Goal: Task Accomplishment & Management: Complete application form

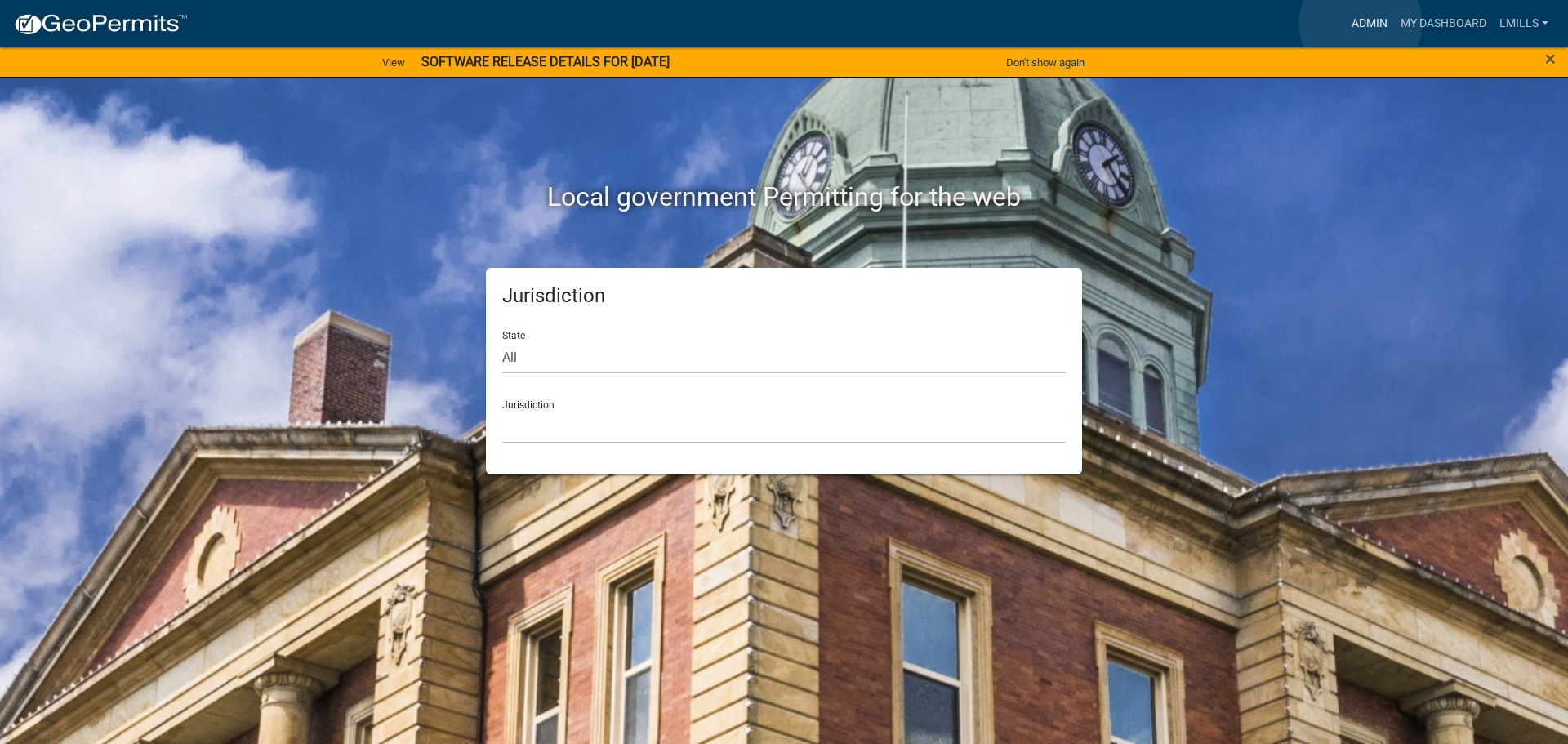
click at [1361, 24] on link "Admin" at bounding box center [1369, 24] width 49 height 31
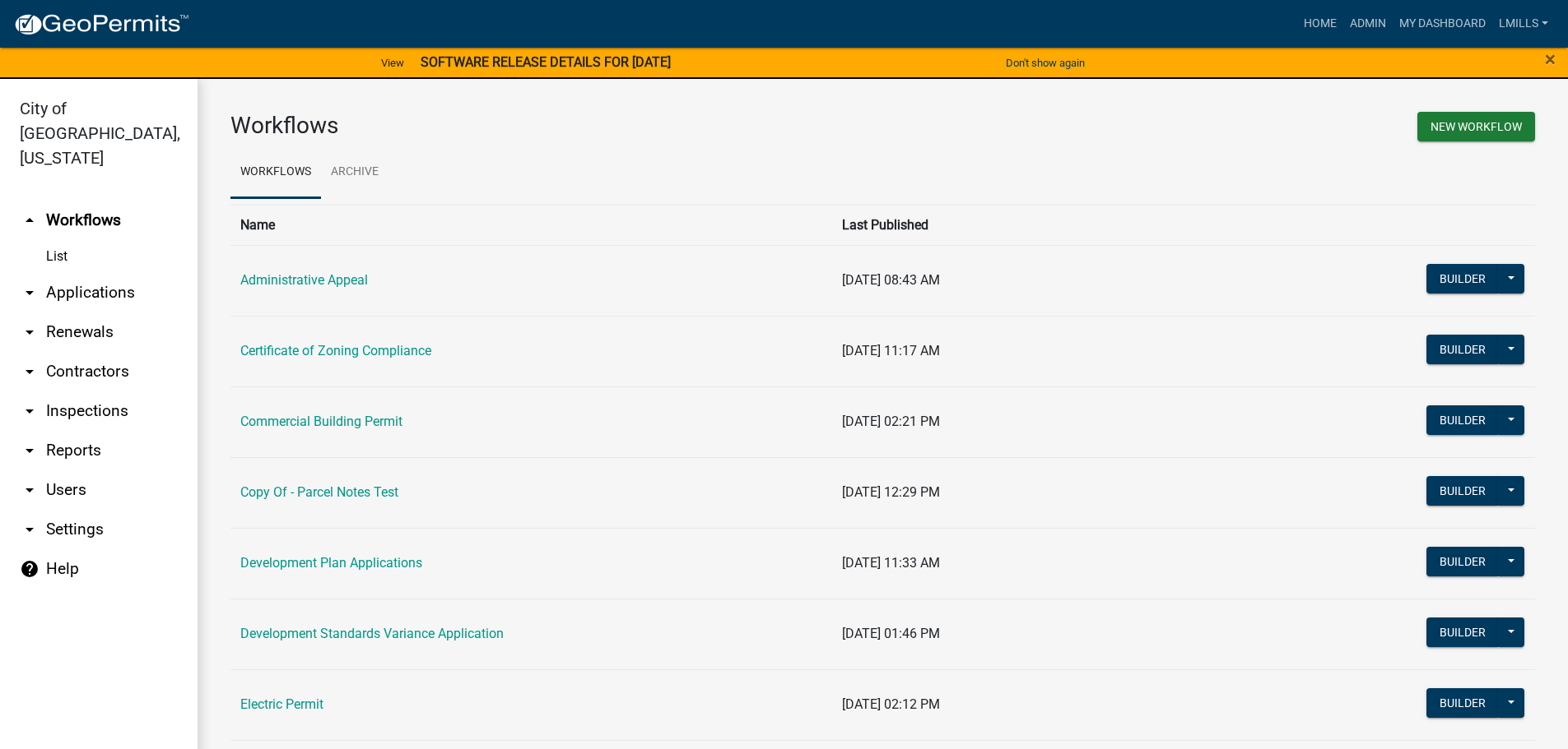
click at [105, 273] on link "arrow_drop_down Applications" at bounding box center [99, 292] width 197 height 39
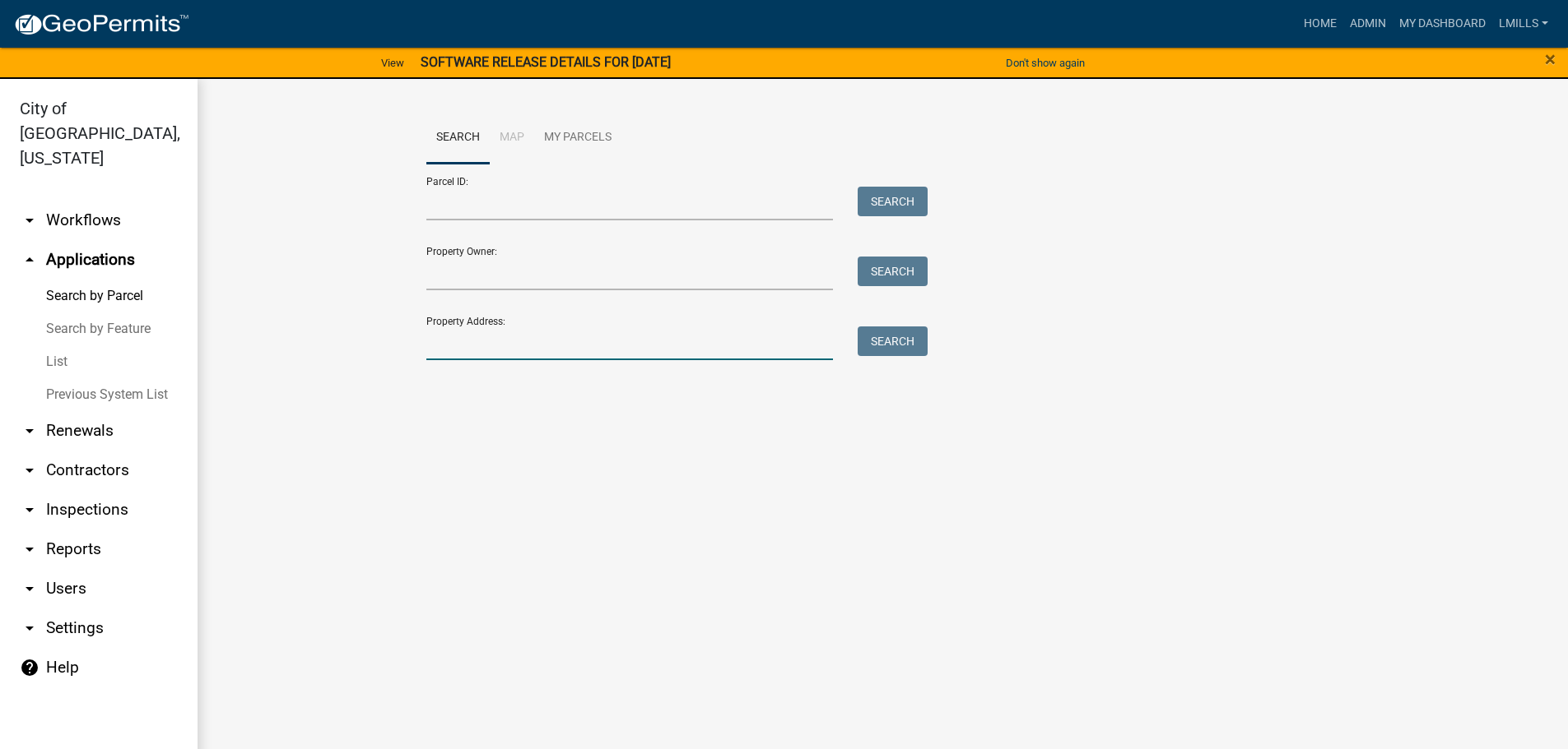
click at [620, 328] on input "Property Address:" at bounding box center [630, 343] width 407 height 34
type input "430 Patrol Road"
click at [888, 341] on button "Search" at bounding box center [892, 341] width 70 height 30
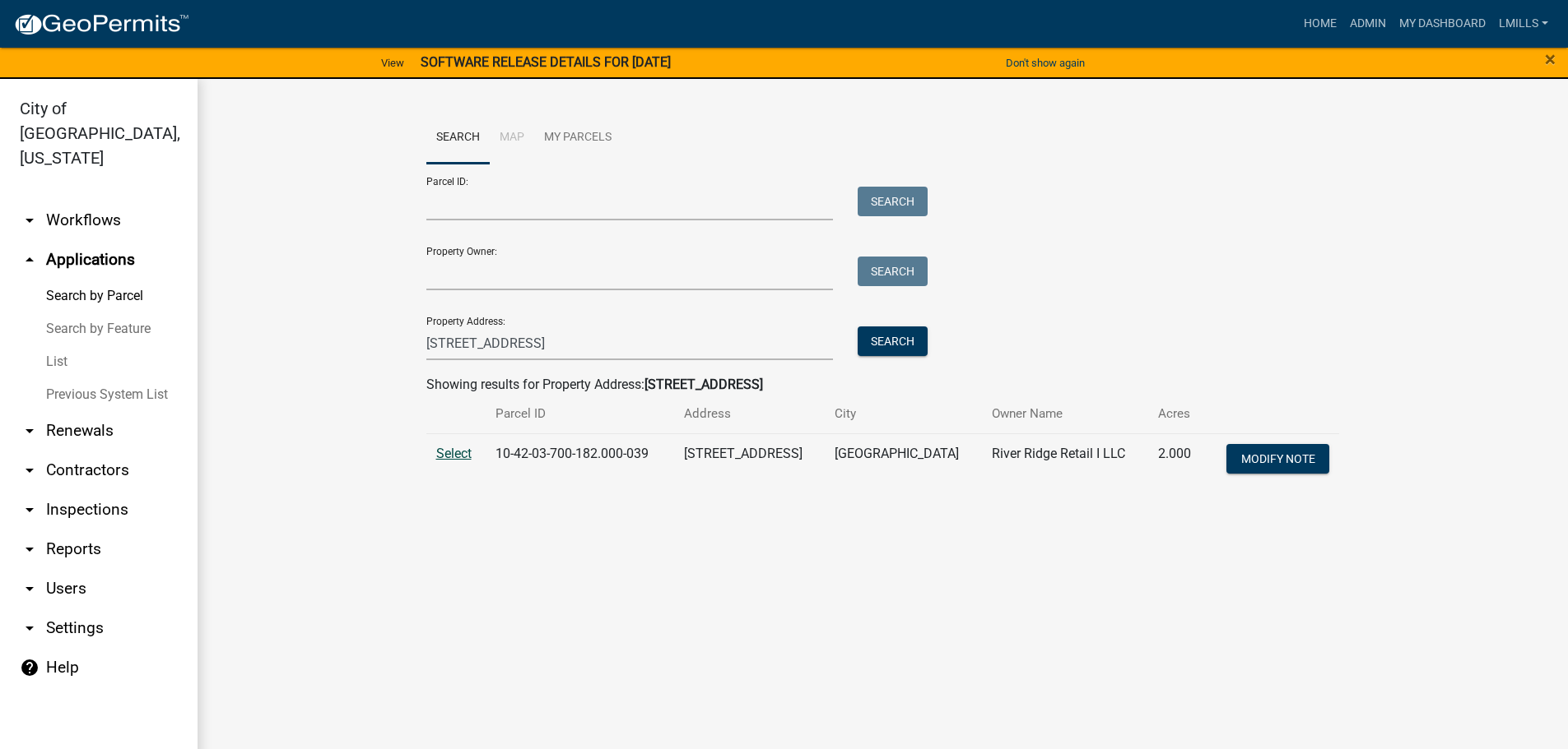
click at [461, 453] on span "Select" at bounding box center [453, 453] width 35 height 15
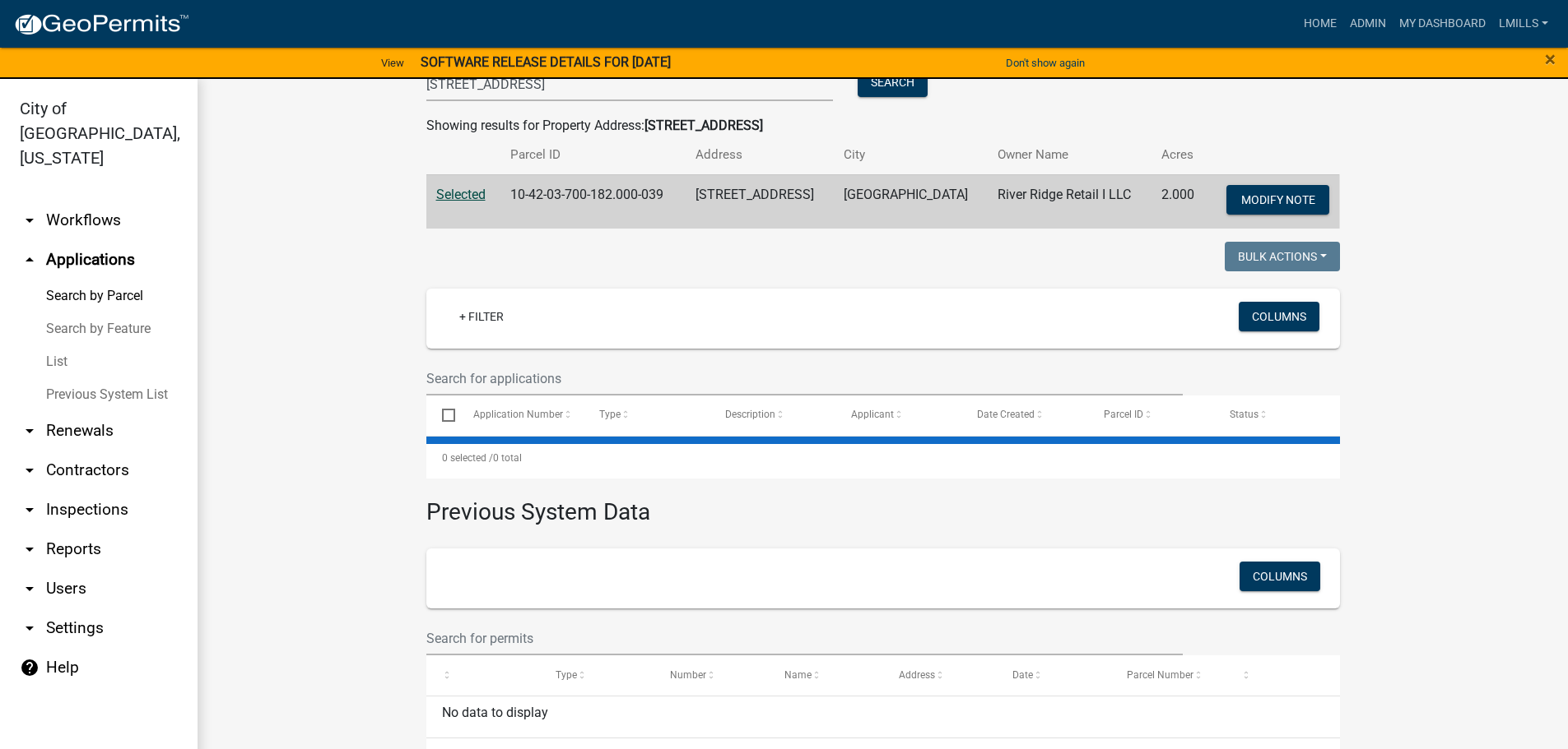
scroll to position [303, 0]
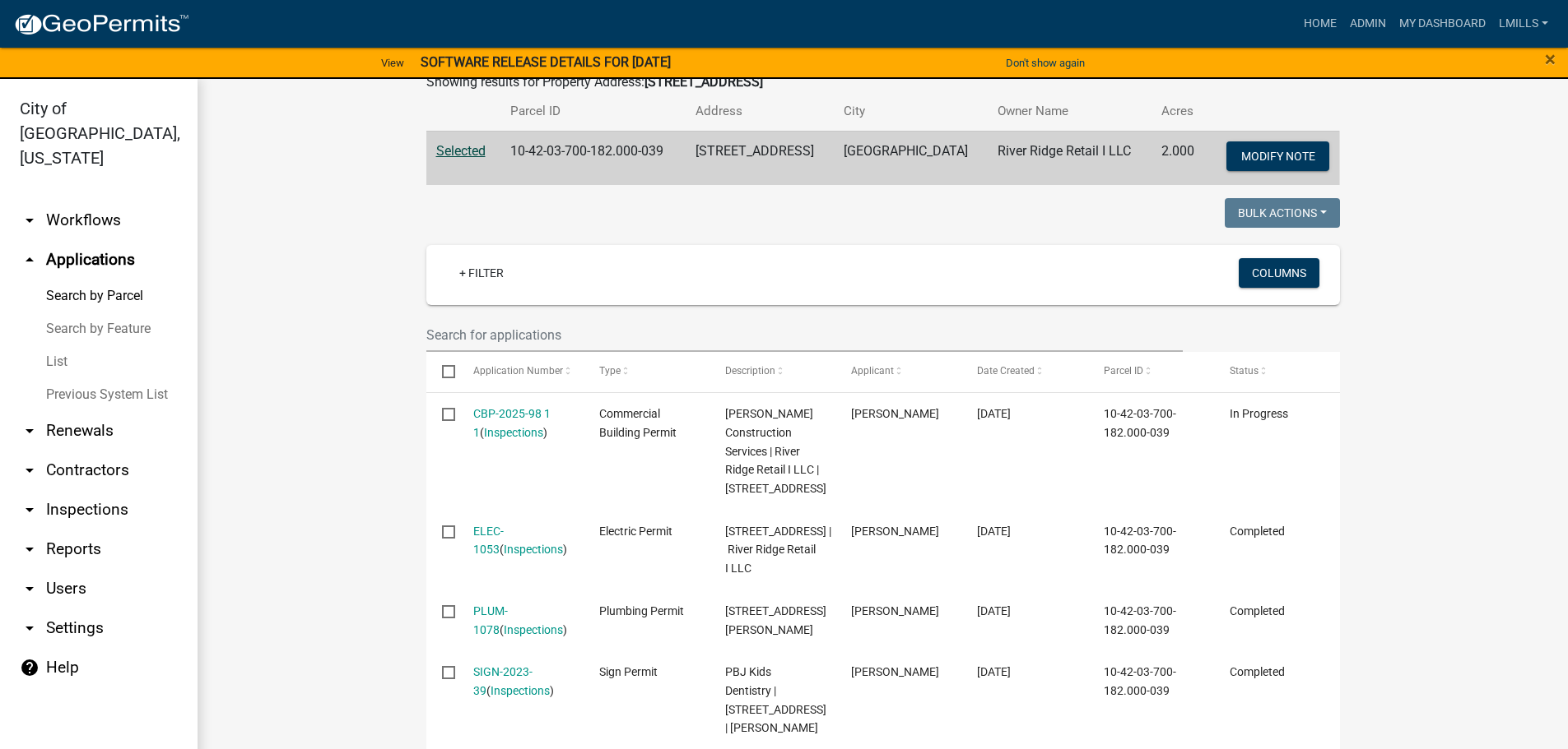
click at [87, 530] on link "arrow_drop_down Reports" at bounding box center [99, 549] width 197 height 39
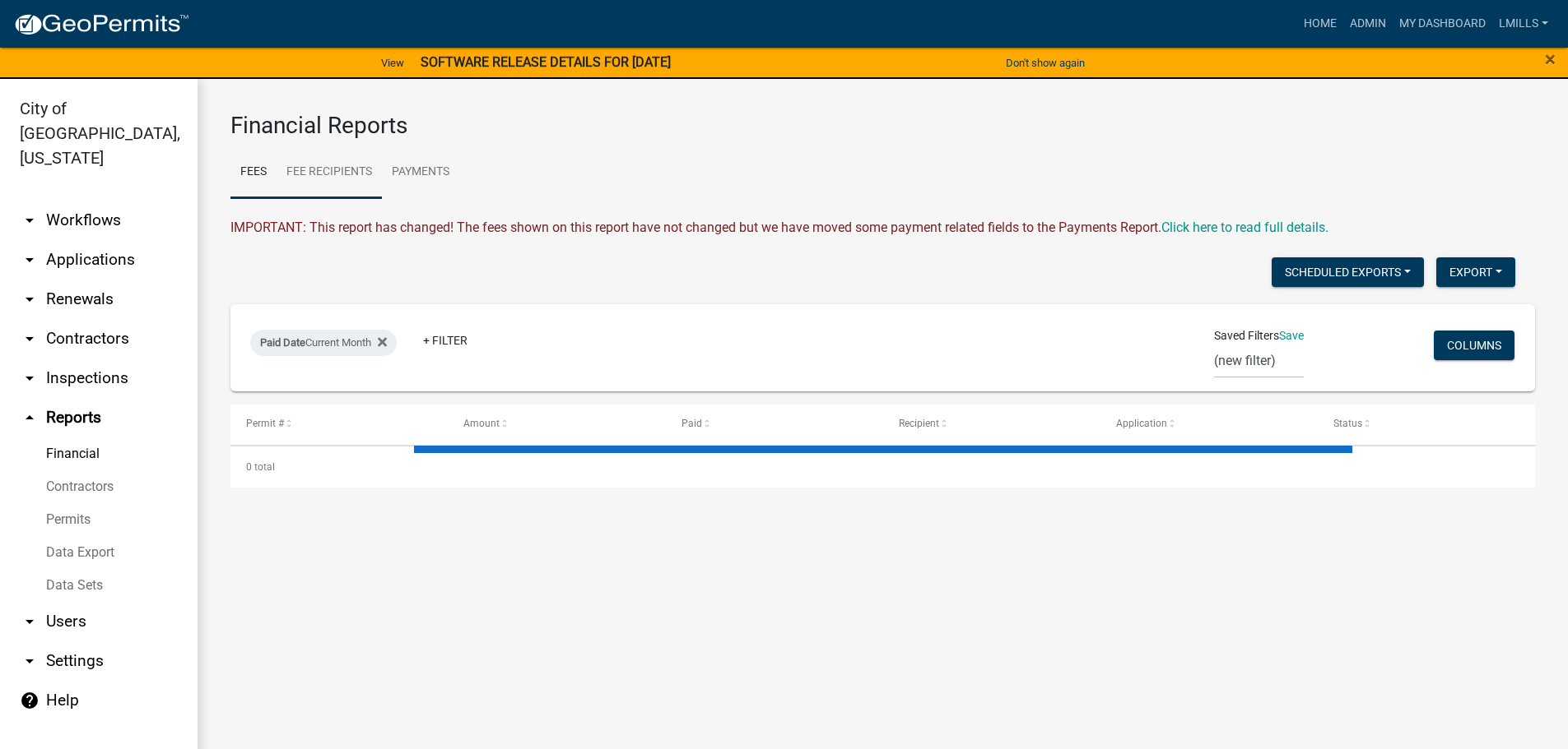
click at [347, 167] on link "Fee Recipients" at bounding box center [330, 172] width 105 height 53
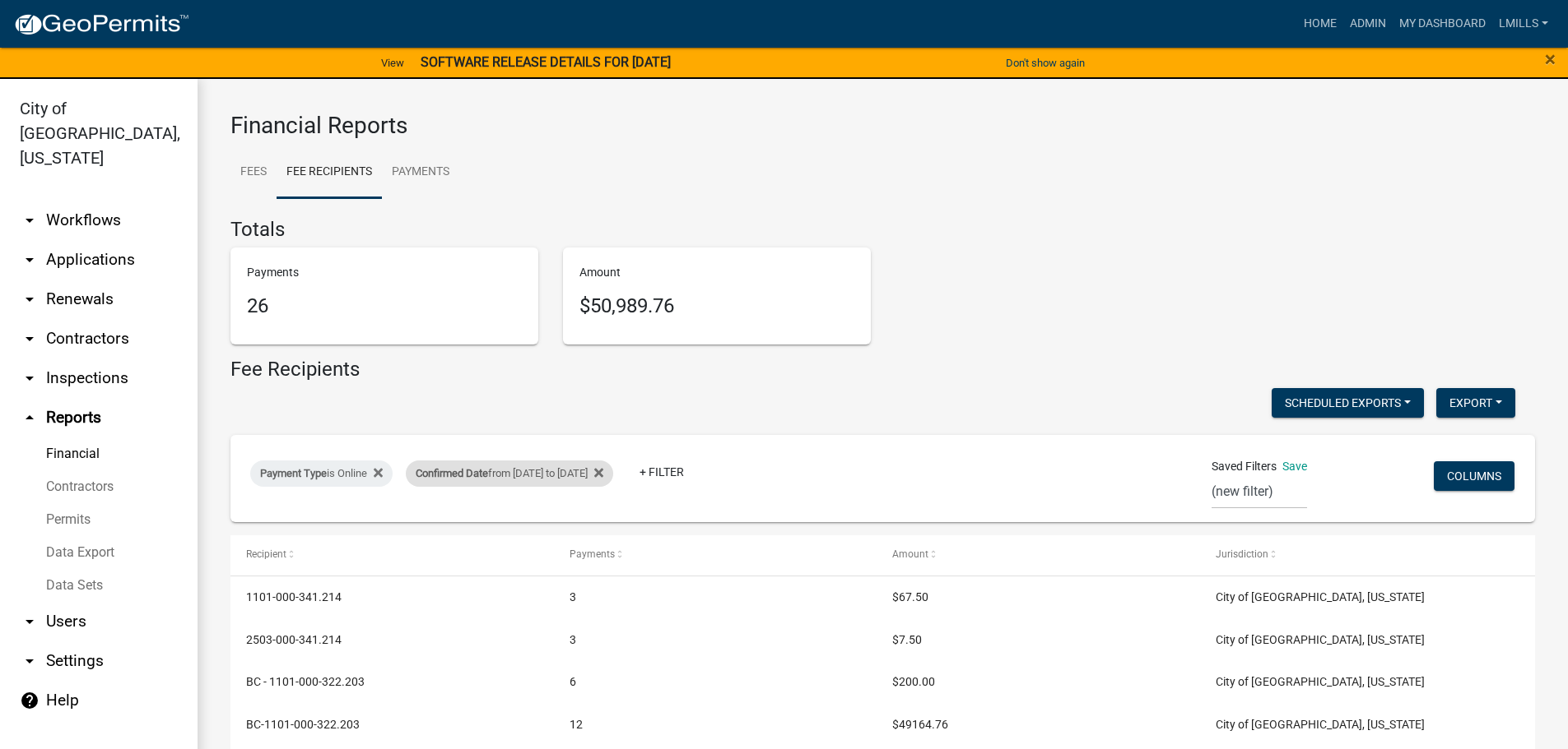
click at [572, 470] on div "Confirmed Date from 09/12/2025 to 09/14/2025" at bounding box center [509, 473] width 207 height 26
select select "custom"
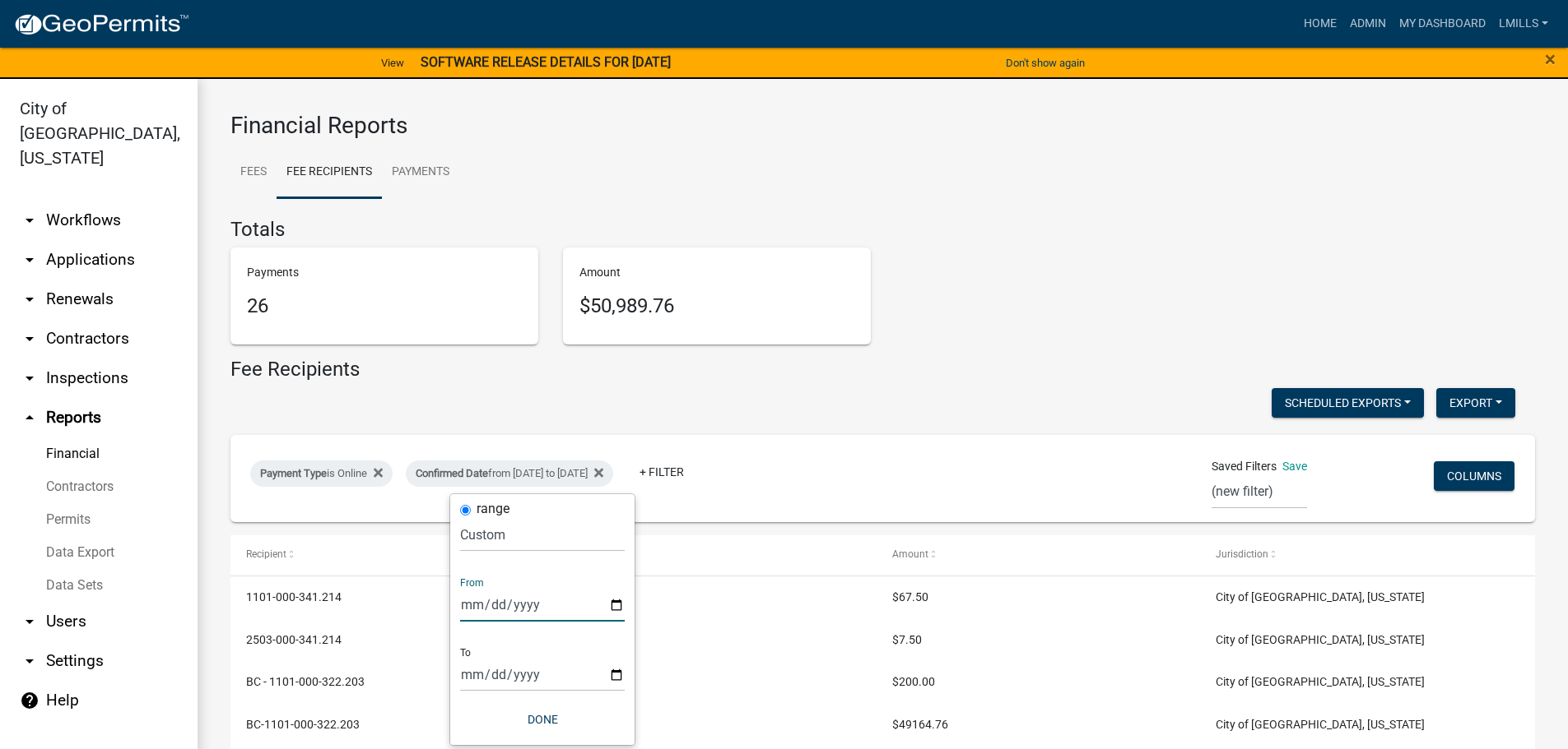
click at [617, 608] on input "2025-09-12" at bounding box center [542, 604] width 165 height 34
type input "2025-09-15"
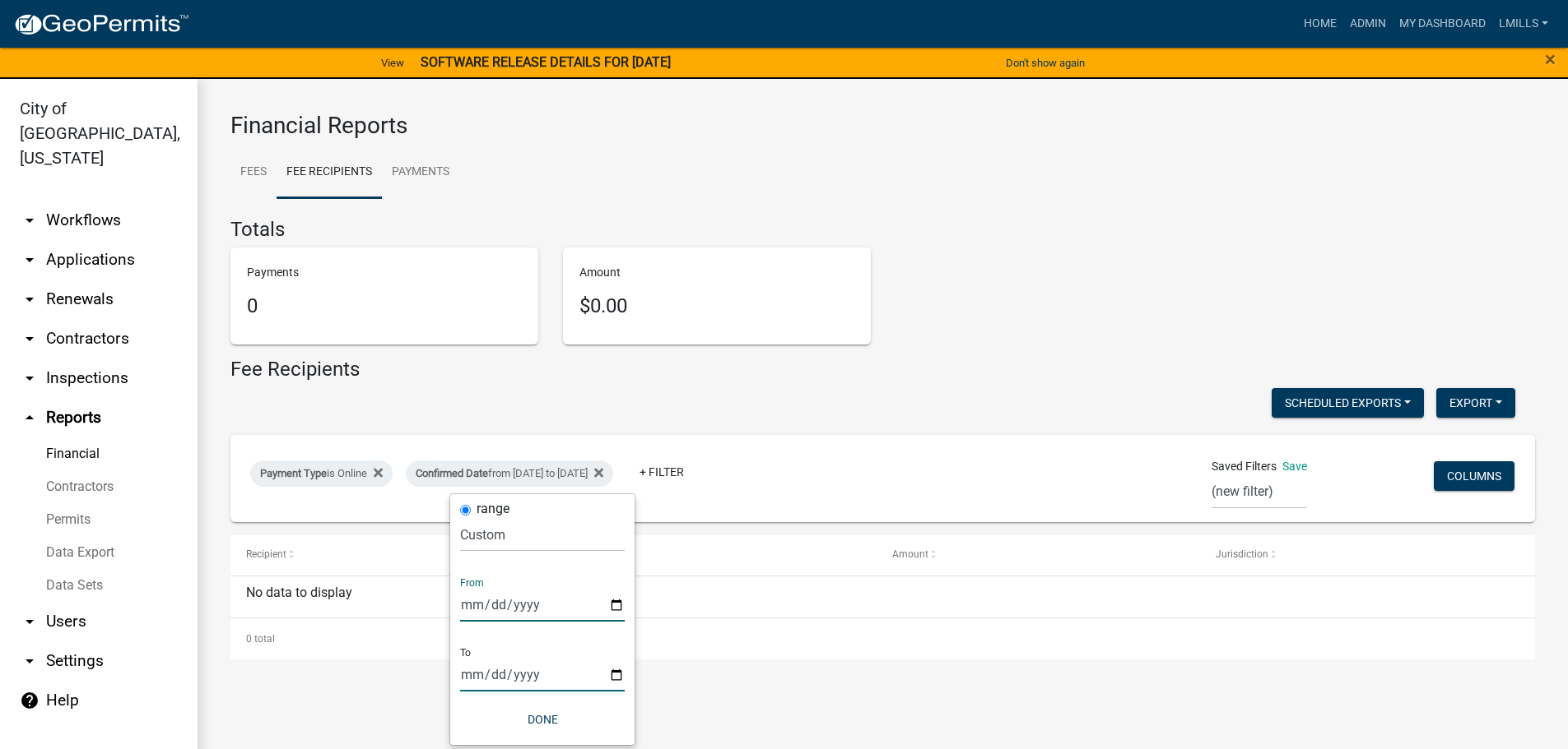
click at [624, 675] on input "2025-09-14" at bounding box center [542, 674] width 165 height 34
type input "2025-09-15"
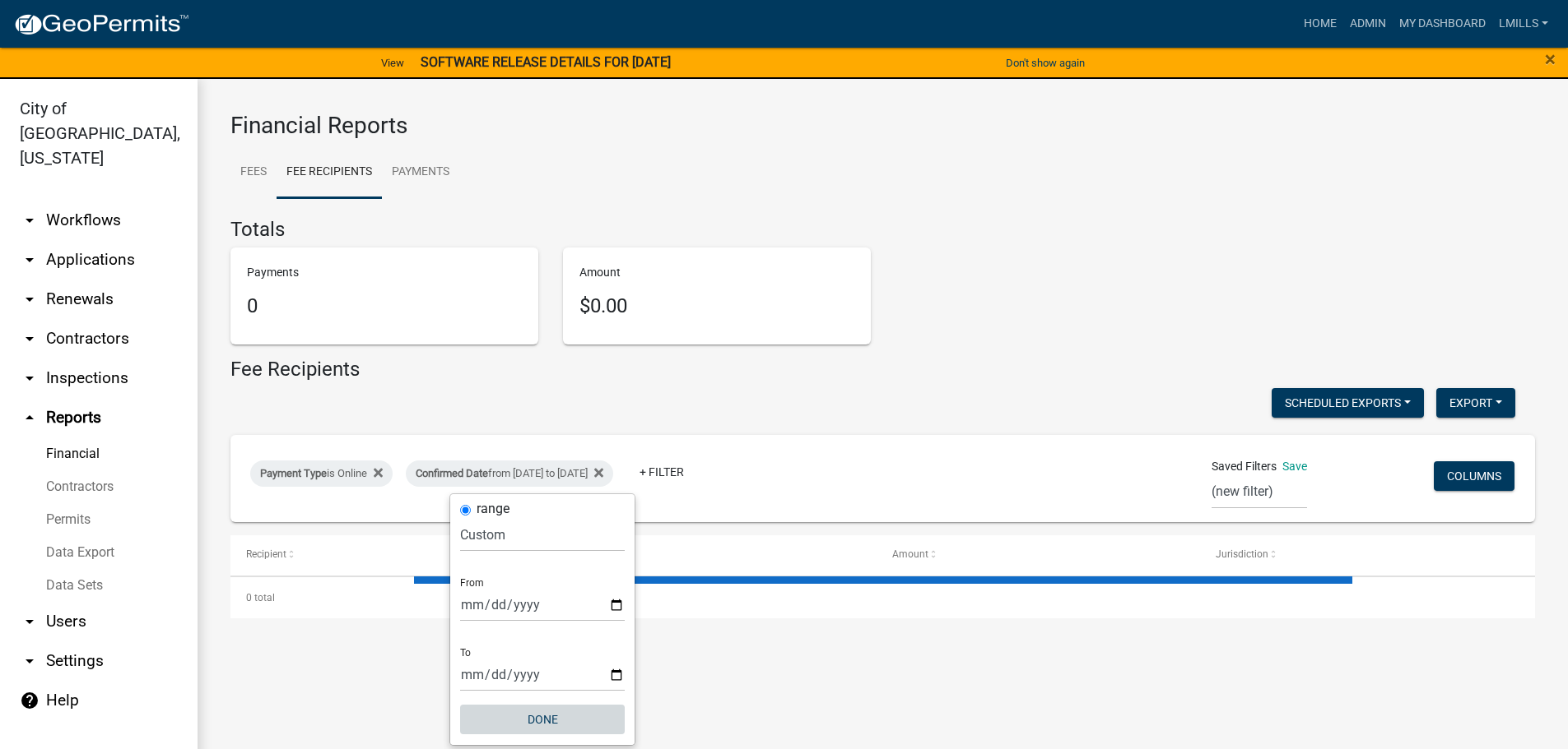
click at [544, 716] on button "Done" at bounding box center [542, 719] width 165 height 30
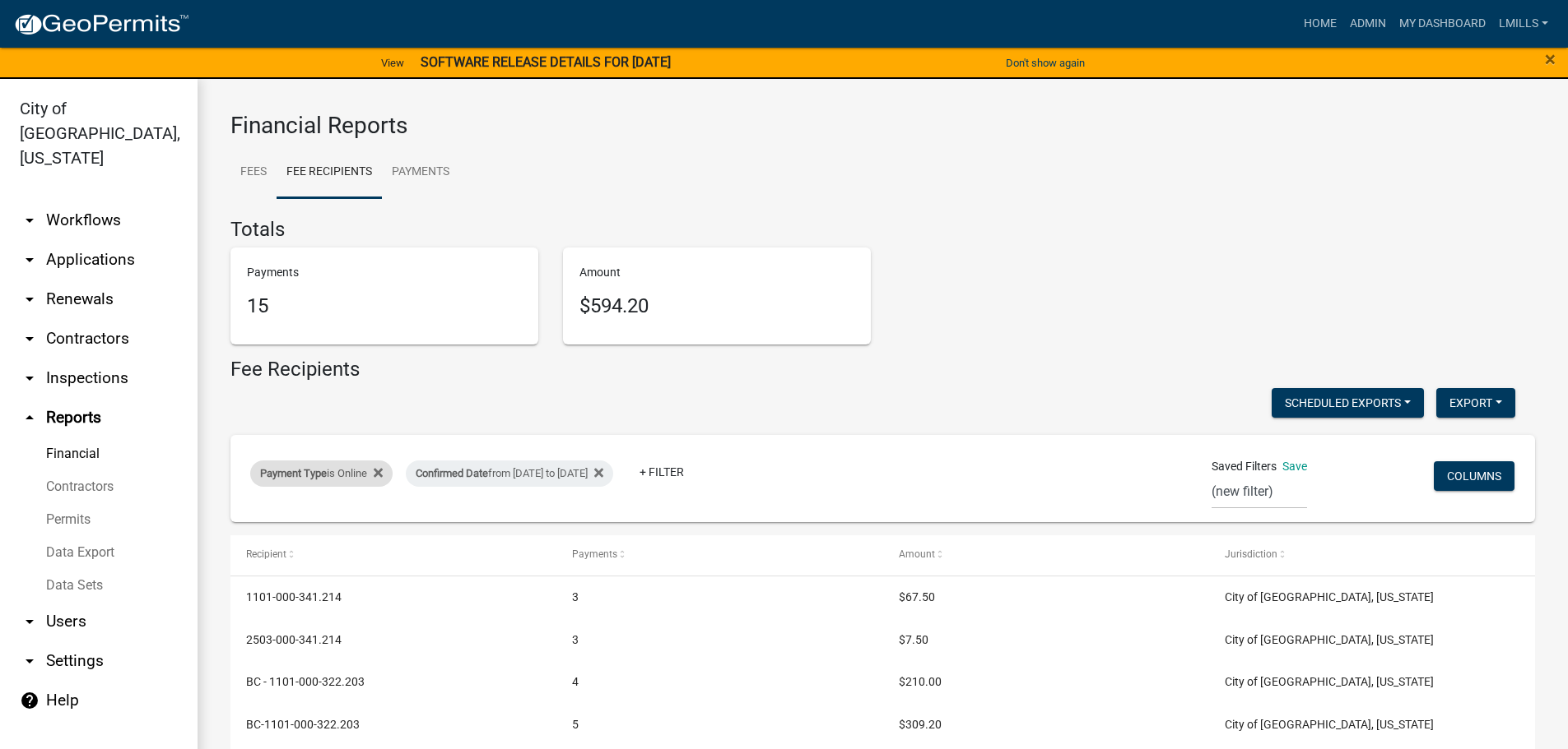
click at [363, 475] on div "Payment Type is Online" at bounding box center [321, 473] width 143 height 26
click at [348, 544] on select "Select an option Online CreditCardPOS Check Cash" at bounding box center [324, 534] width 165 height 34
select select "Check"
click at [242, 518] on select "Select an option Online CreditCardPOS Check Cash" at bounding box center [324, 534] width 165 height 34
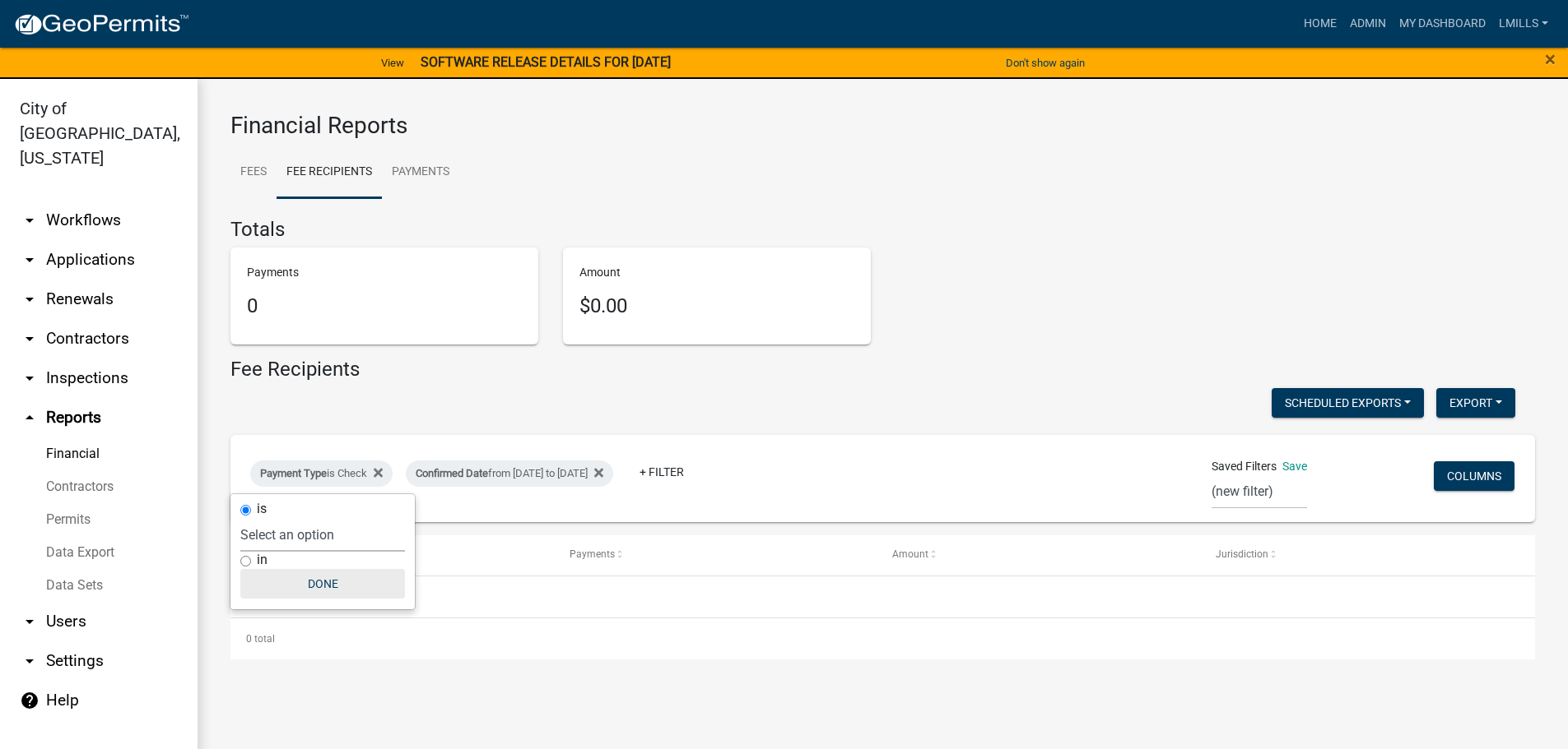
click at [335, 590] on button "Done" at bounding box center [323, 583] width 165 height 30
click at [358, 470] on div "Payment Type is Check" at bounding box center [321, 473] width 143 height 26
click at [334, 539] on select "Select an option Online CreditCardPOS Check Cash" at bounding box center [323, 534] width 165 height 34
select select "Cash"
click at [241, 518] on select "Select an option Online CreditCardPOS Check Cash" at bounding box center [323, 534] width 165 height 34
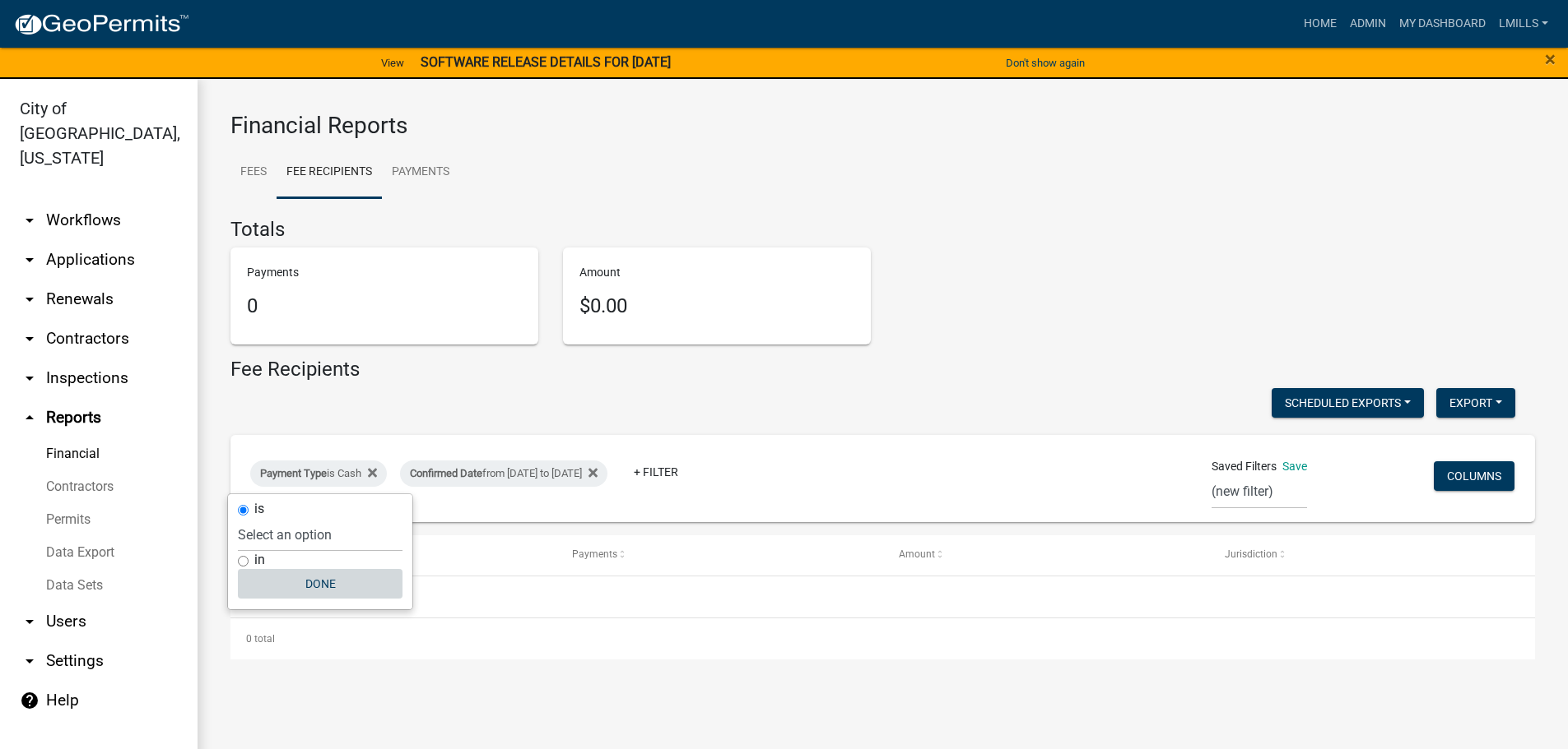
click at [318, 588] on button "Done" at bounding box center [320, 583] width 165 height 30
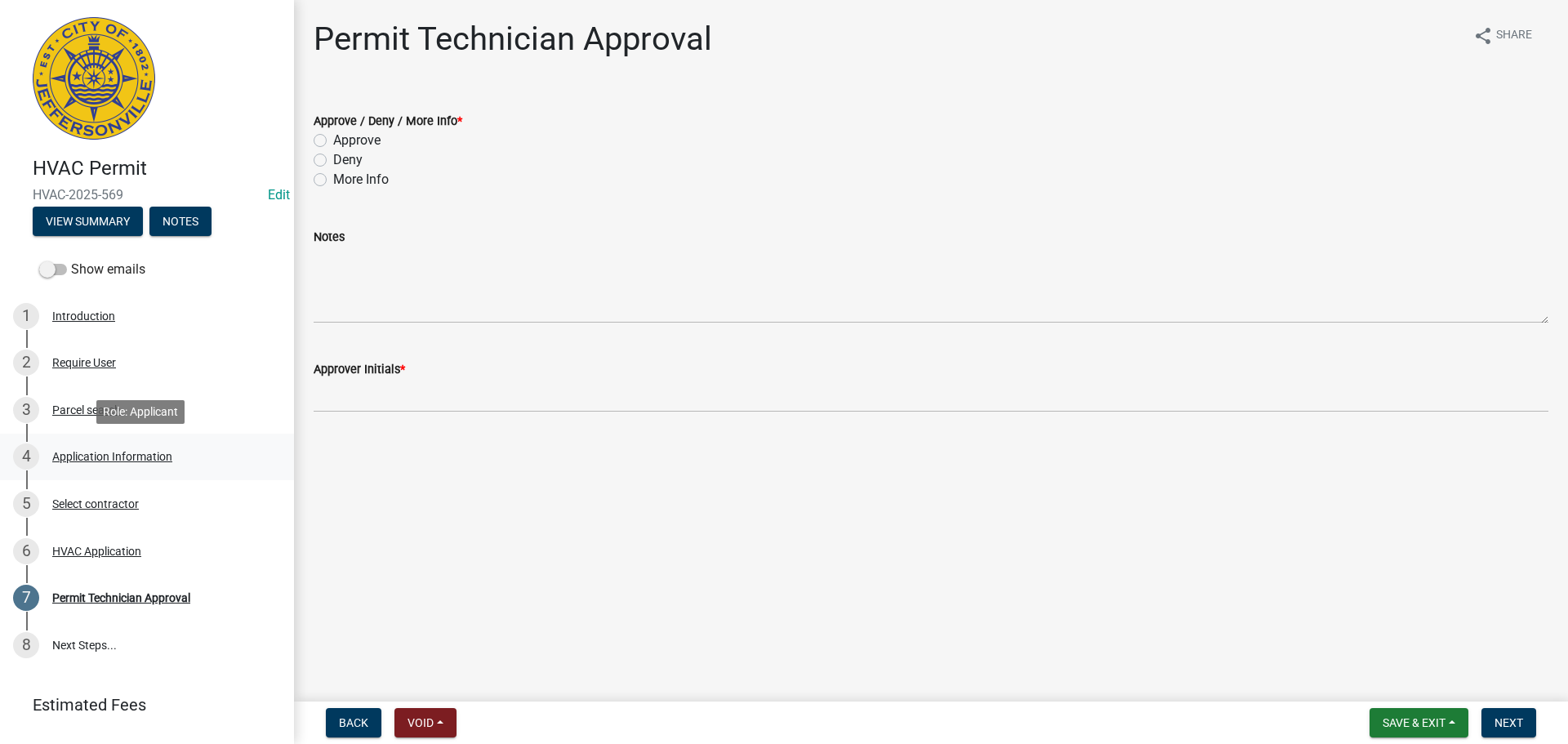
click at [121, 458] on div "Application Information" at bounding box center [112, 457] width 120 height 11
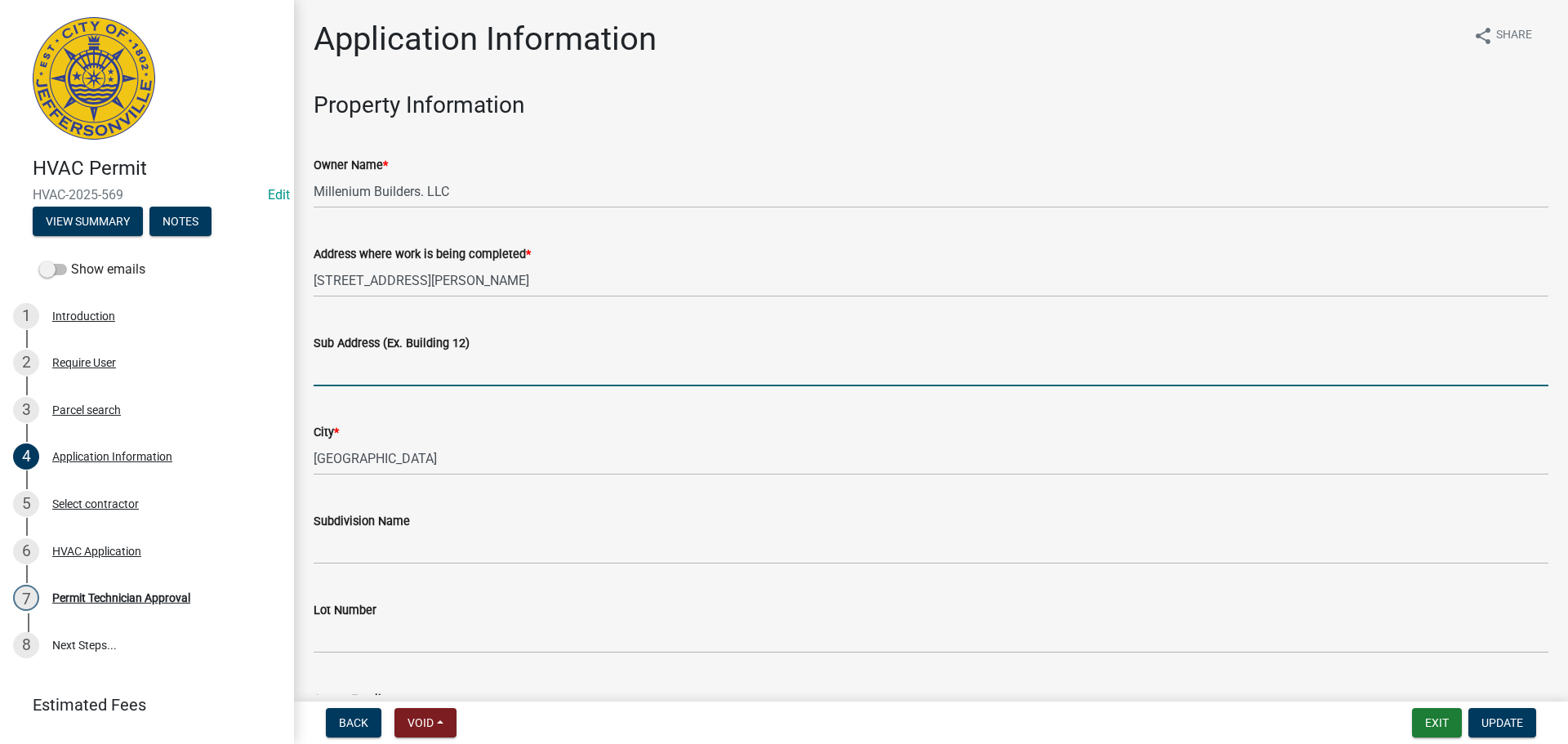
click at [447, 378] on input "Sub Address (Ex. Building 12)" at bounding box center [931, 369] width 1234 height 33
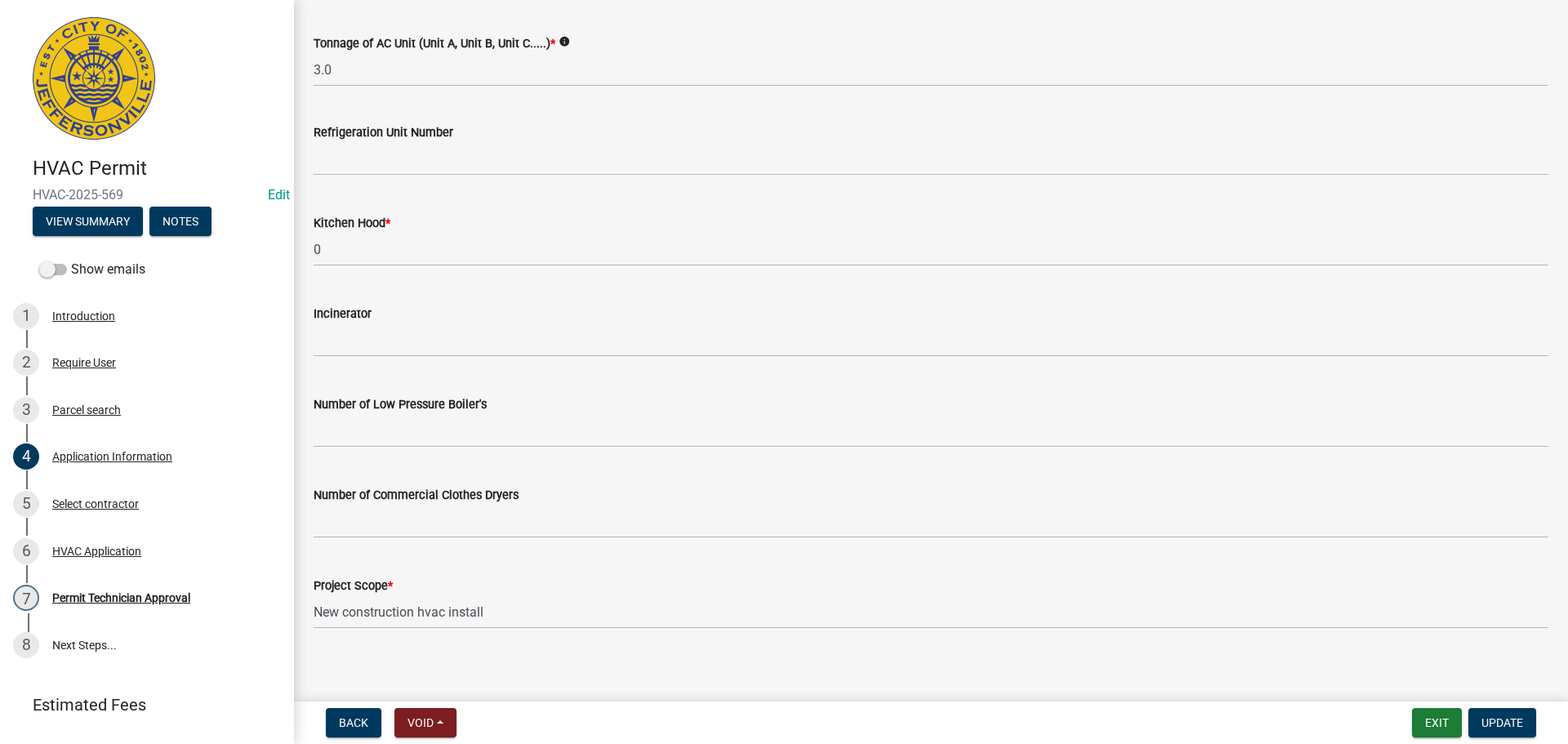
scroll to position [1100, 0]
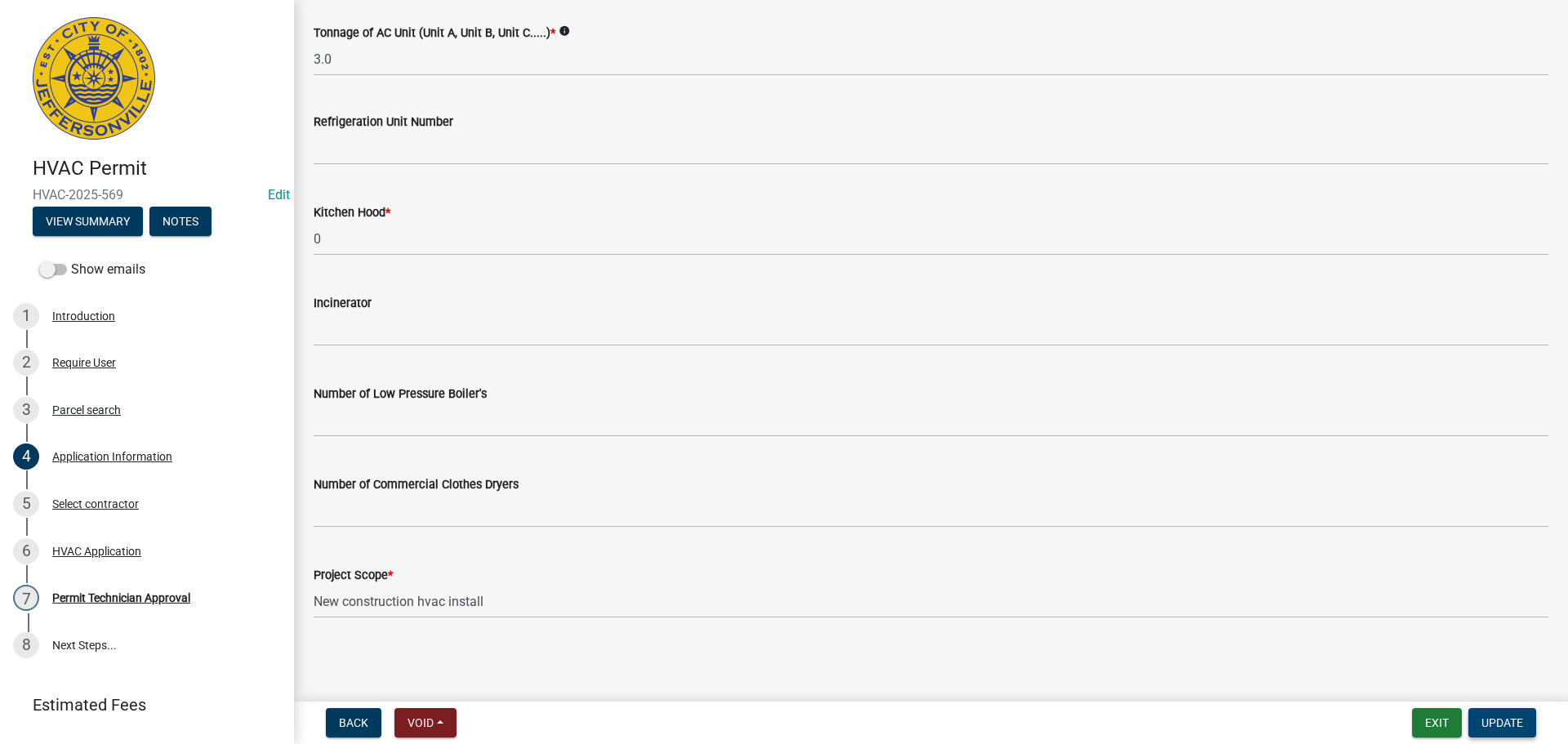
type input "227 Hopkins Lane"
click at [1506, 720] on span "Update" at bounding box center [1502, 723] width 42 height 13
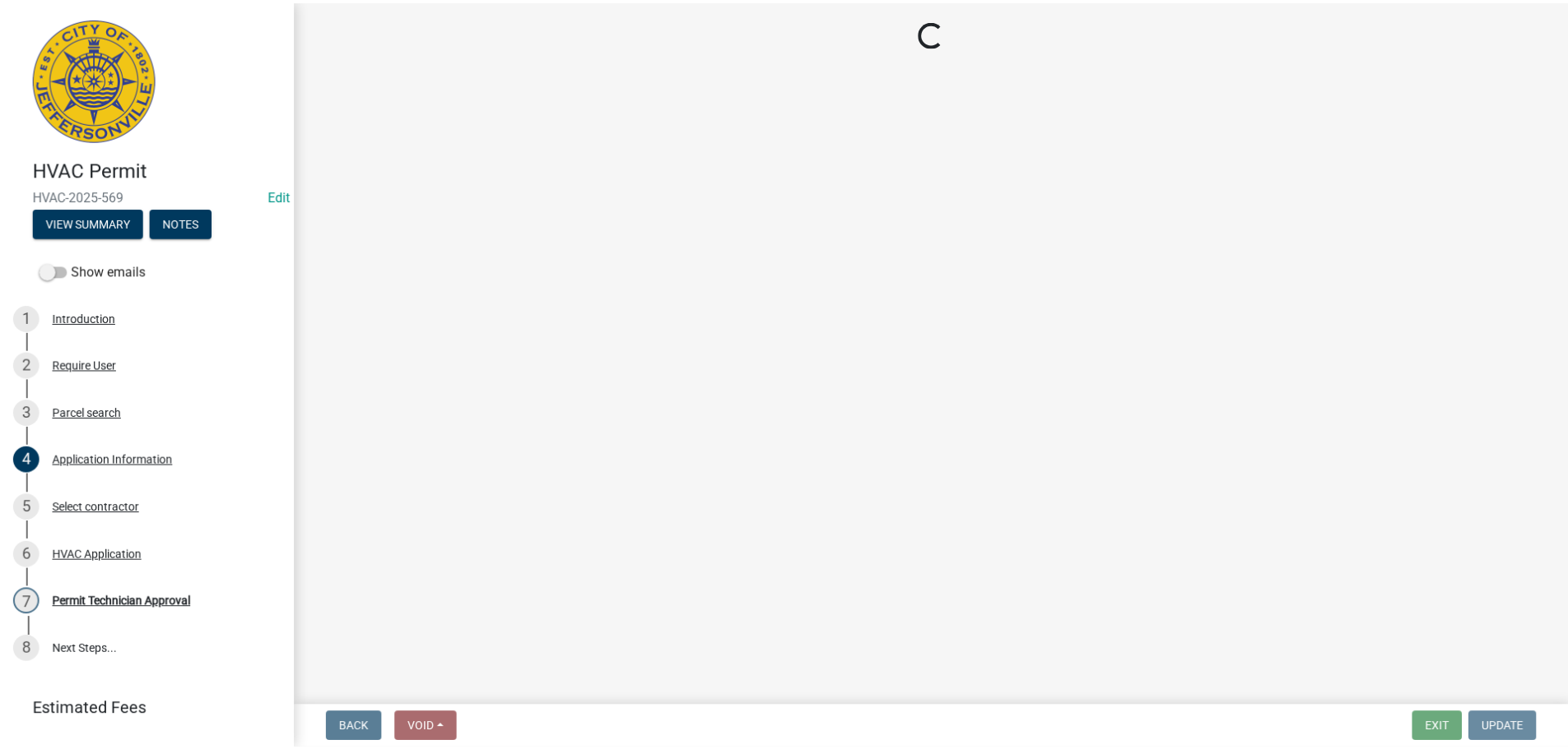
scroll to position [0, 0]
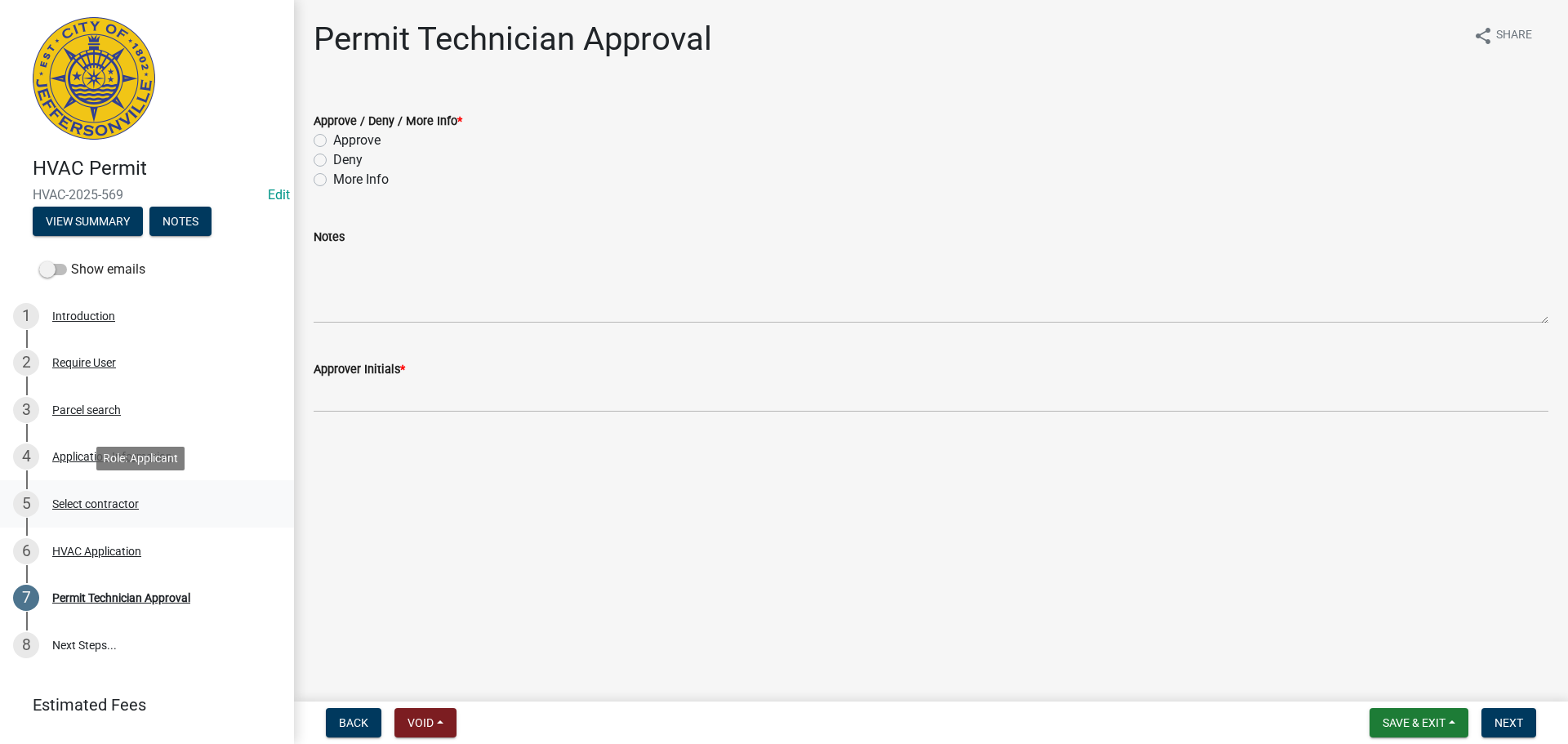
click at [95, 505] on div "Select contractor" at bounding box center [95, 504] width 87 height 11
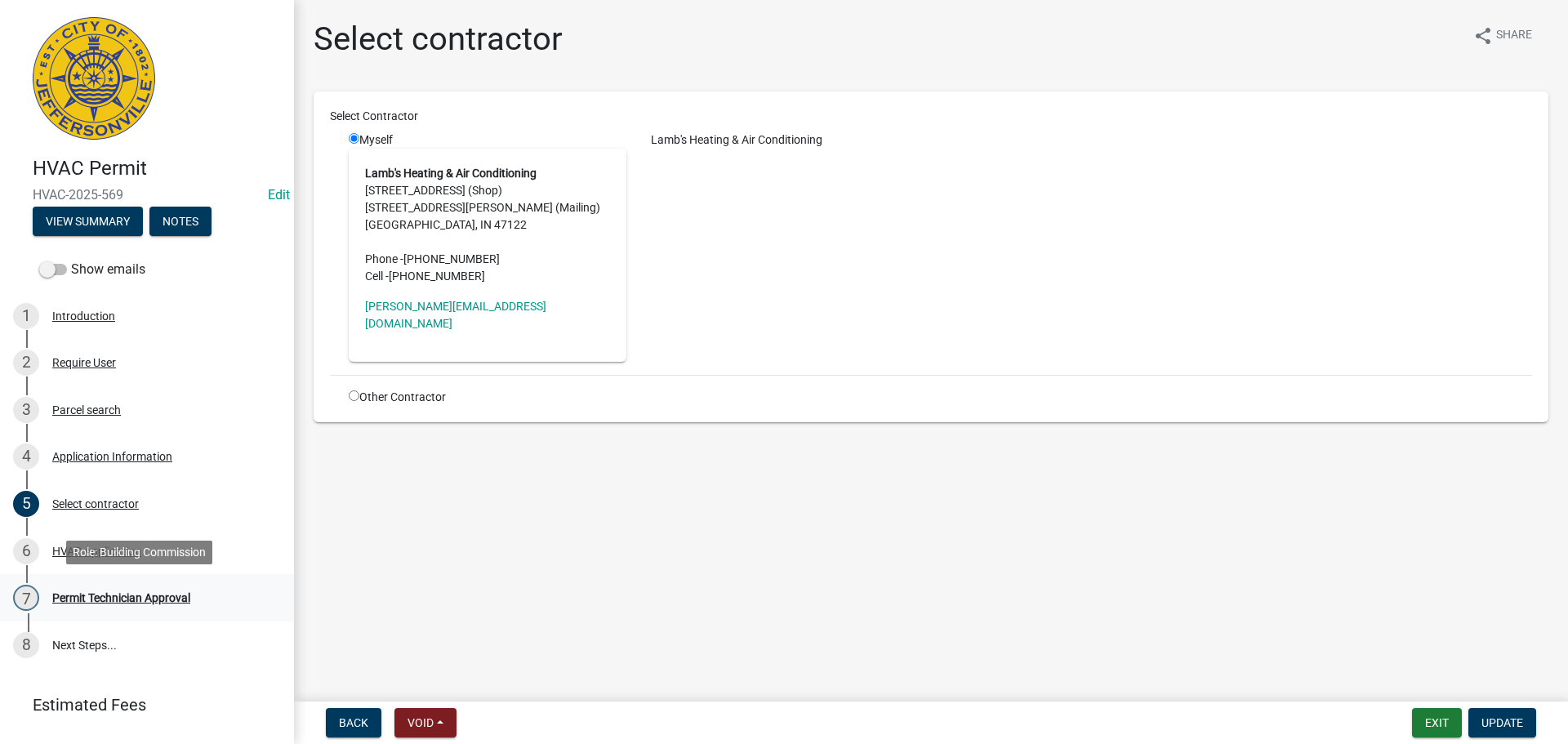
click at [87, 594] on div "Permit Technician Approval" at bounding box center [121, 598] width 138 height 11
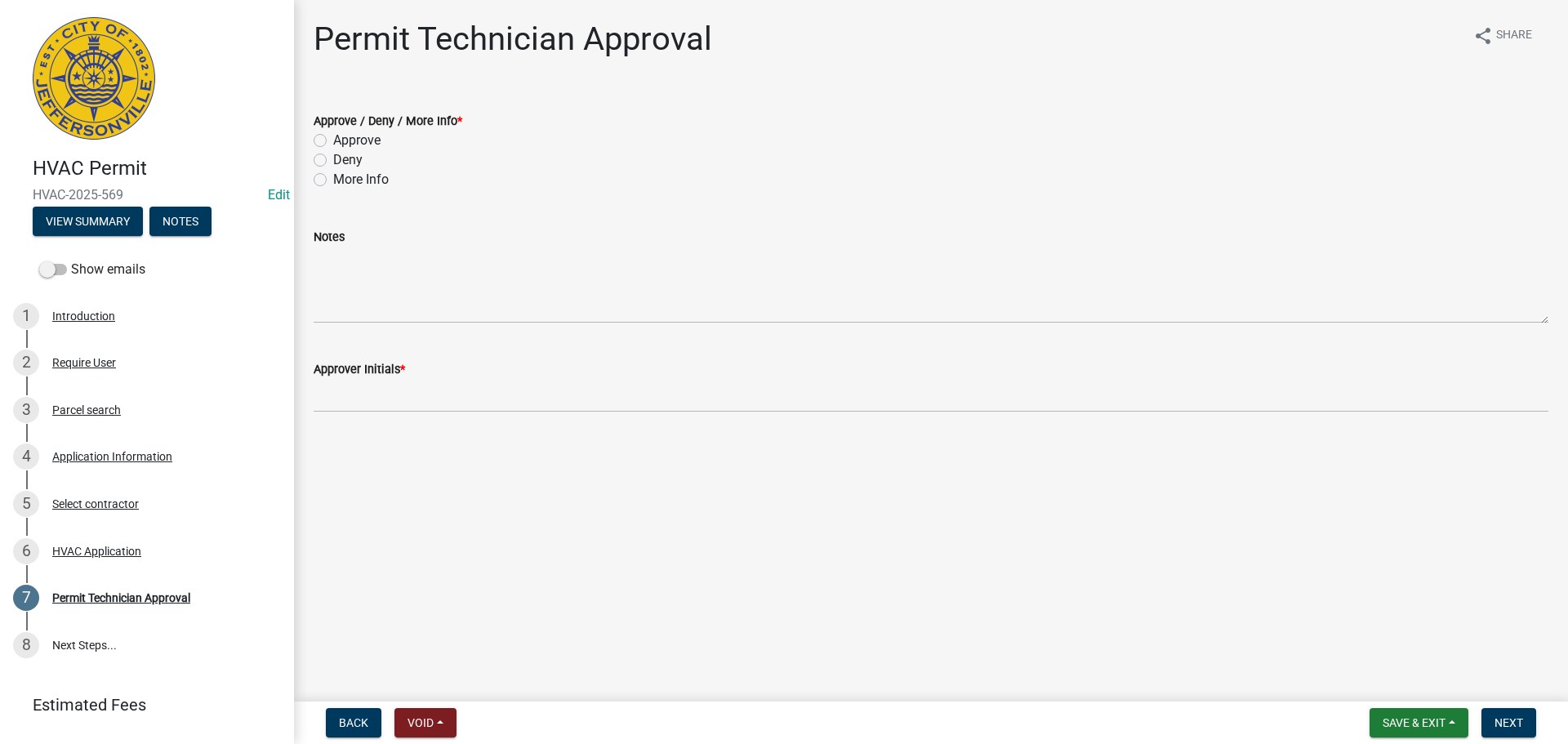
click at [367, 138] on label "Approve" at bounding box center [357, 140] width 48 height 20
click at [344, 138] on input "Approve" at bounding box center [338, 135] width 10 height 10
radio input "true"
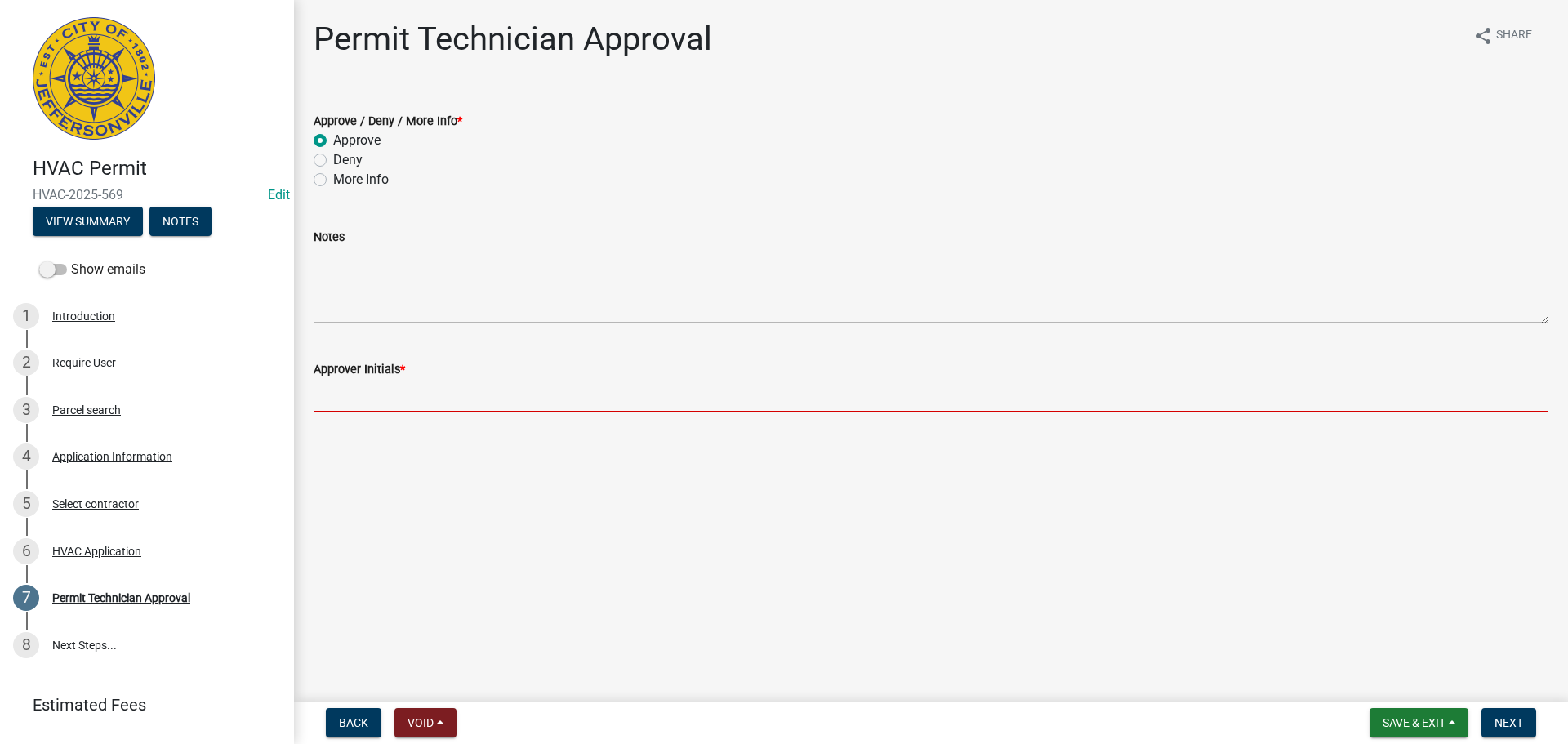
click at [384, 402] on input "Approver Initials *" at bounding box center [931, 395] width 1234 height 33
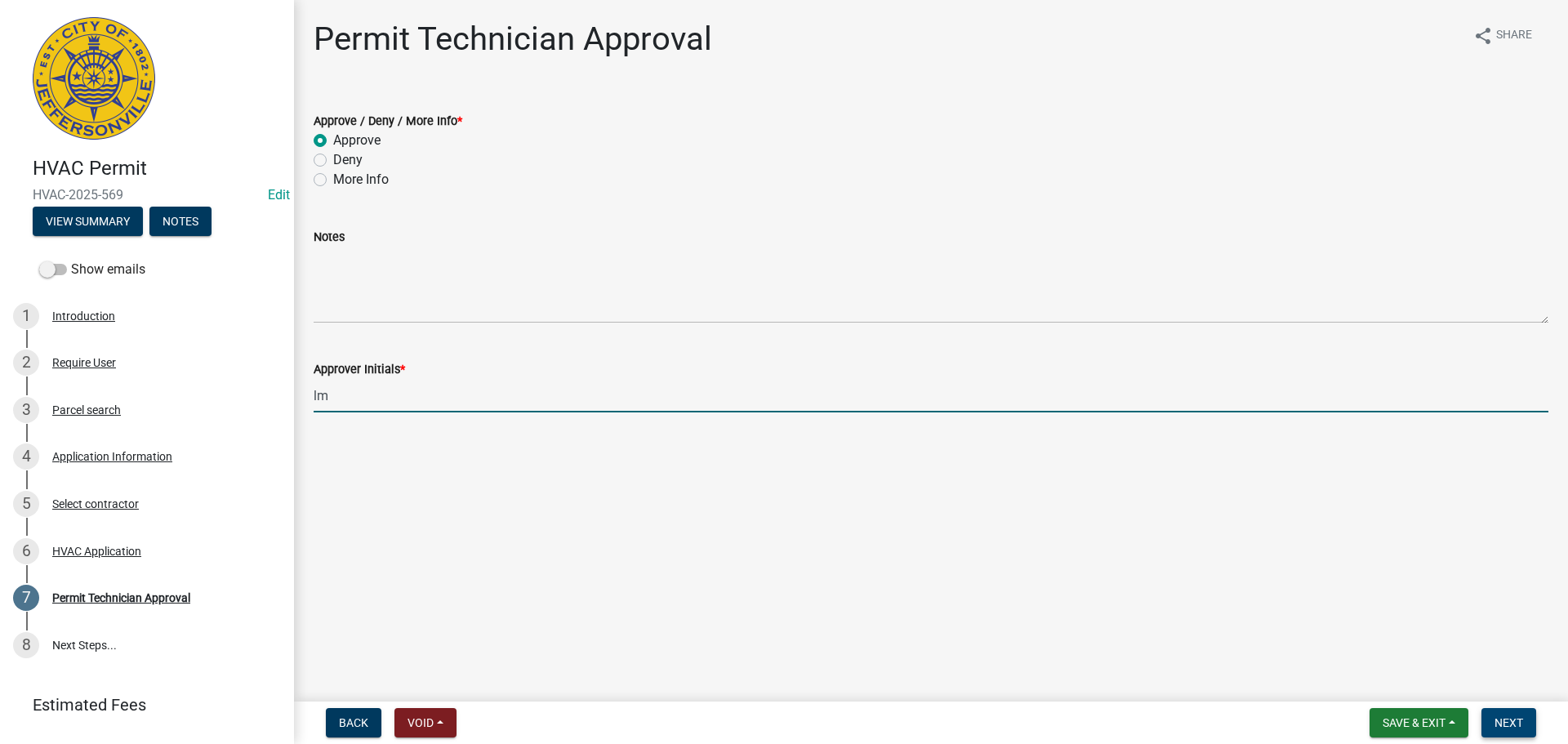
type input "lm"
click at [1522, 734] on button "Next" at bounding box center [1509, 723] width 55 height 29
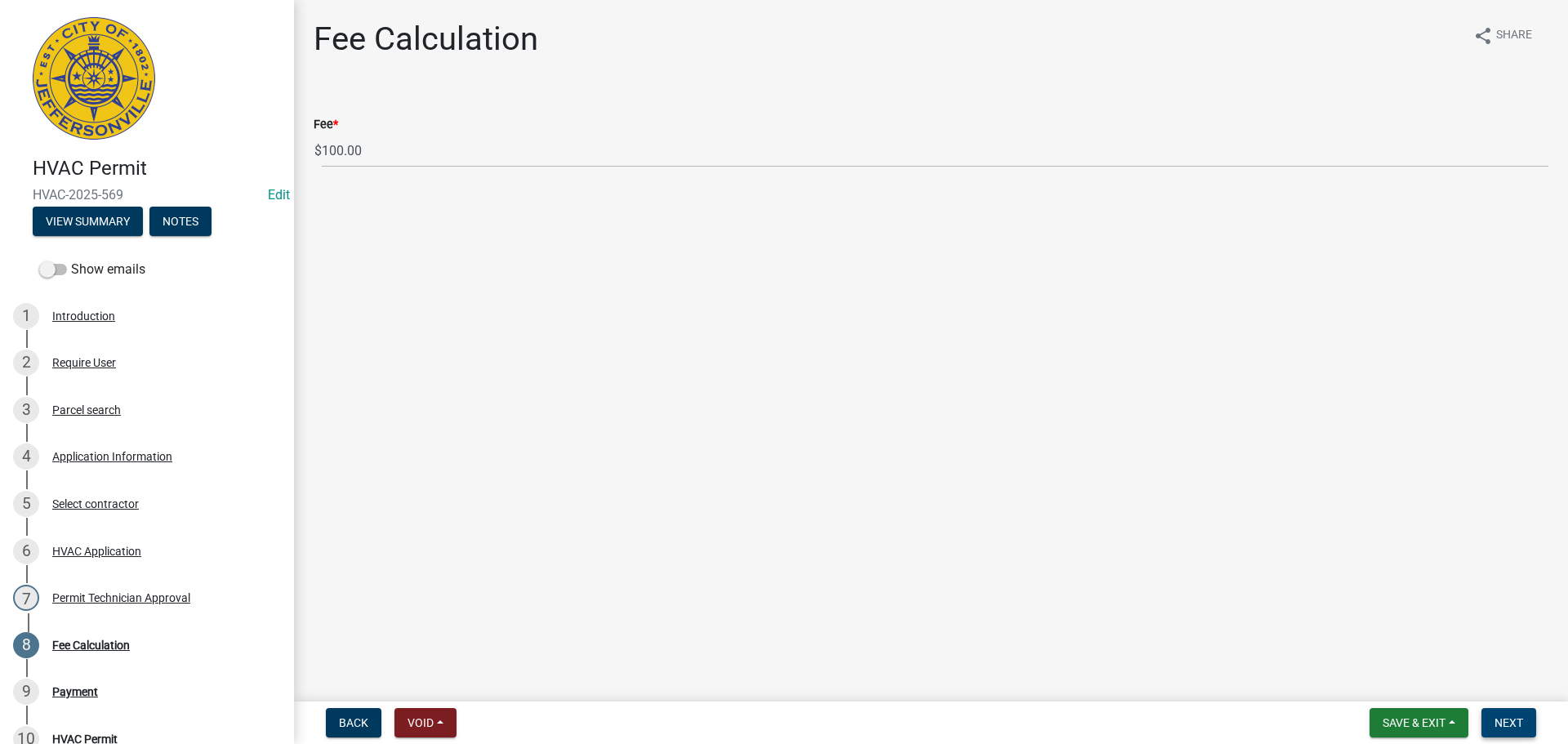
click at [1522, 734] on button "Next" at bounding box center [1509, 723] width 55 height 29
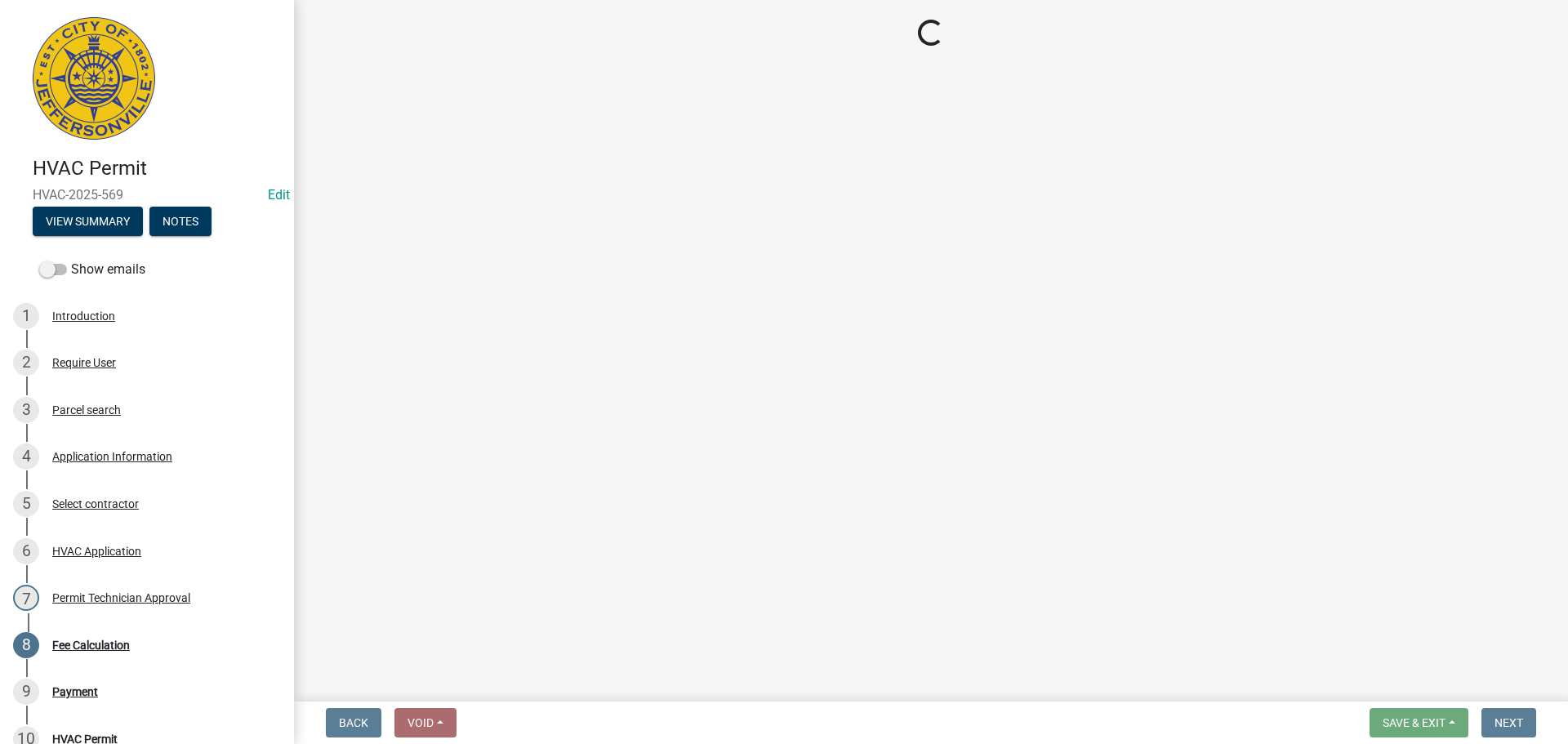
select select "3: 3"
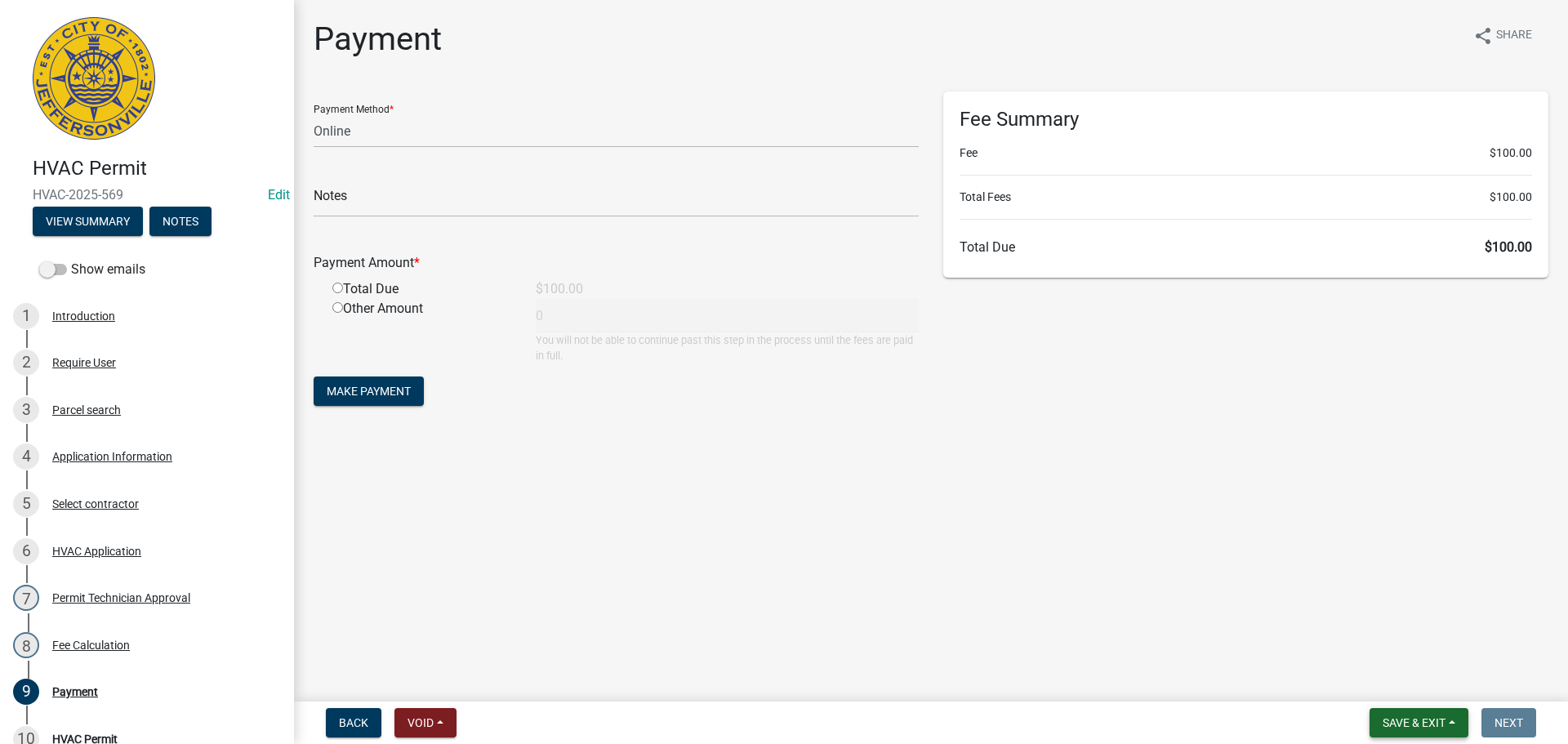
click at [1404, 727] on span "Save & Exit" at bounding box center [1414, 723] width 63 height 13
click at [1406, 678] on button "Save & Exit" at bounding box center [1403, 680] width 130 height 39
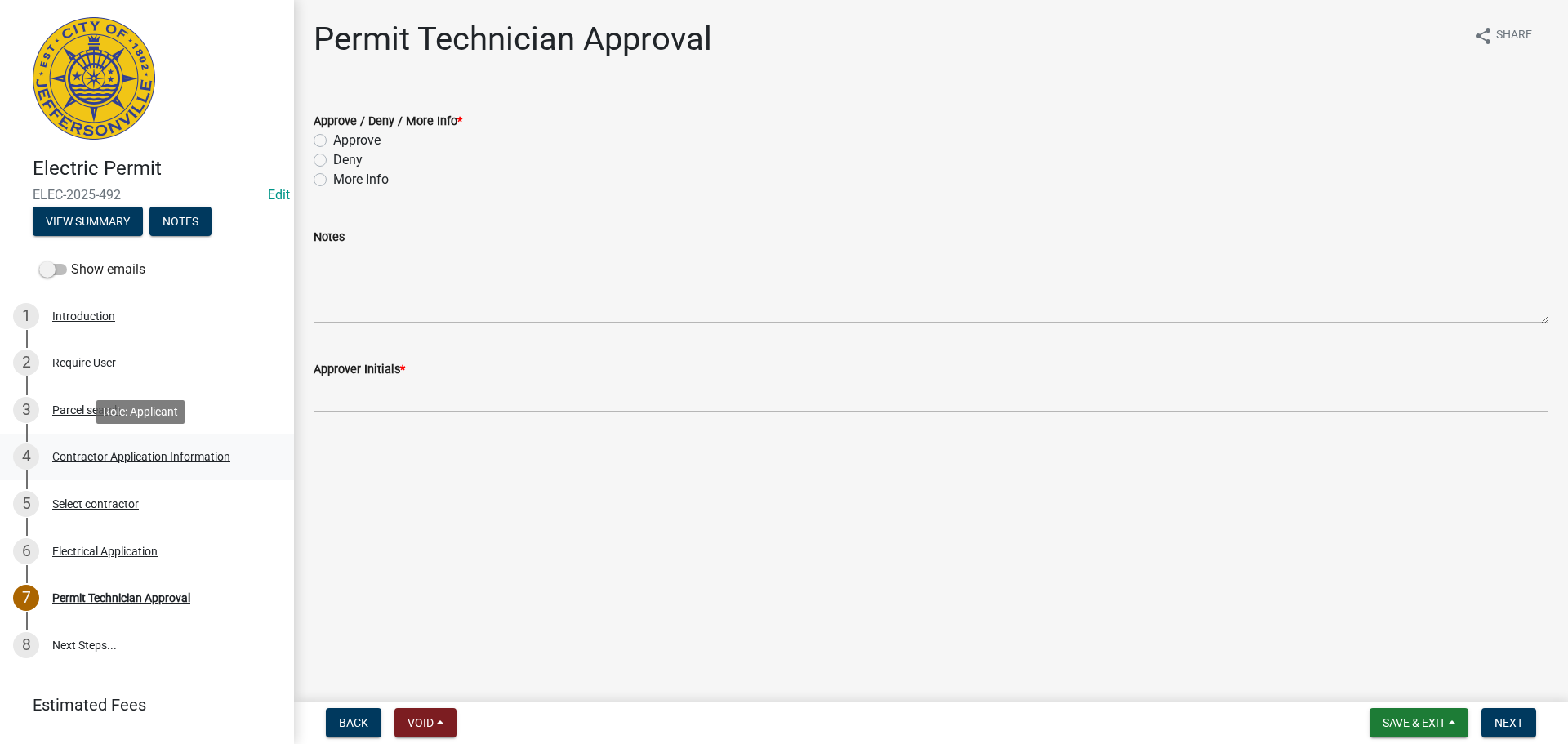
click at [194, 454] on div "Contractor Application Information" at bounding box center [141, 457] width 178 height 11
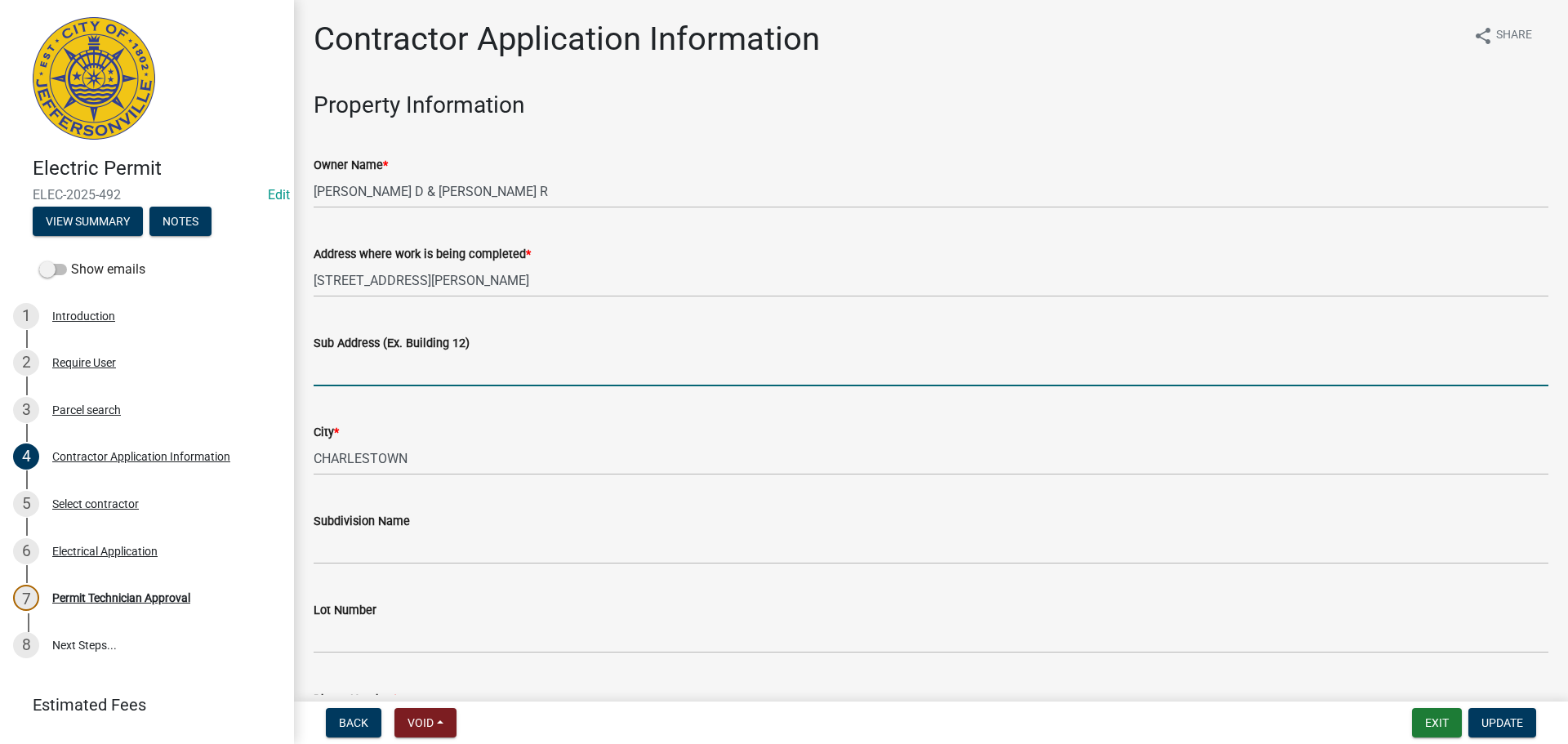
click at [406, 362] on input "Sub Address (Ex. Building 12)" at bounding box center [931, 369] width 1234 height 33
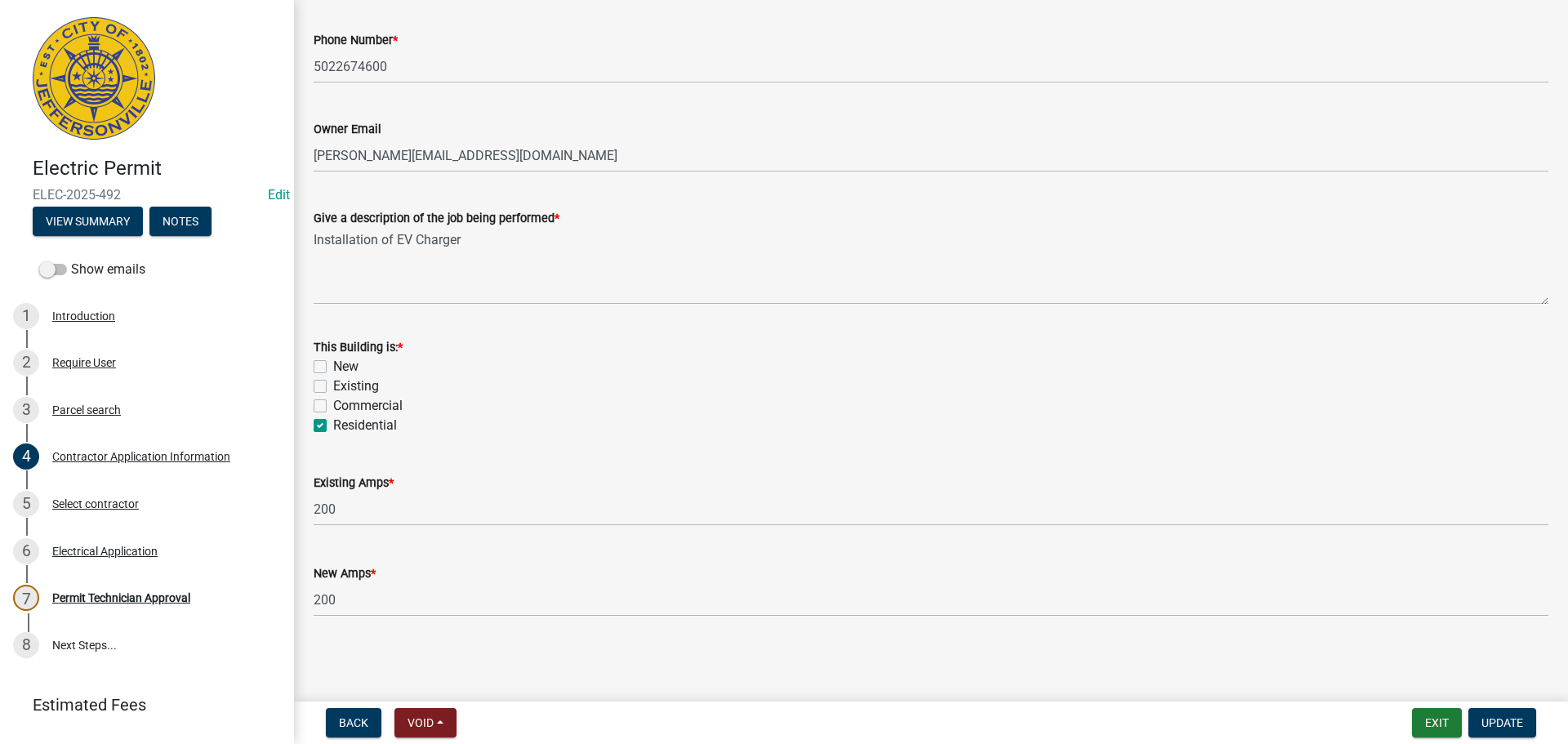
scroll to position [578, 0]
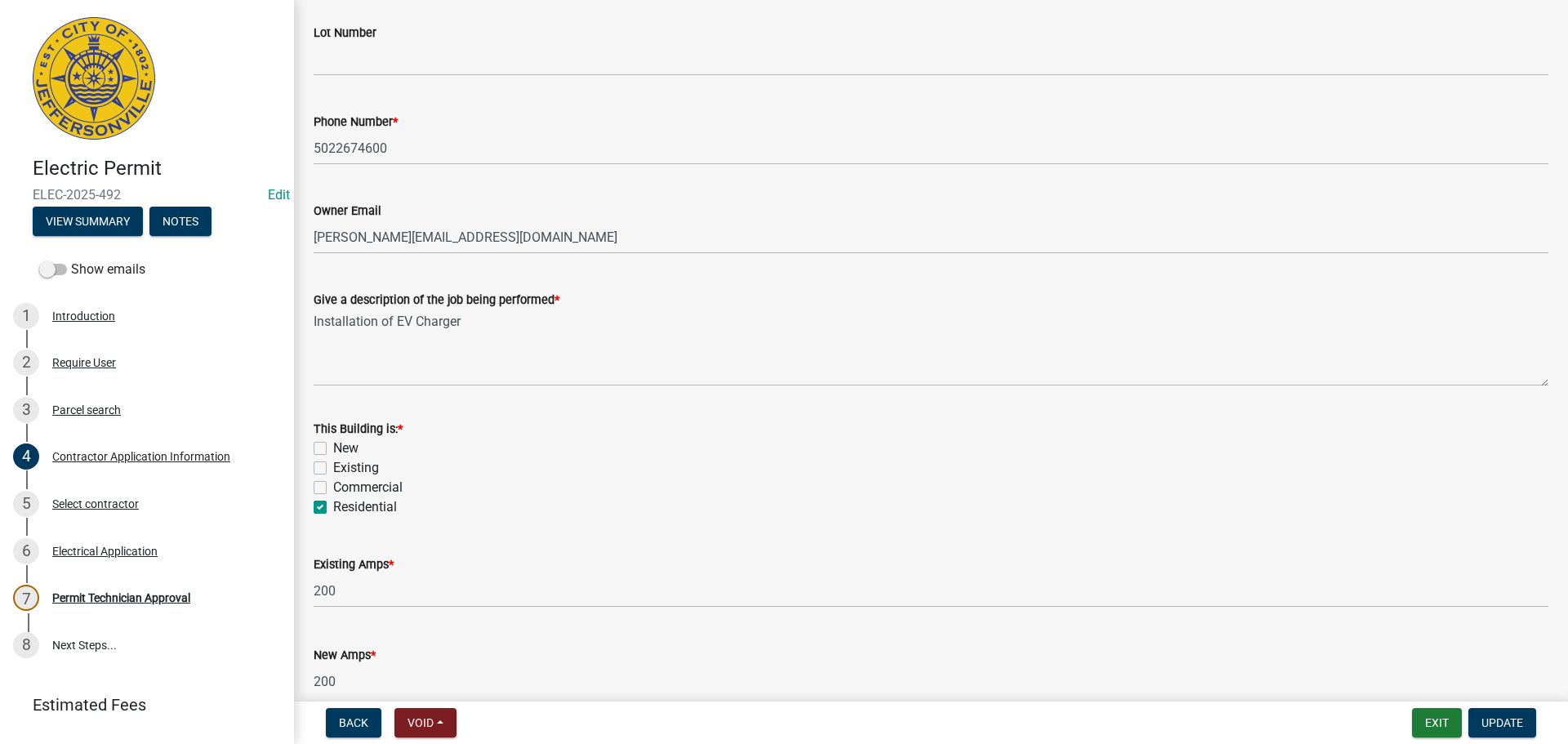
type input "6204 John Wayne Drive"
click at [344, 465] on label "Existing" at bounding box center [356, 468] width 46 height 20
click at [344, 465] on input "Existing" at bounding box center [338, 463] width 10 height 10
checkbox input "true"
checkbox input "false"
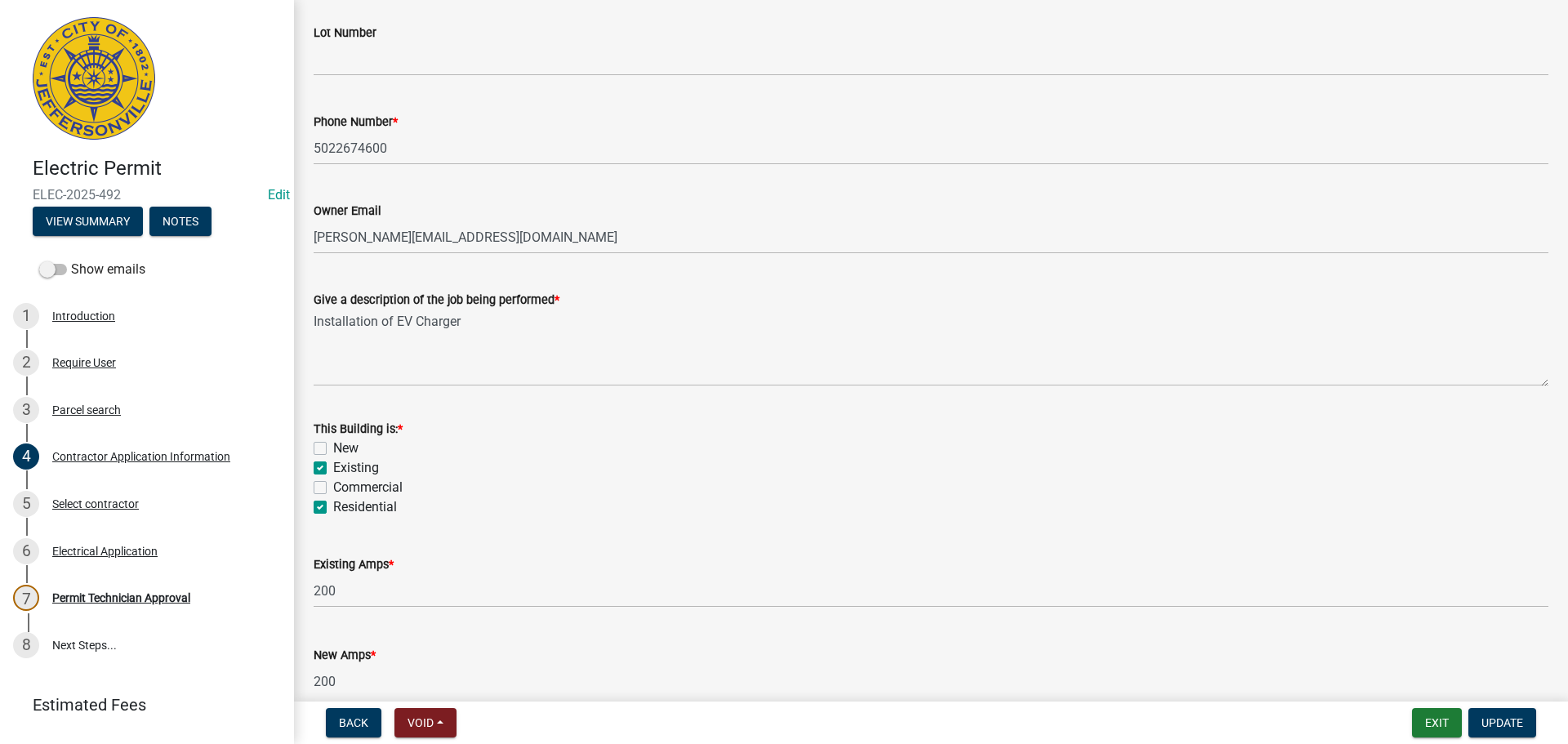
checkbox input "true"
checkbox input "false"
checkbox input "true"
click at [1492, 727] on span "Update" at bounding box center [1502, 723] width 42 height 13
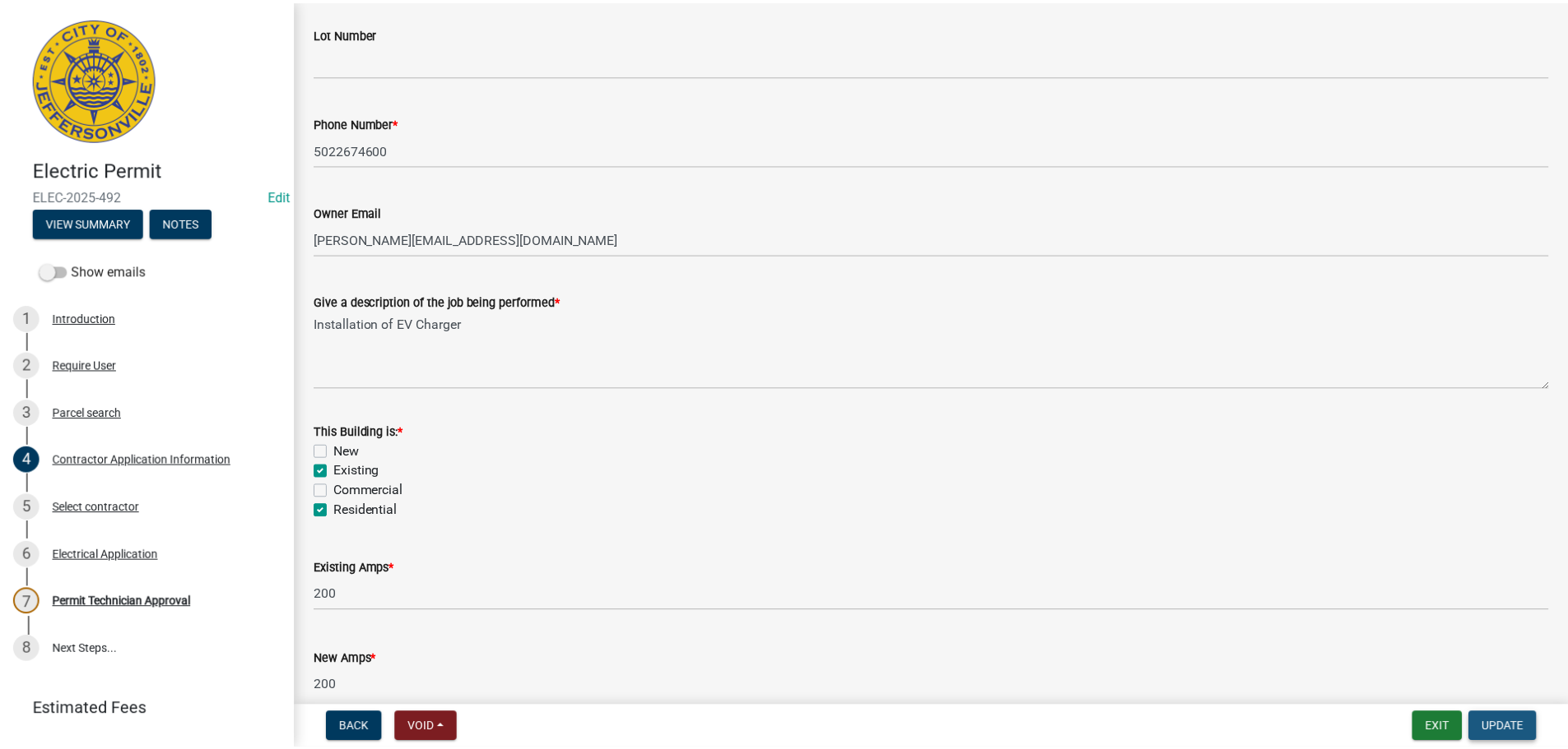
scroll to position [0, 0]
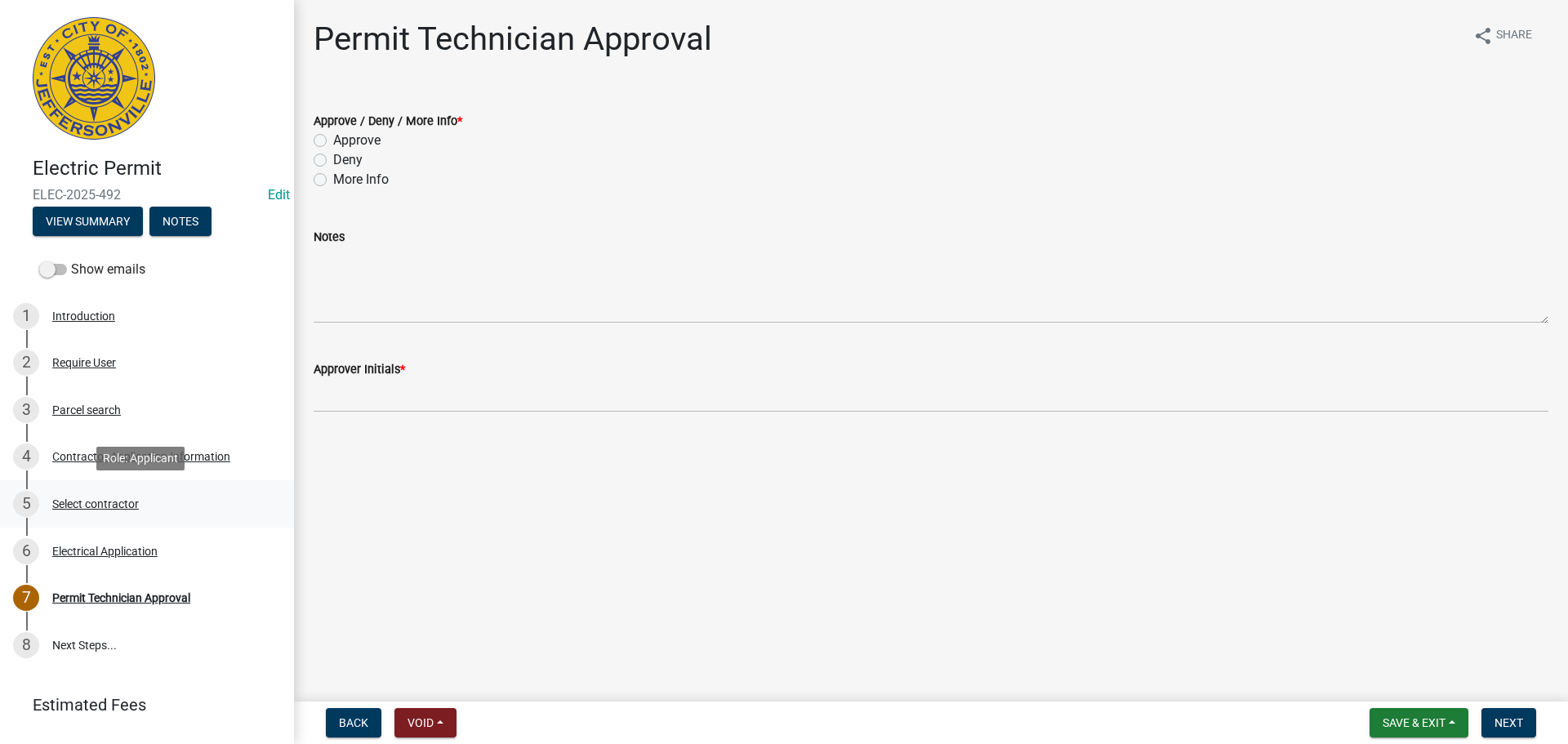
click at [86, 501] on div "Select contractor" at bounding box center [95, 504] width 87 height 11
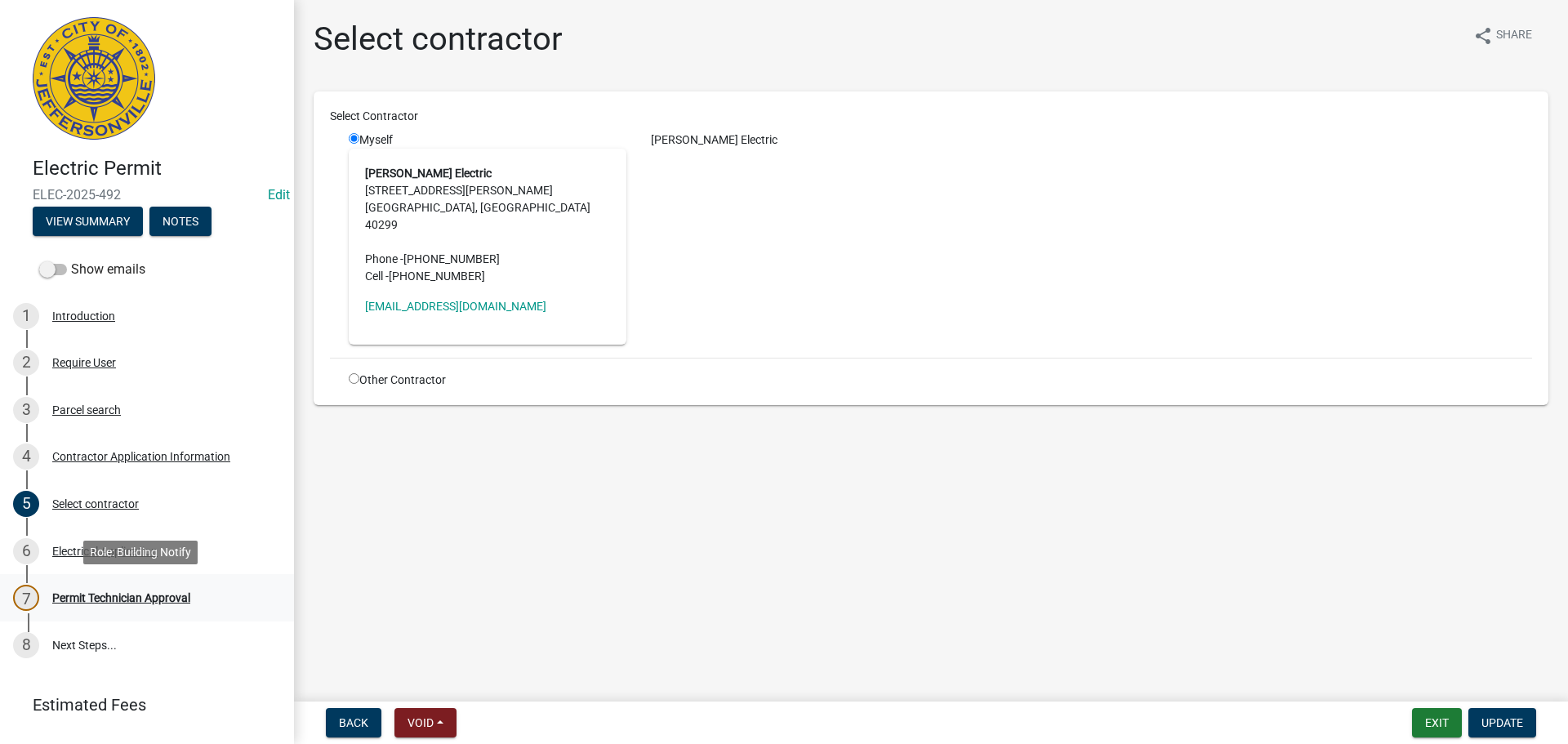
click at [130, 594] on div "Permit Technician Approval" at bounding box center [121, 598] width 138 height 11
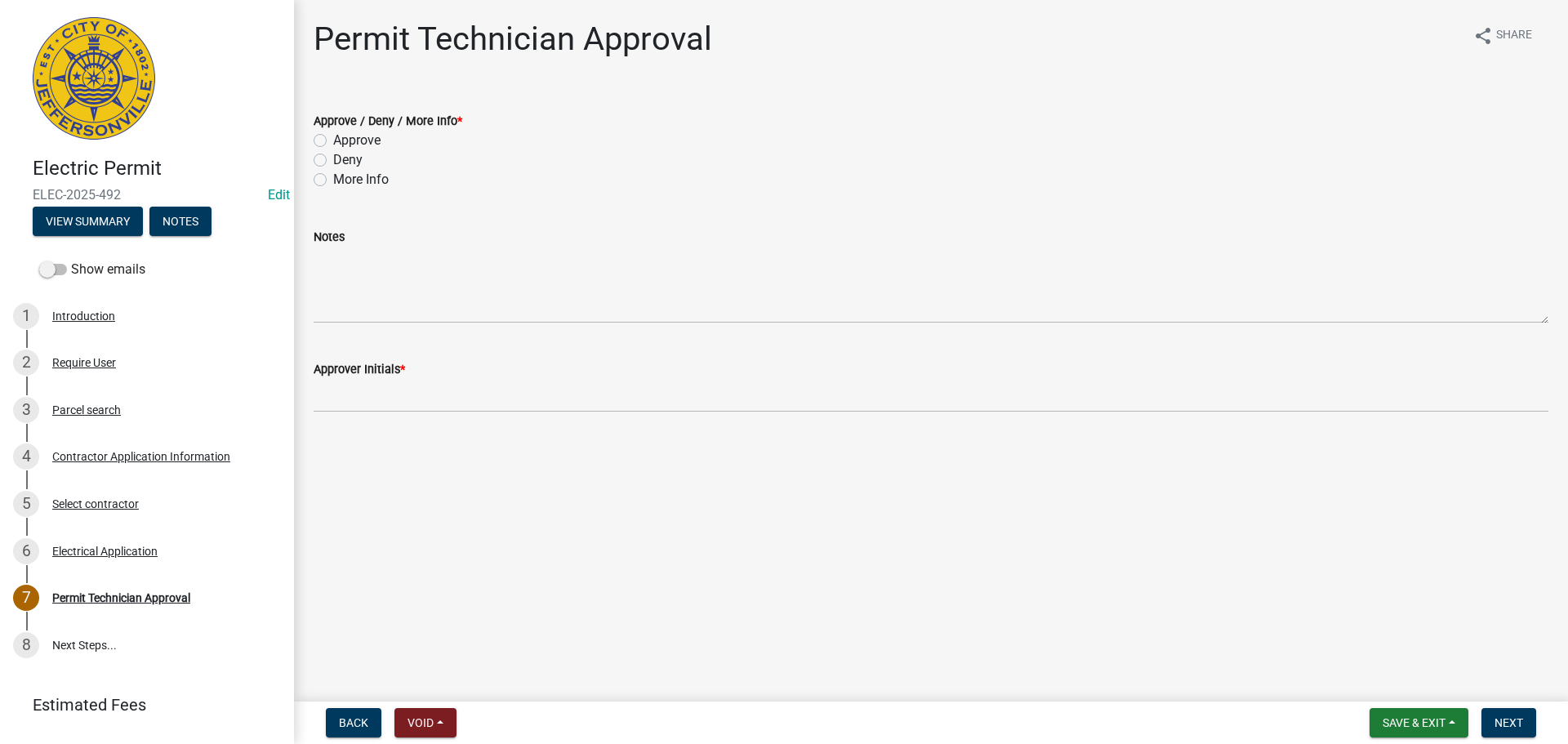
drag, startPoint x: 354, startPoint y: 143, endPoint x: 333, endPoint y: 177, distance: 40.0
click at [354, 143] on label "Approve" at bounding box center [357, 140] width 48 height 20
click at [344, 142] on input "Approve" at bounding box center [338, 135] width 10 height 10
radio input "true"
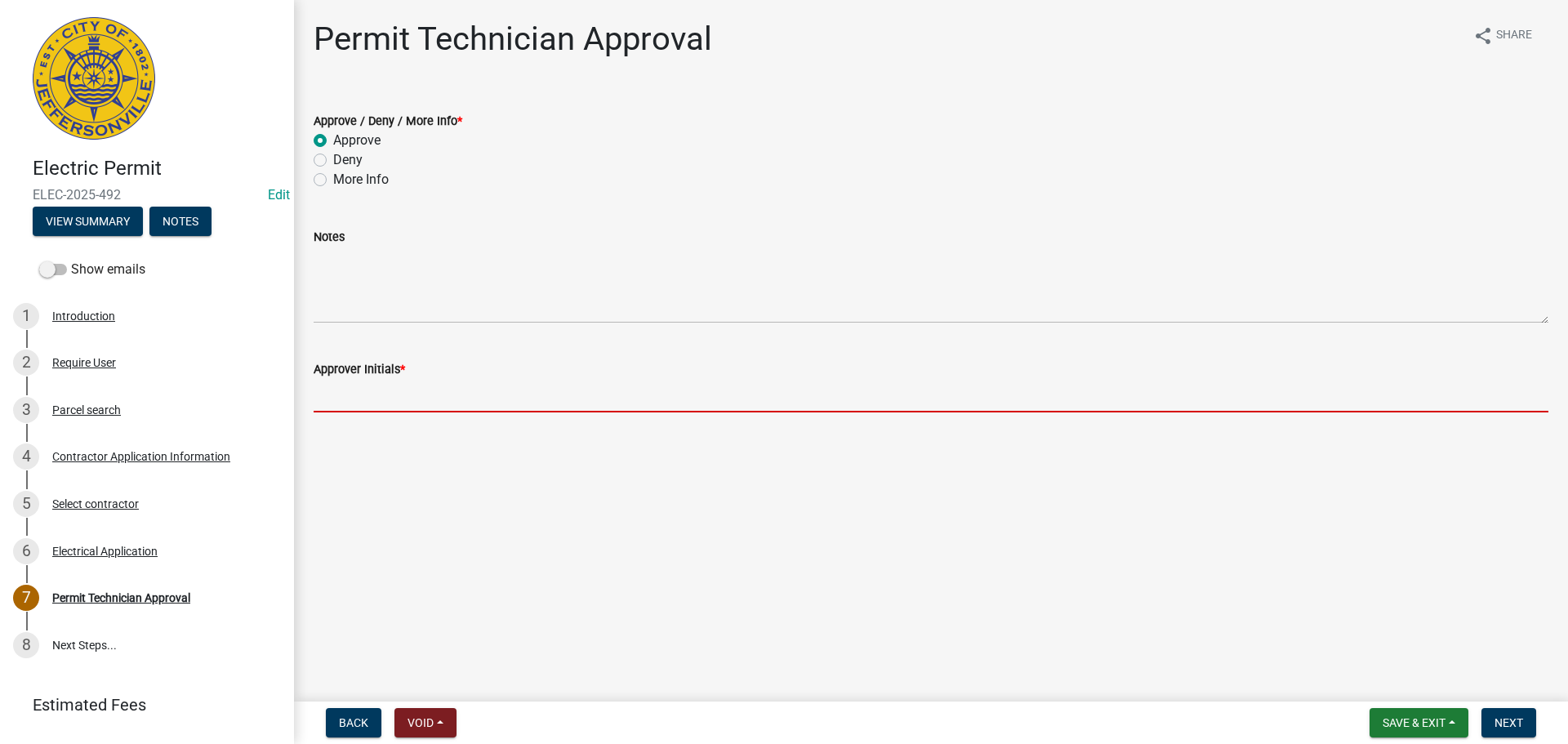
click at [379, 383] on input "Approver Initials *" at bounding box center [931, 395] width 1234 height 33
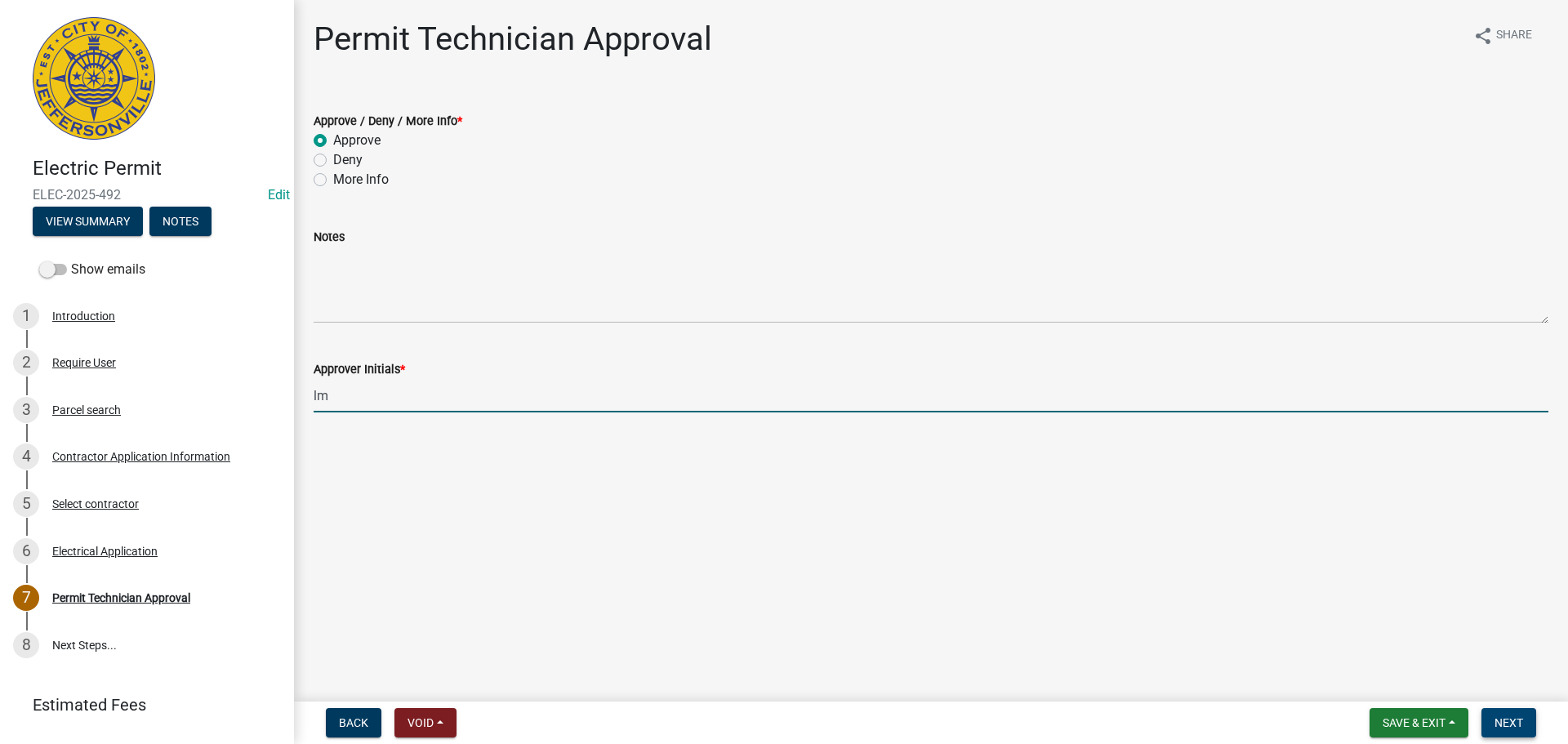
type input "lm"
click at [1499, 717] on span "Next" at bounding box center [1508, 723] width 29 height 13
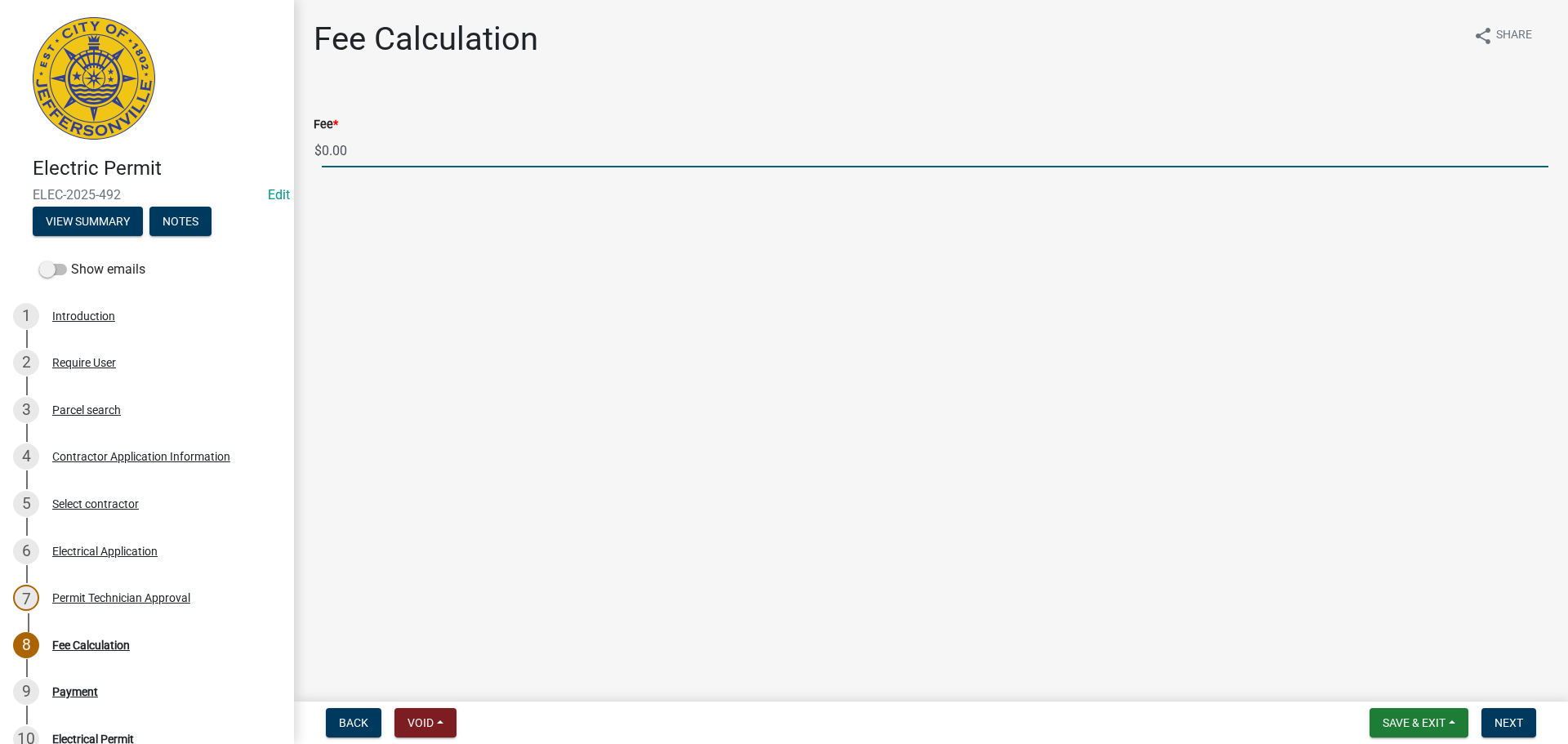
drag, startPoint x: 376, startPoint y: 159, endPoint x: 272, endPoint y: 145, distance: 104.9
click at [272, 145] on div "Electric Permit ELEC-2025-492 Edit View Summary Notes Show emails 1 Introductio…" at bounding box center [784, 372] width 1568 height 744
type input "100.00"
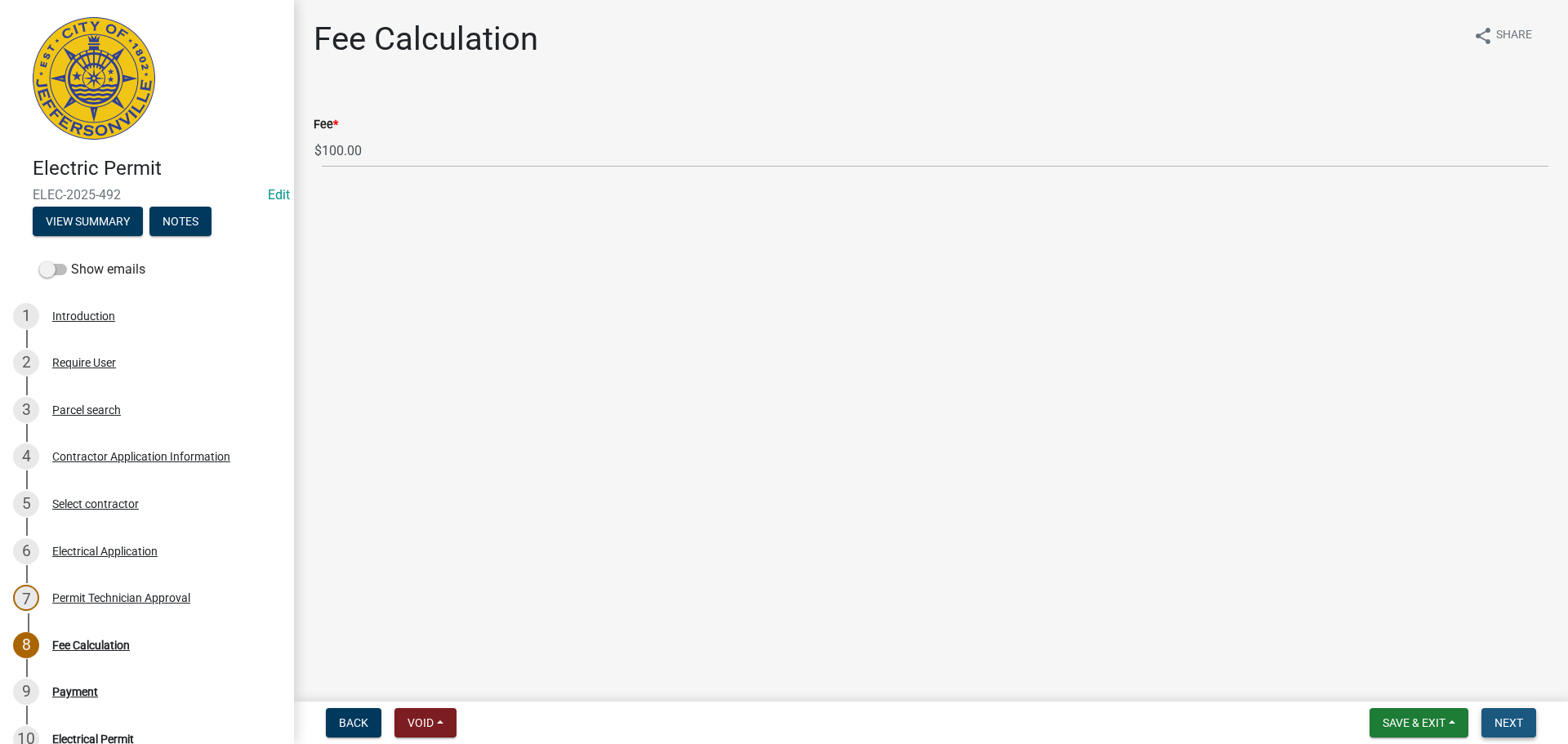
click at [1515, 715] on button "Next" at bounding box center [1509, 723] width 55 height 29
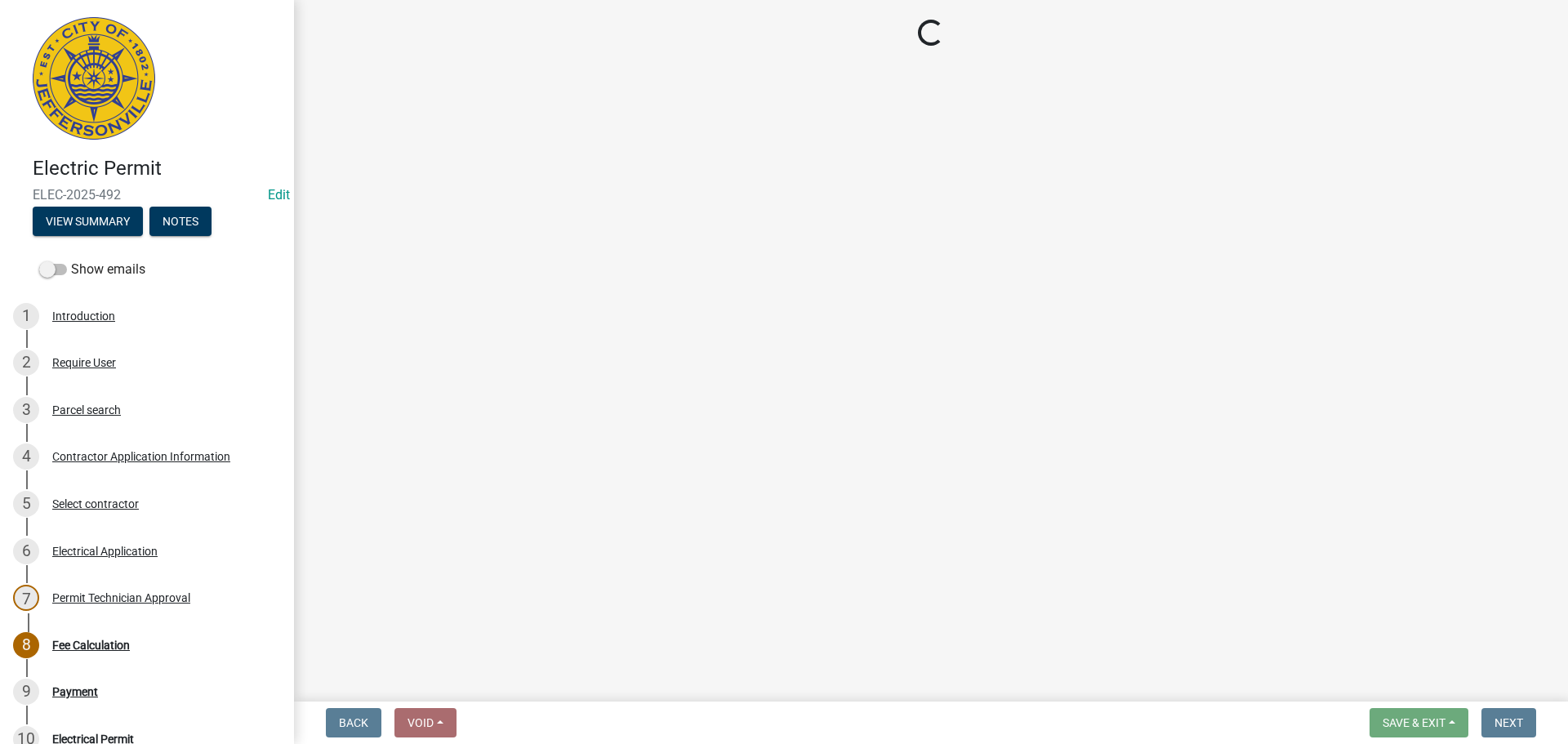
select select "3: 3"
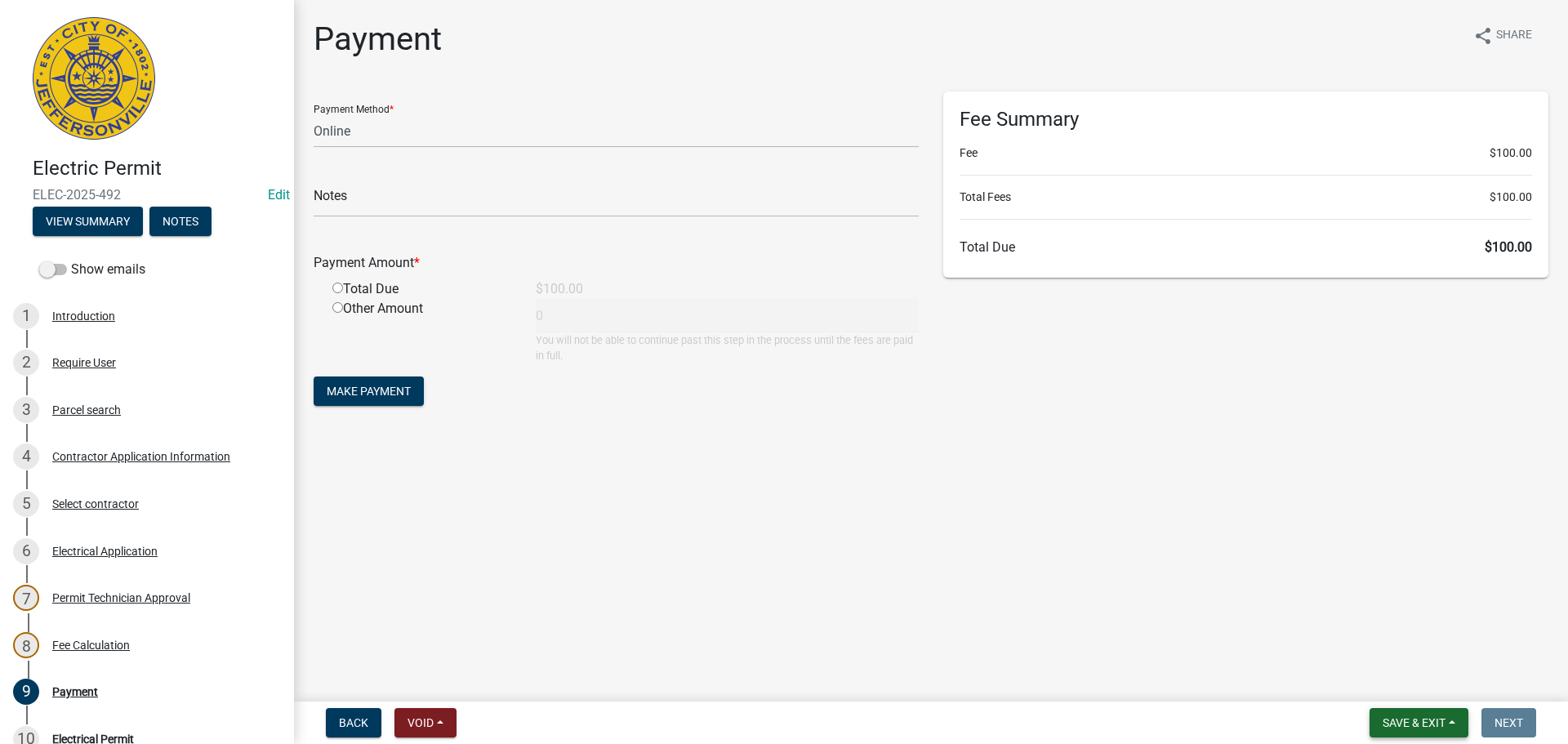
click at [1429, 722] on span "Save & Exit" at bounding box center [1414, 723] width 63 height 13
click at [1420, 682] on button "Save & Exit" at bounding box center [1403, 680] width 130 height 39
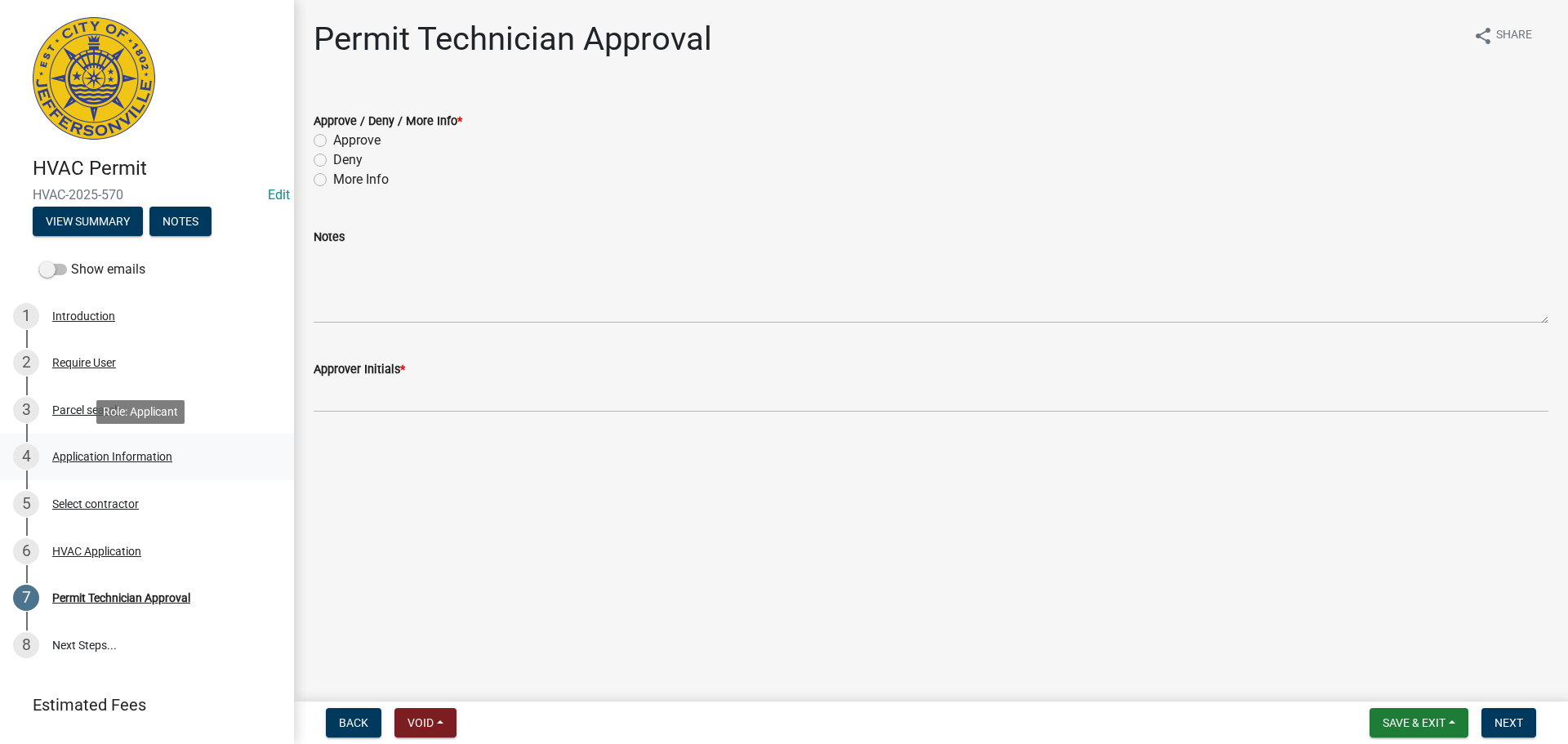
click at [134, 452] on div "Application Information" at bounding box center [112, 457] width 120 height 11
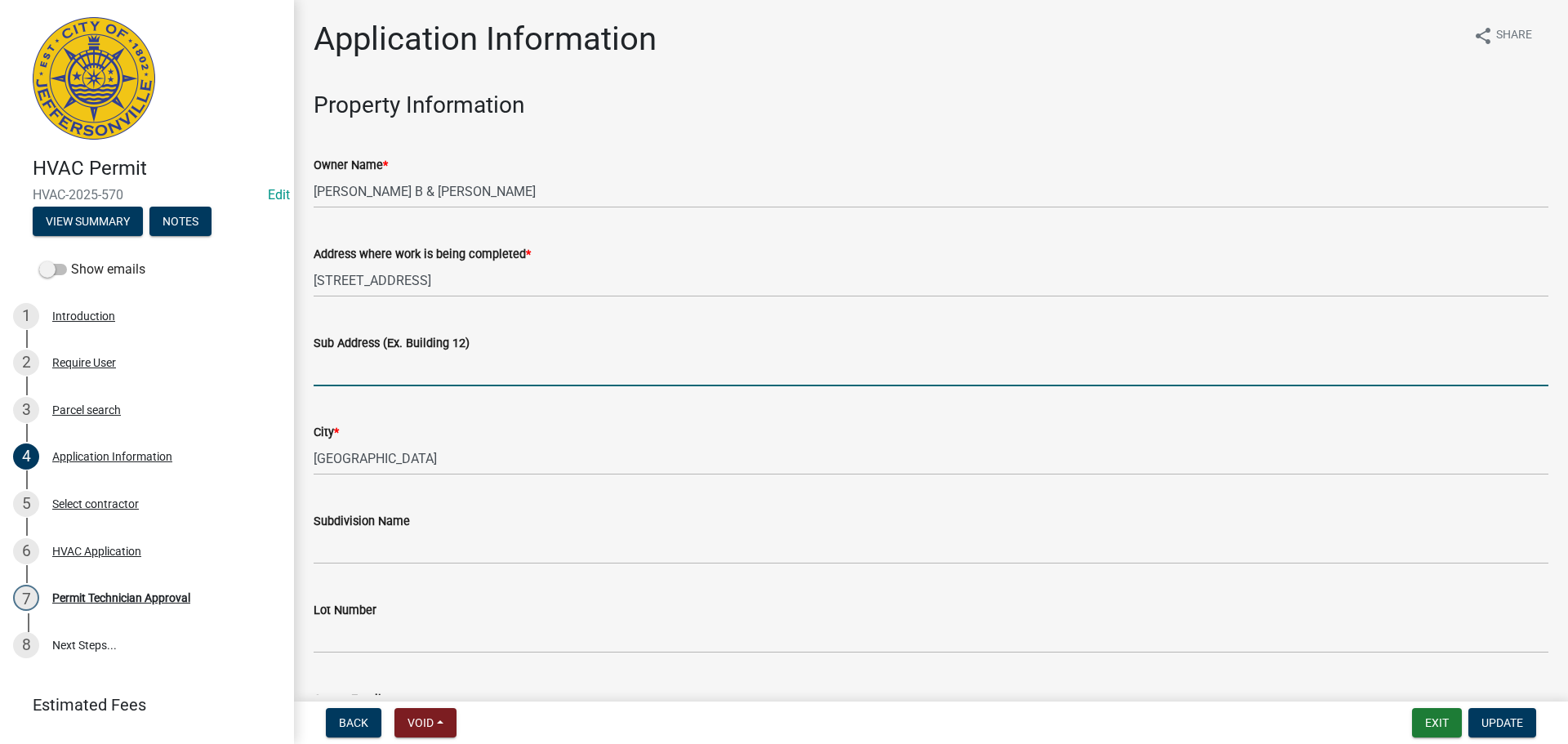
click at [413, 381] on input "Sub Address (Ex. Building 12)" at bounding box center [931, 369] width 1234 height 33
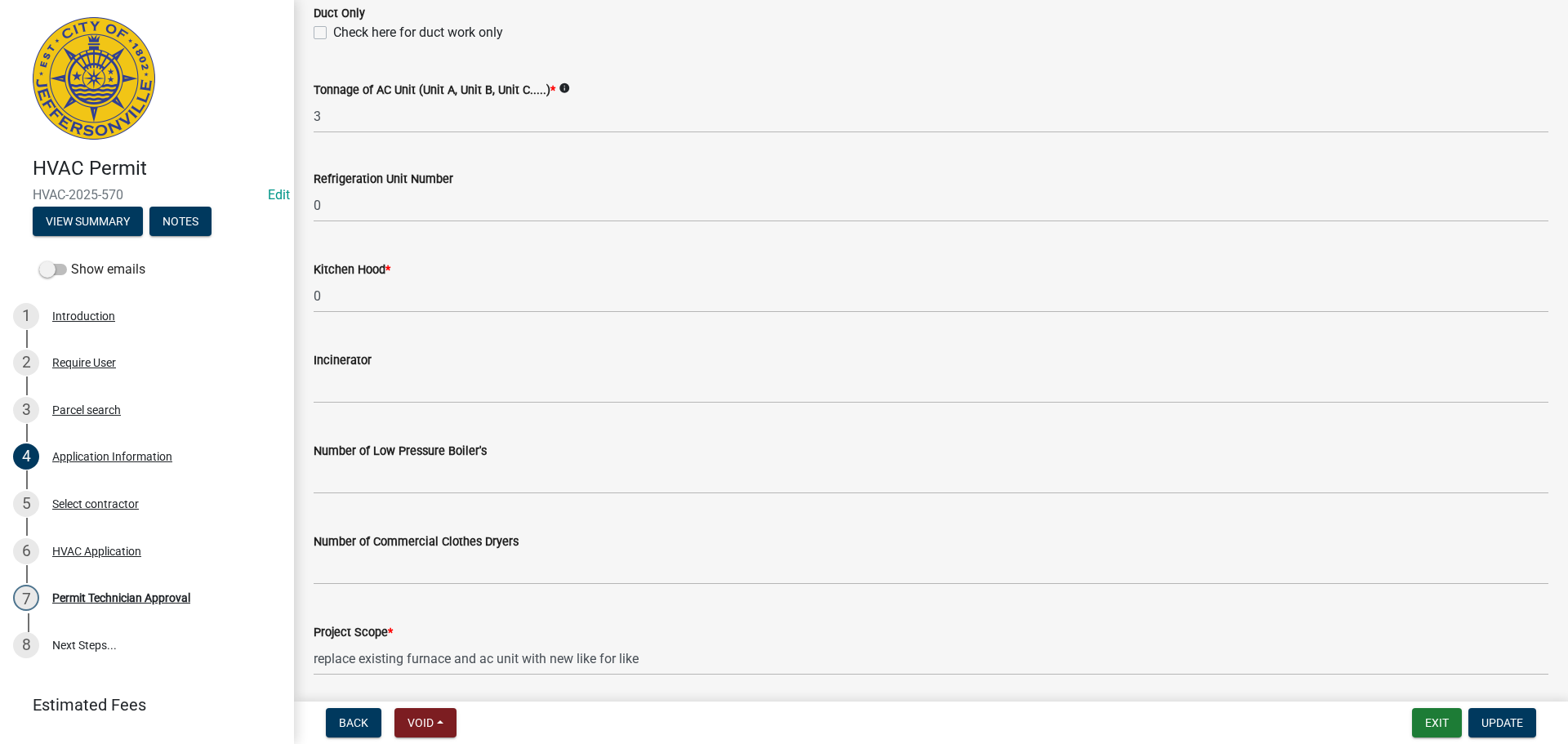
scroll to position [1100, 0]
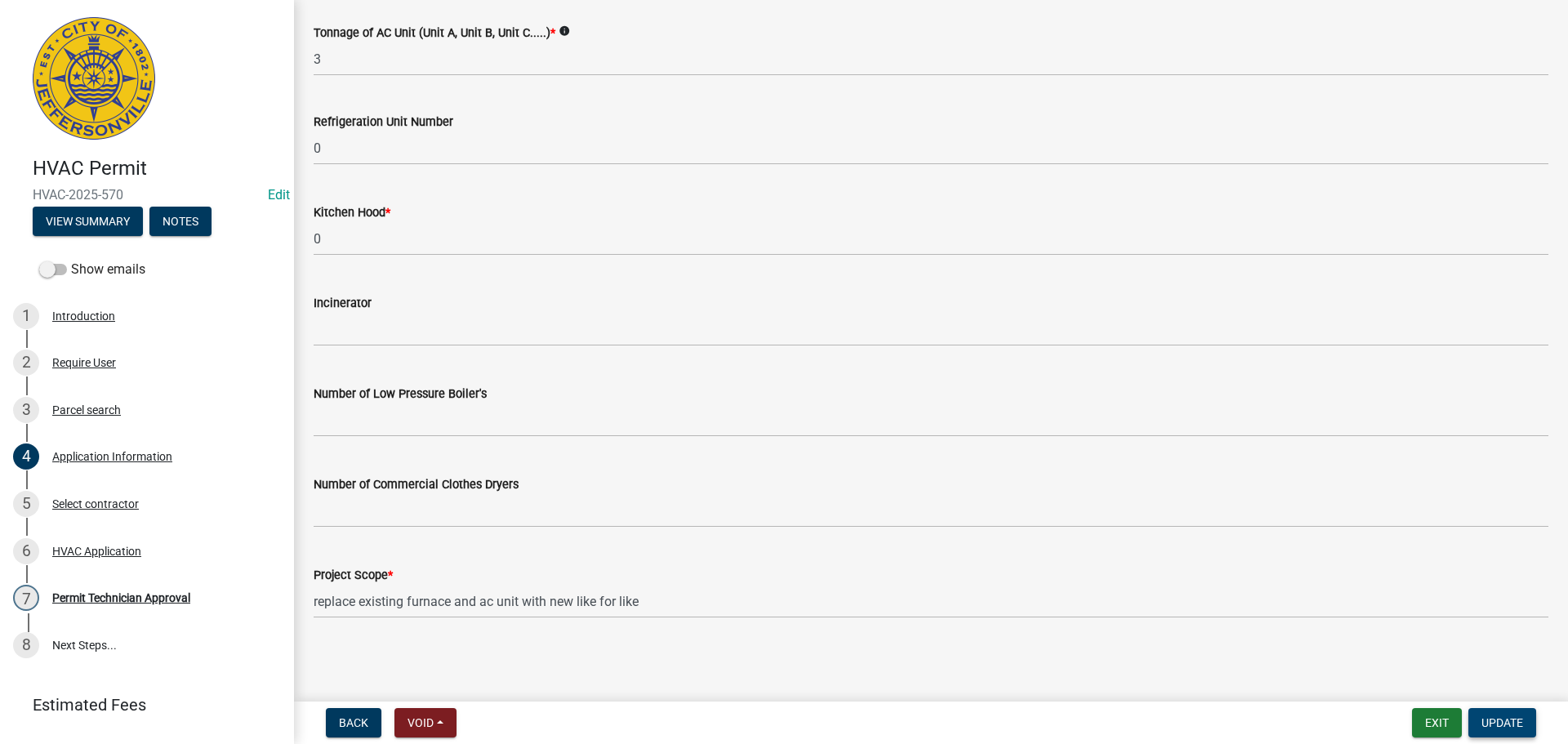
type input "[STREET_ADDRESS]"
click at [1512, 726] on span "Update" at bounding box center [1502, 723] width 42 height 13
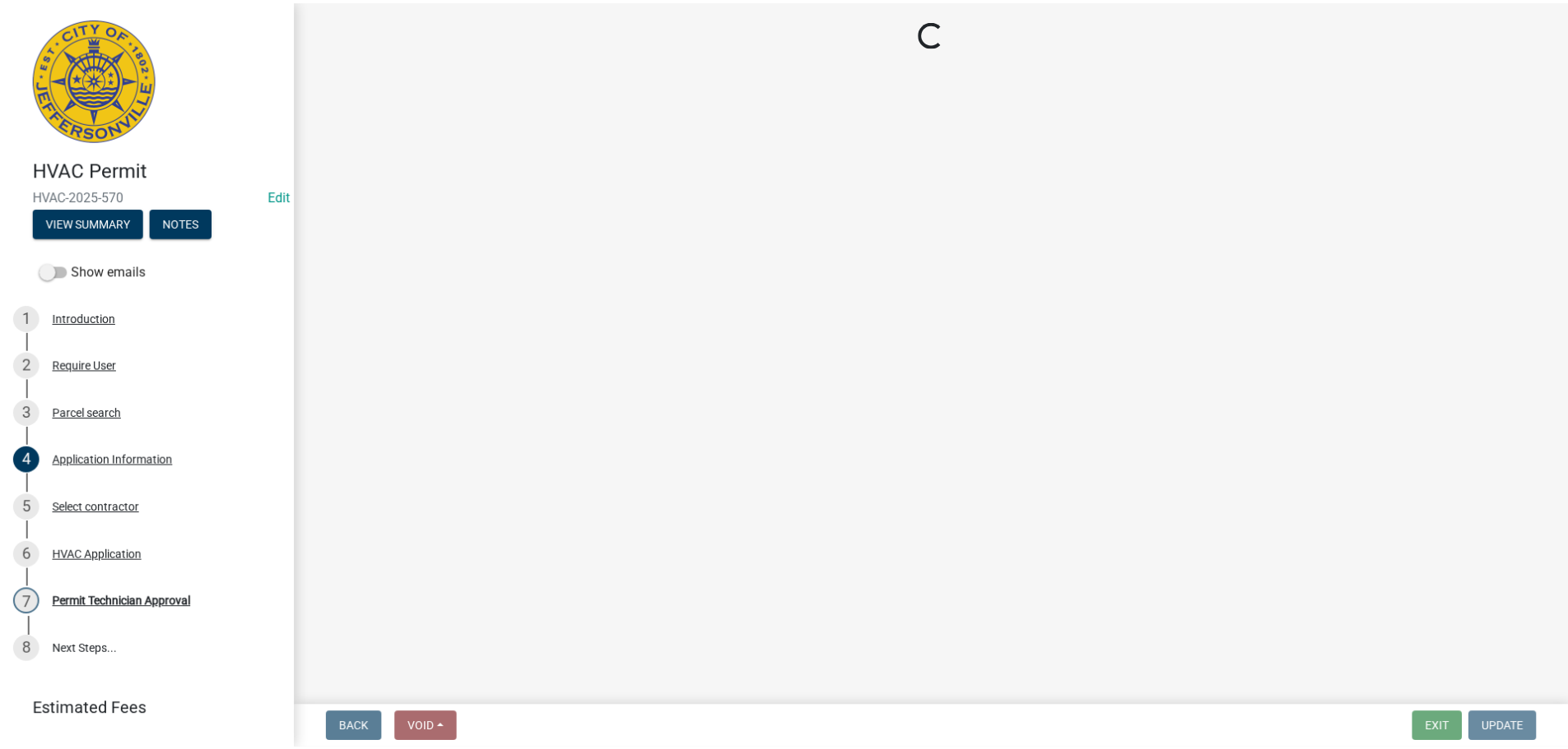
scroll to position [0, 0]
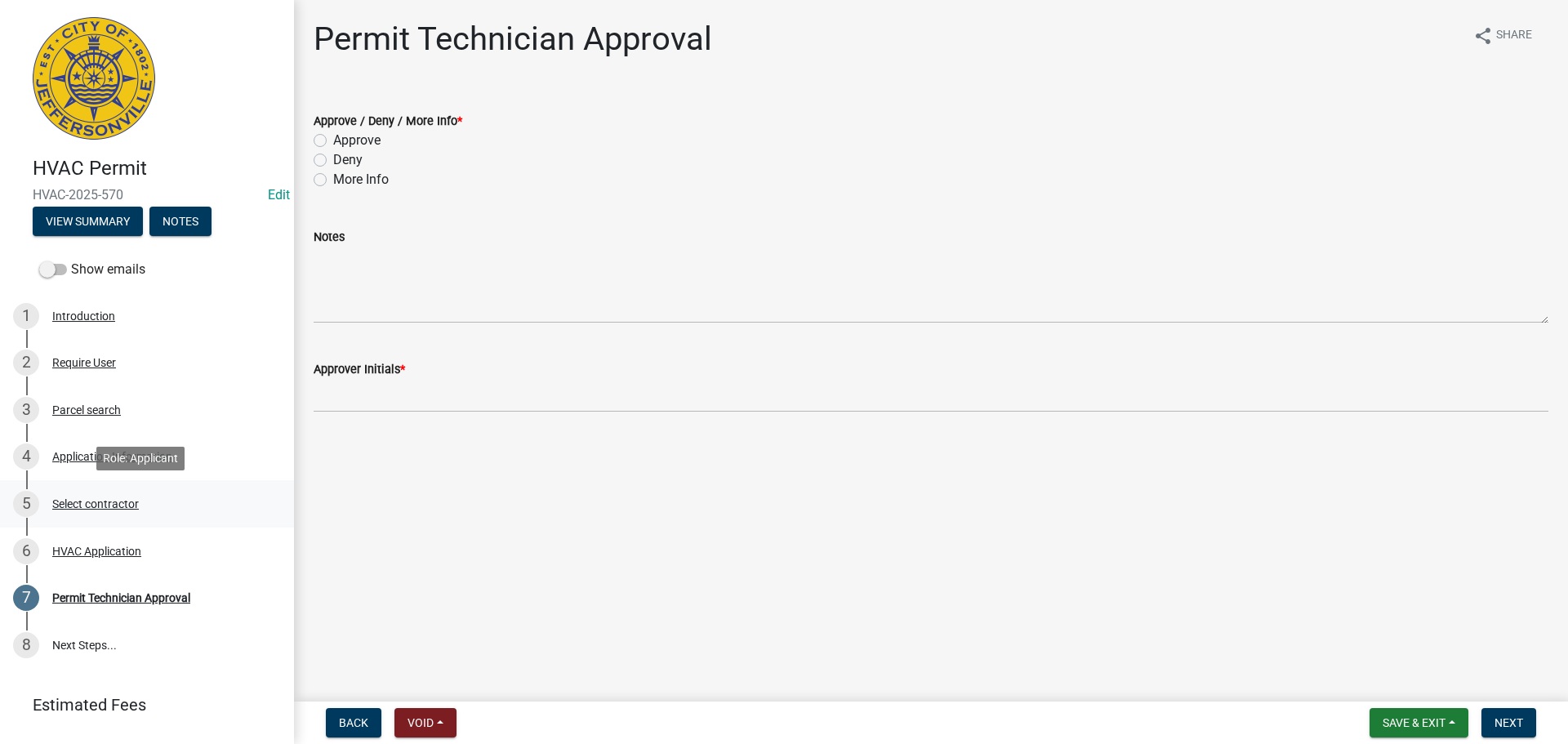
click at [98, 506] on div "Select contractor" at bounding box center [95, 504] width 87 height 11
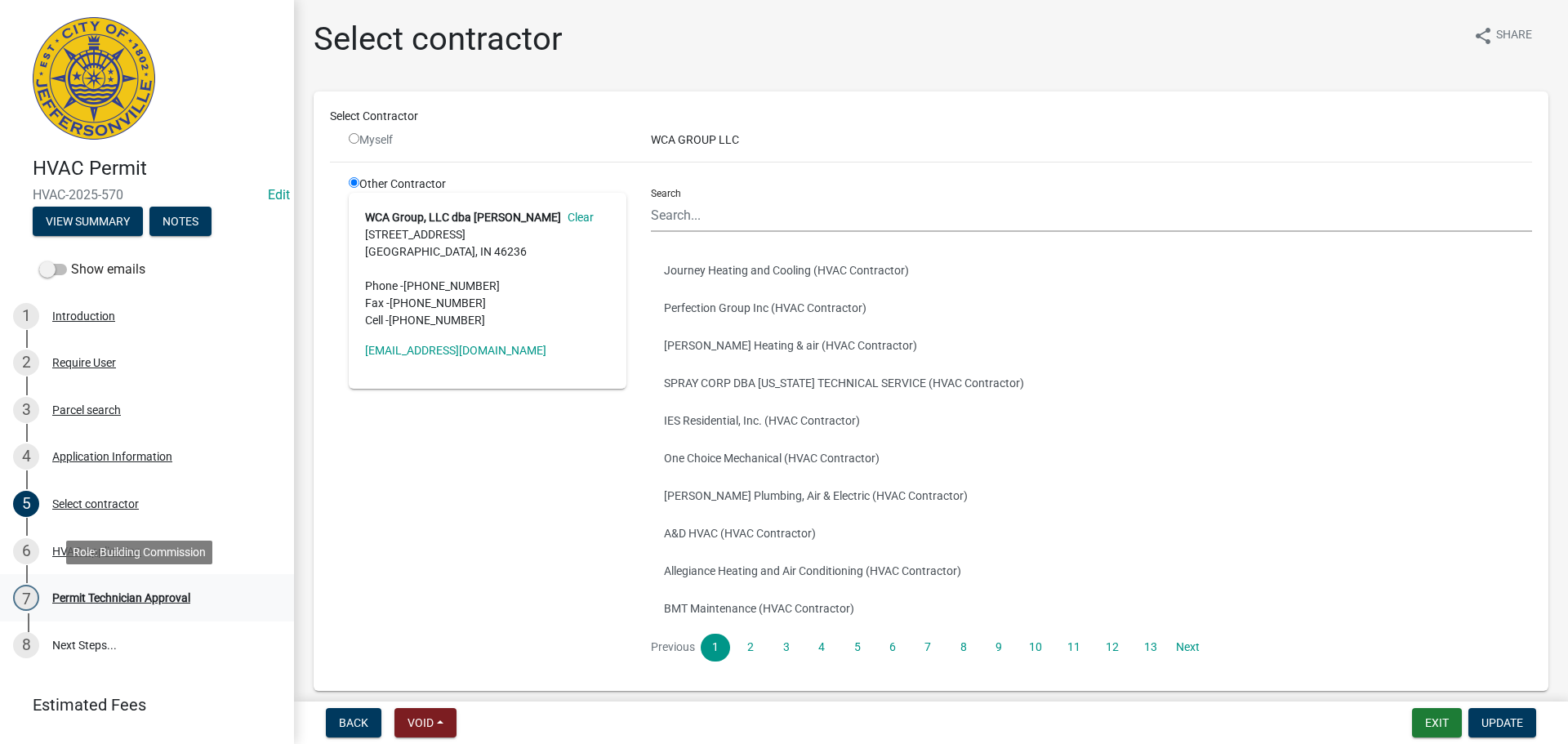
click at [104, 596] on div "Permit Technician Approval" at bounding box center [121, 598] width 138 height 11
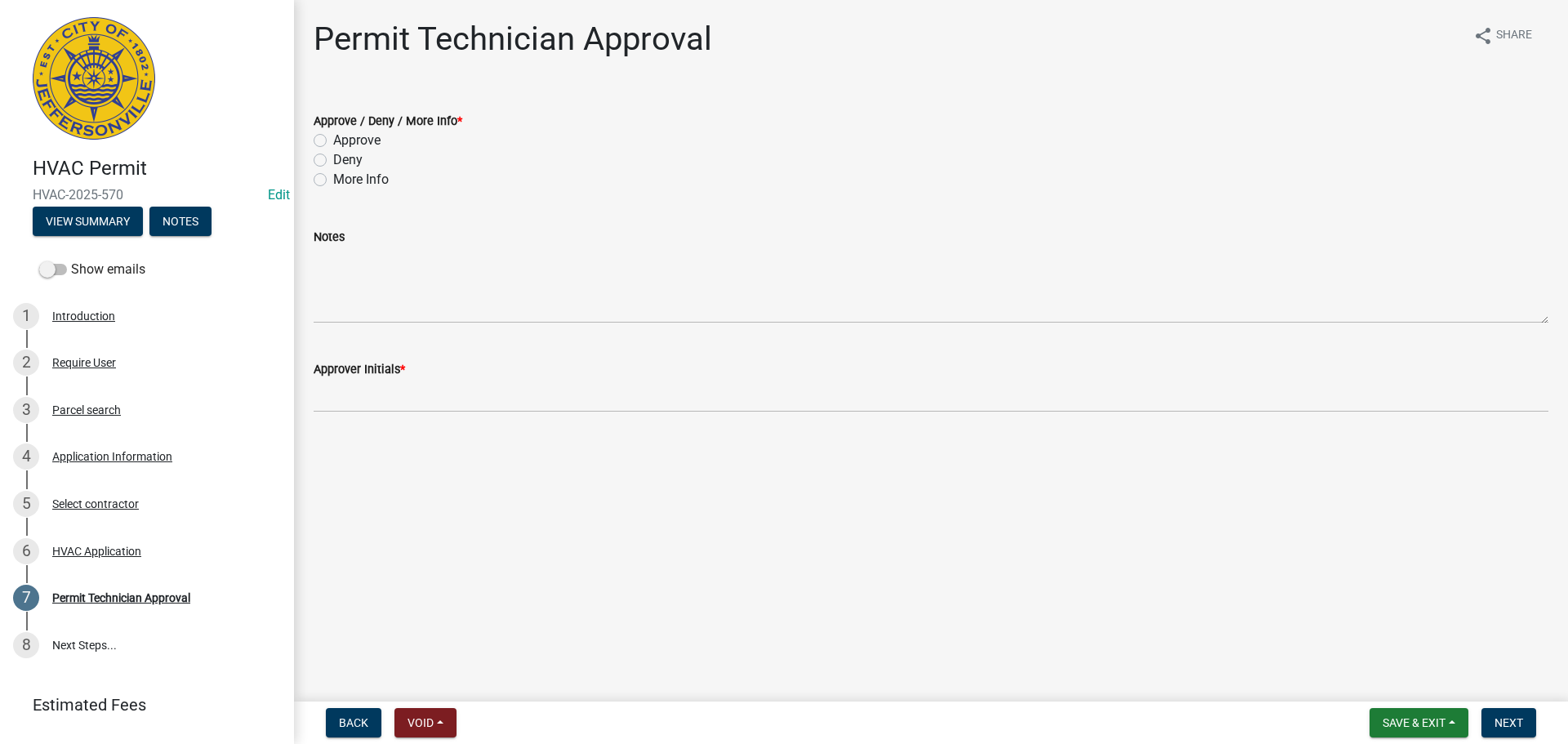
click at [368, 142] on label "Approve" at bounding box center [357, 140] width 48 height 20
click at [344, 142] on input "Approve" at bounding box center [338, 135] width 10 height 10
radio input "true"
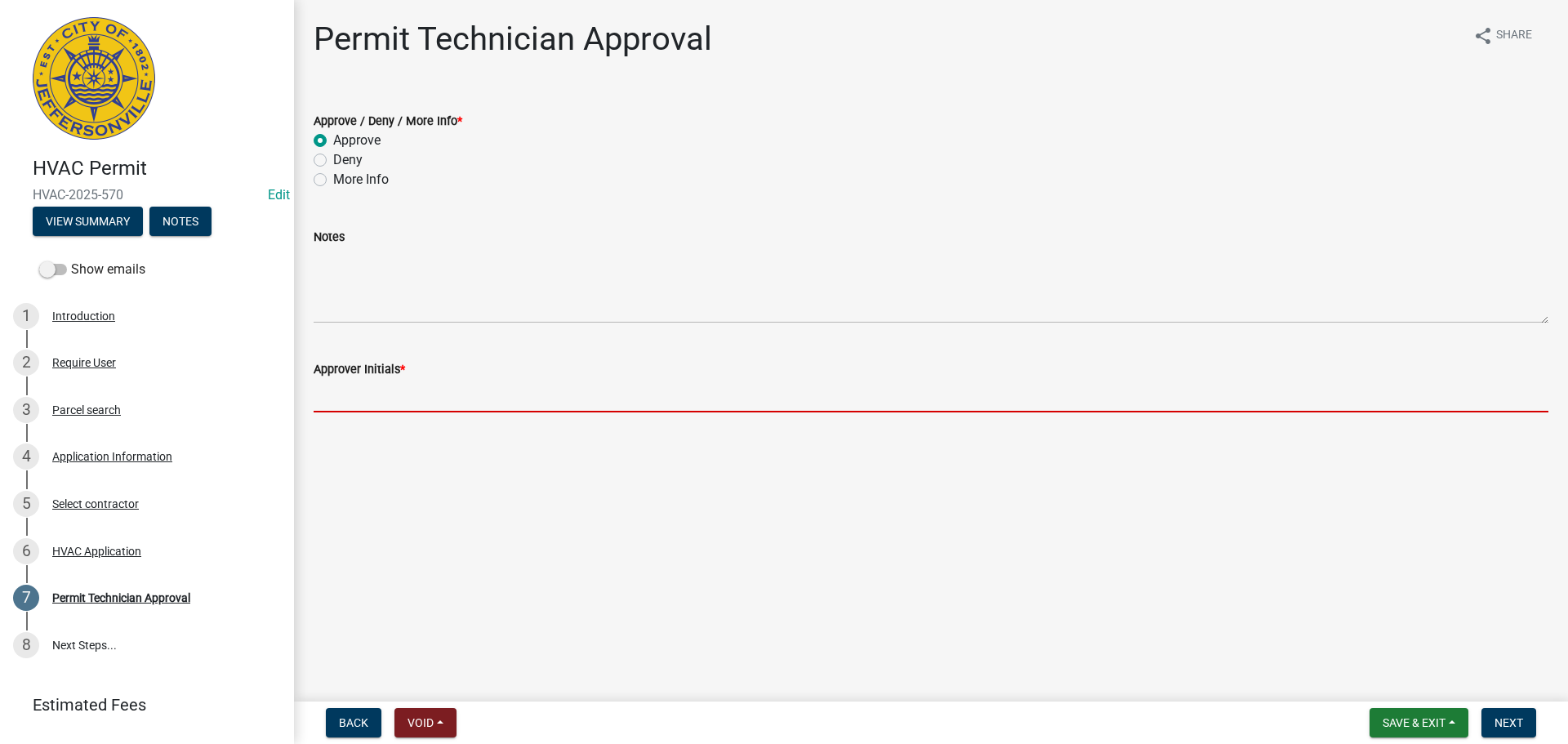
click at [413, 398] on input "Approver Initials *" at bounding box center [931, 395] width 1234 height 33
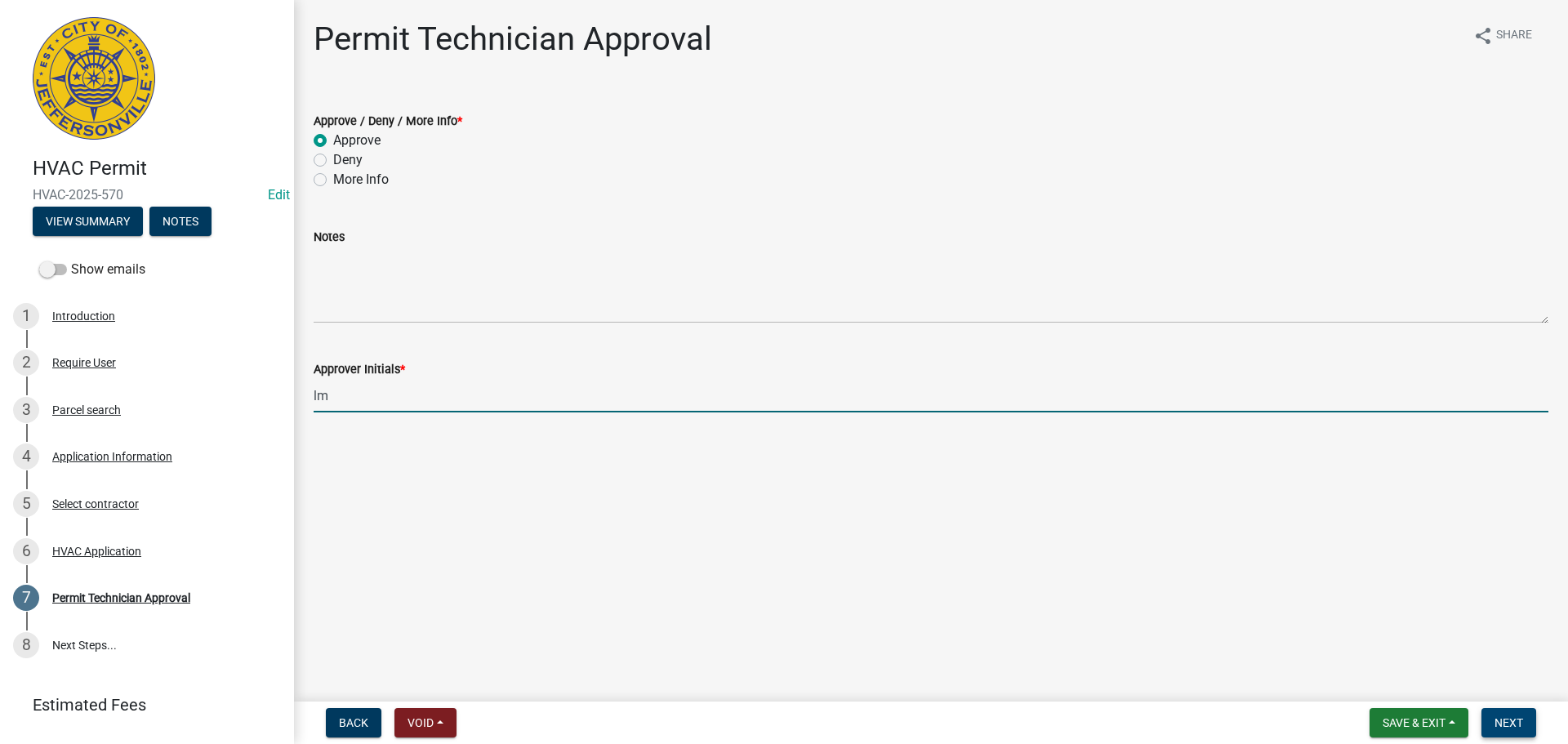
type input "lm"
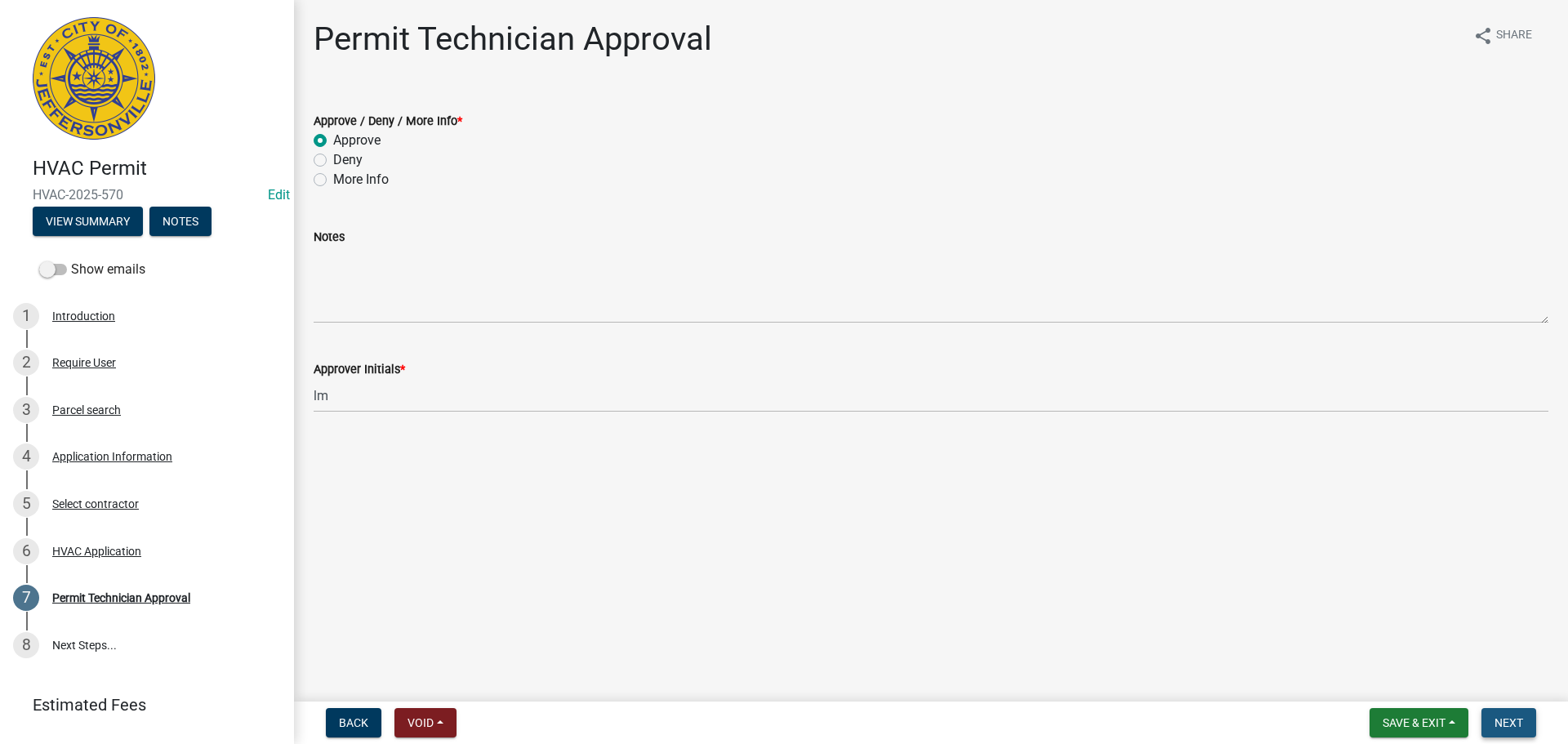
click at [1500, 716] on span "Next" at bounding box center [1508, 723] width 29 height 13
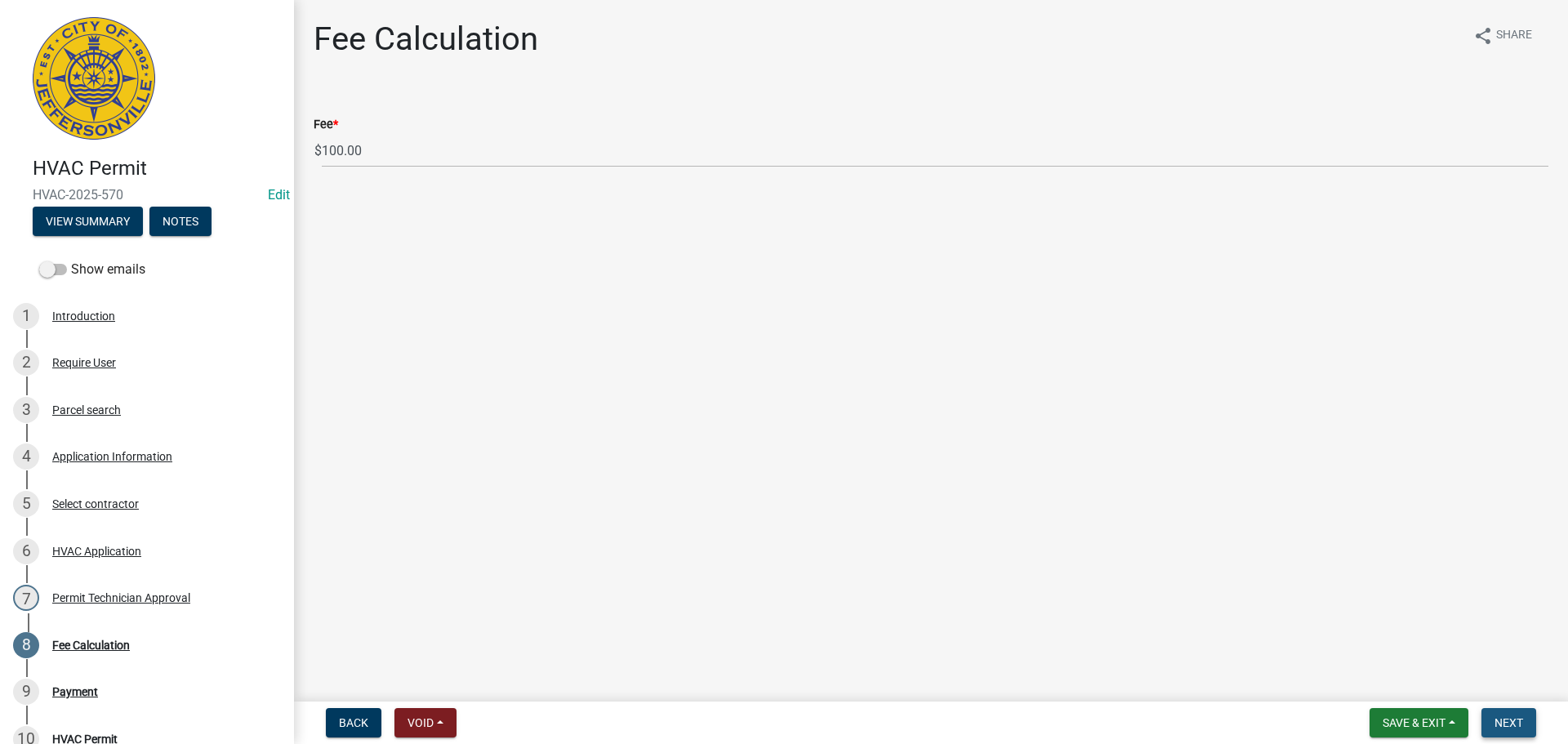
click at [1500, 715] on button "Next" at bounding box center [1509, 723] width 55 height 29
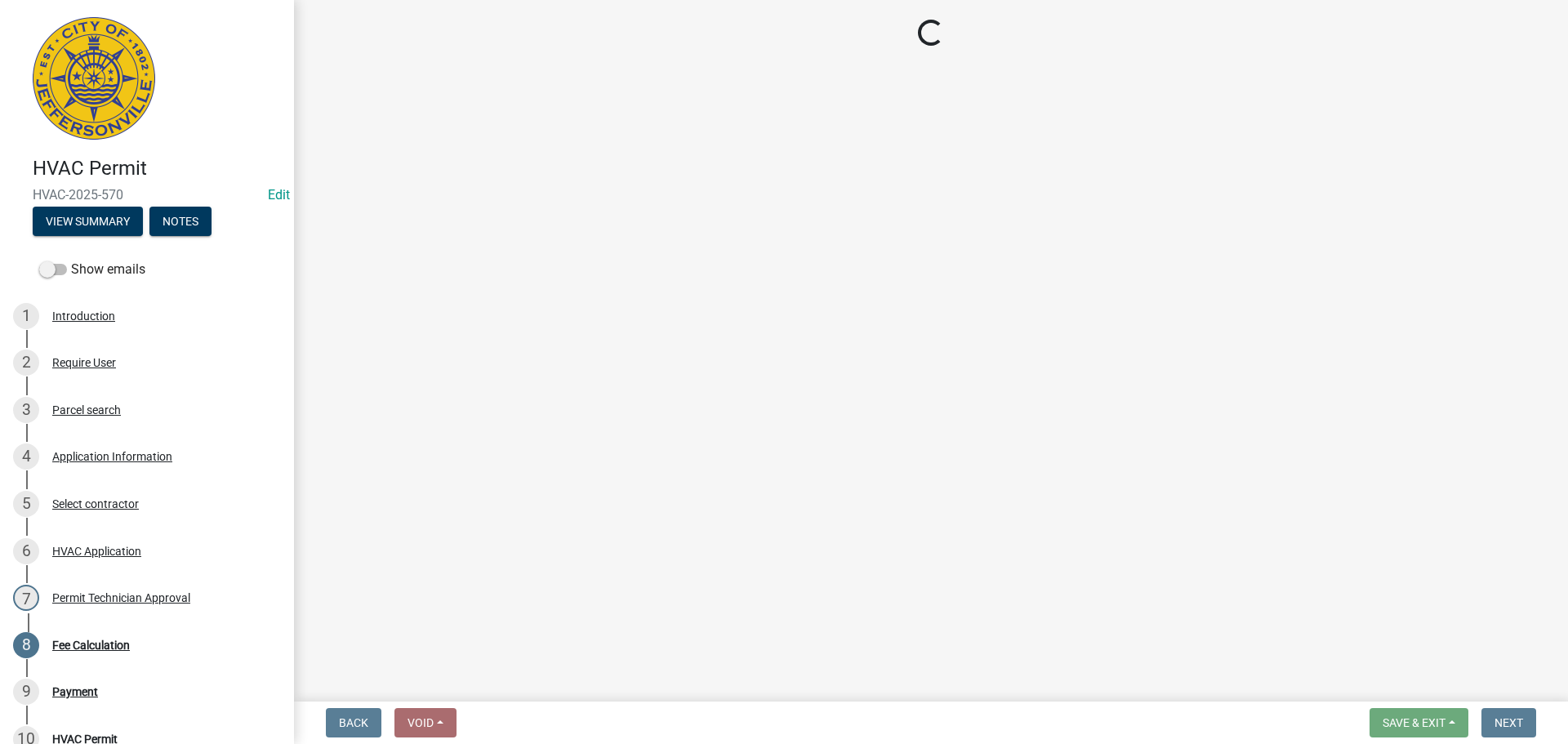
select select "3: 3"
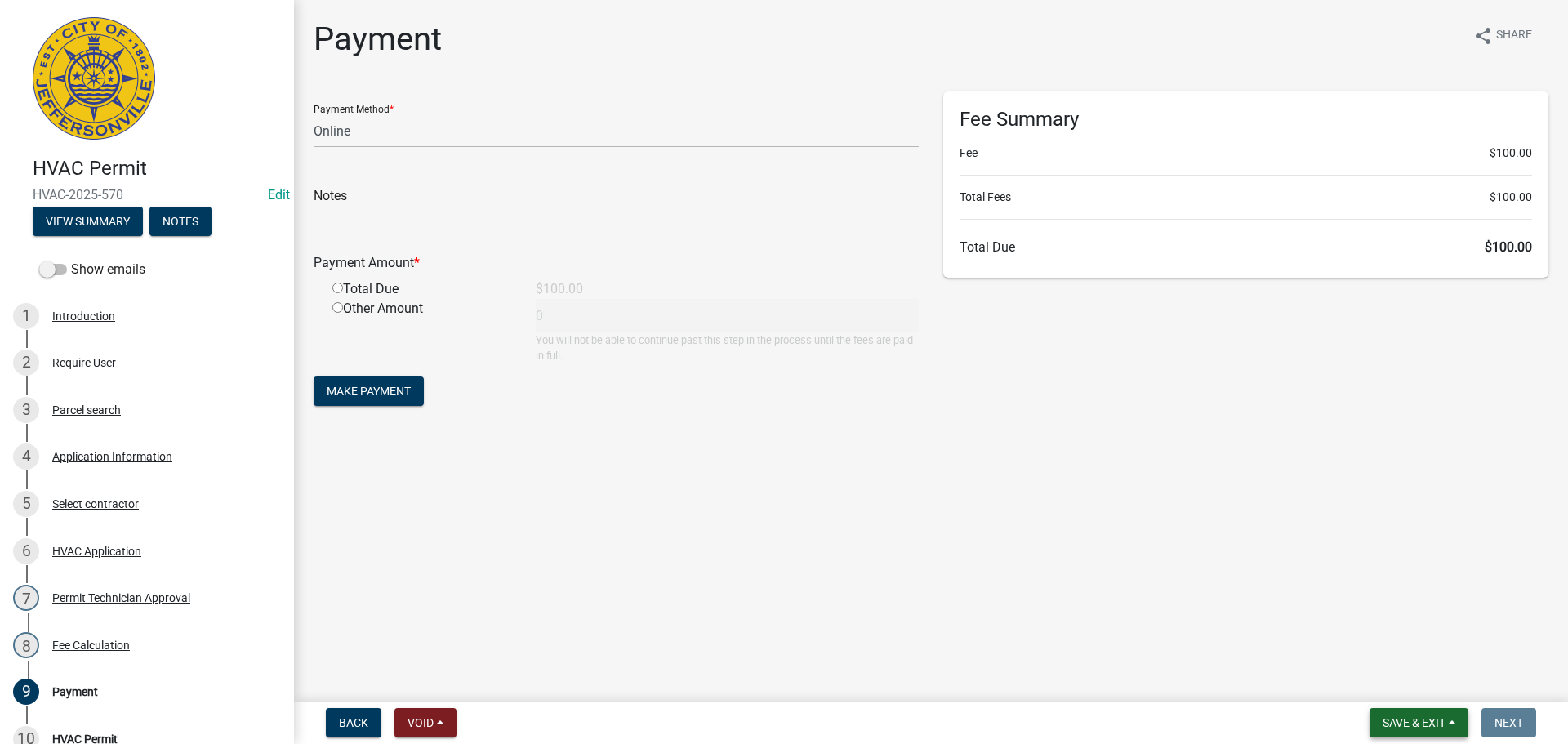
click at [1422, 718] on span "Save & Exit" at bounding box center [1414, 723] width 63 height 13
click at [1425, 692] on button "Save & Exit" at bounding box center [1403, 680] width 130 height 39
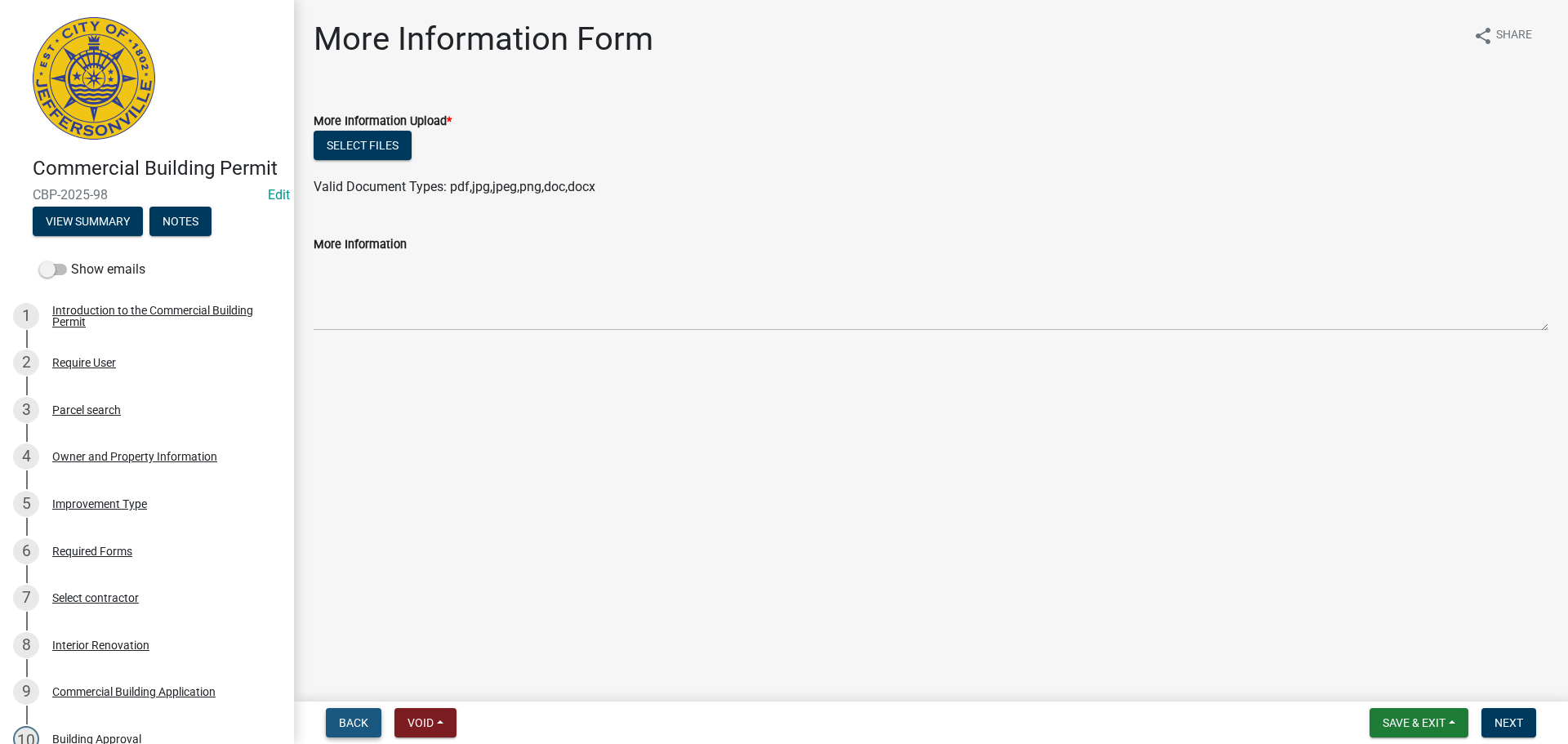
click at [372, 734] on button "Back" at bounding box center [354, 723] width 55 height 29
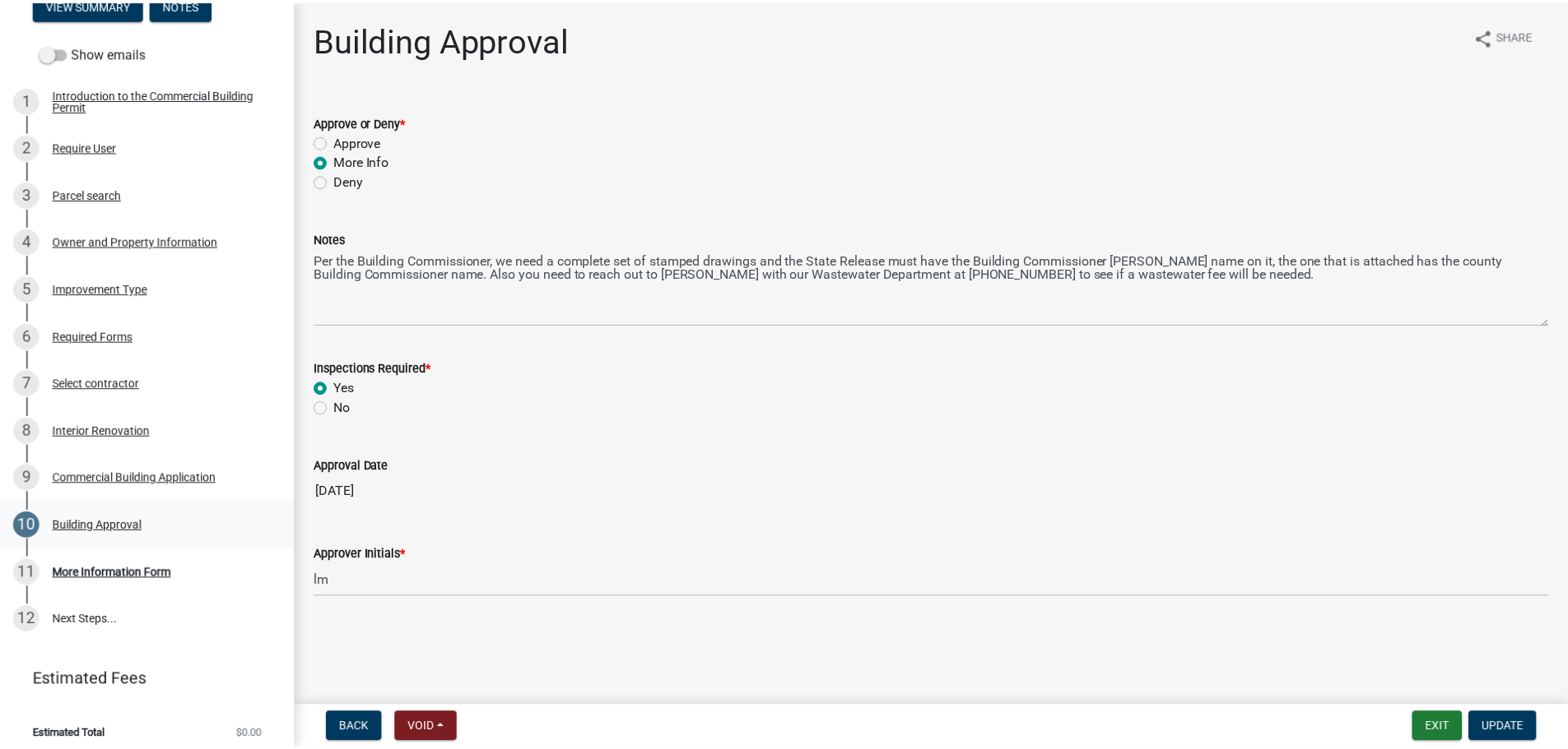
scroll to position [171, 0]
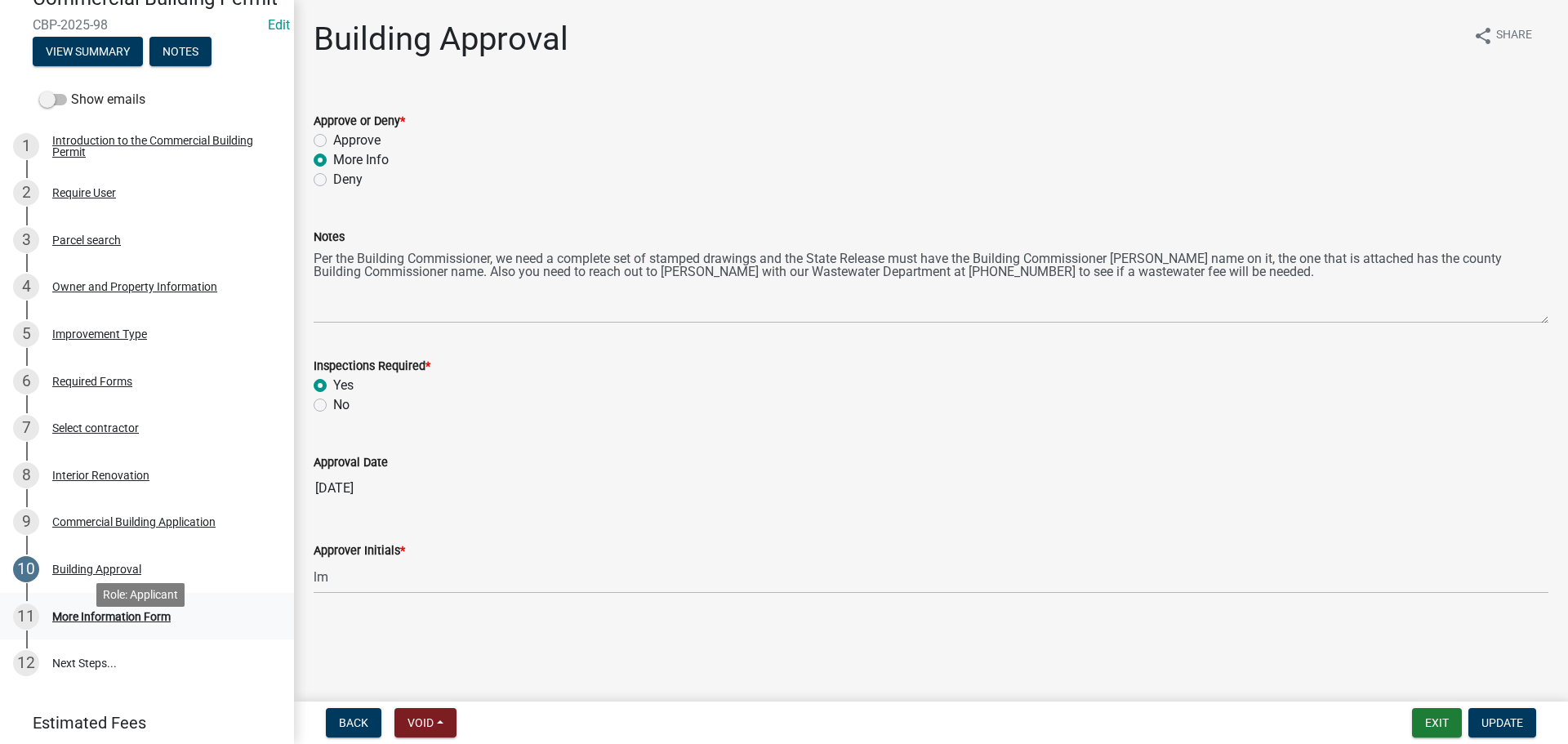
click at [112, 622] on div "More Information Form" at bounding box center [111, 617] width 119 height 11
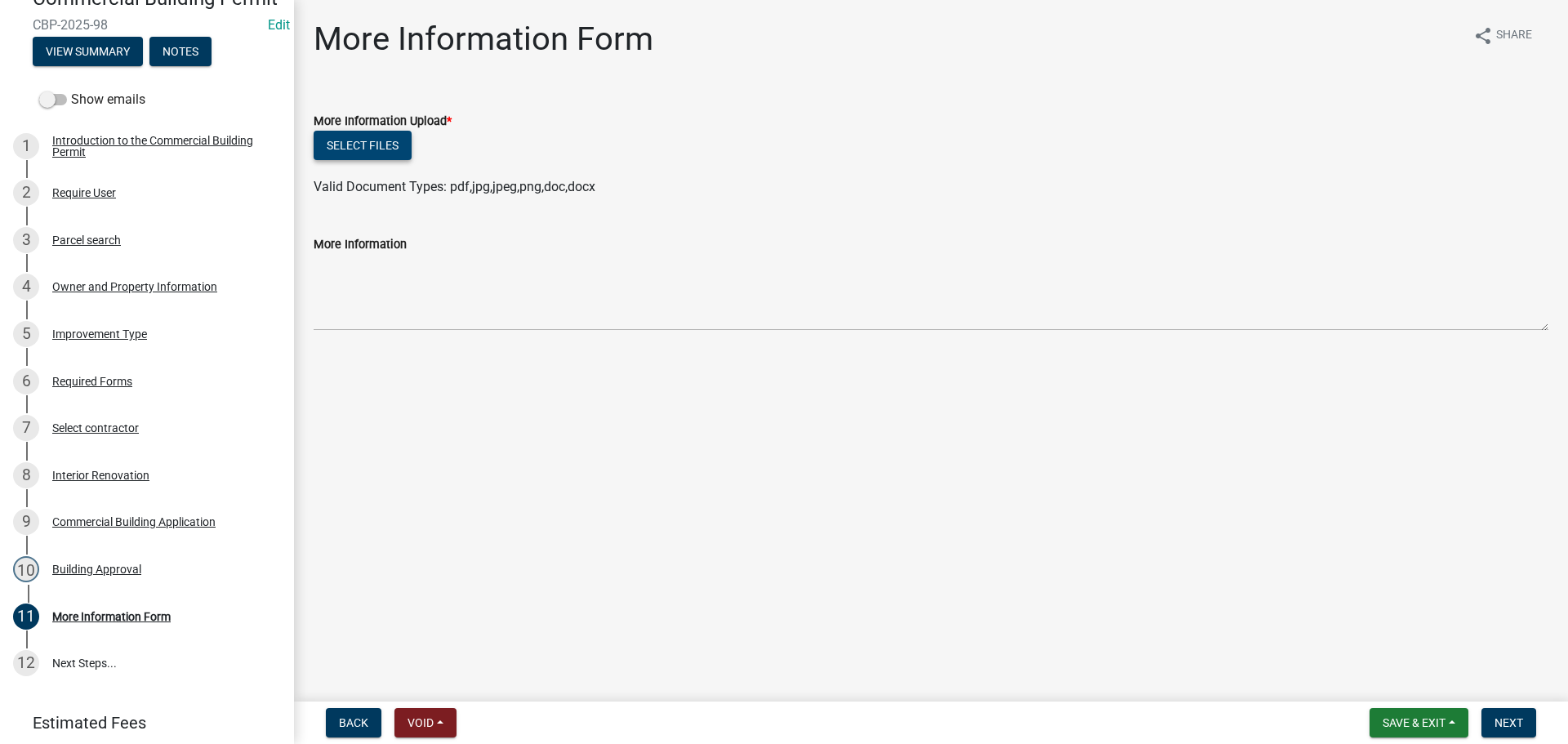
click at [369, 147] on button "Select files" at bounding box center [362, 145] width 98 height 29
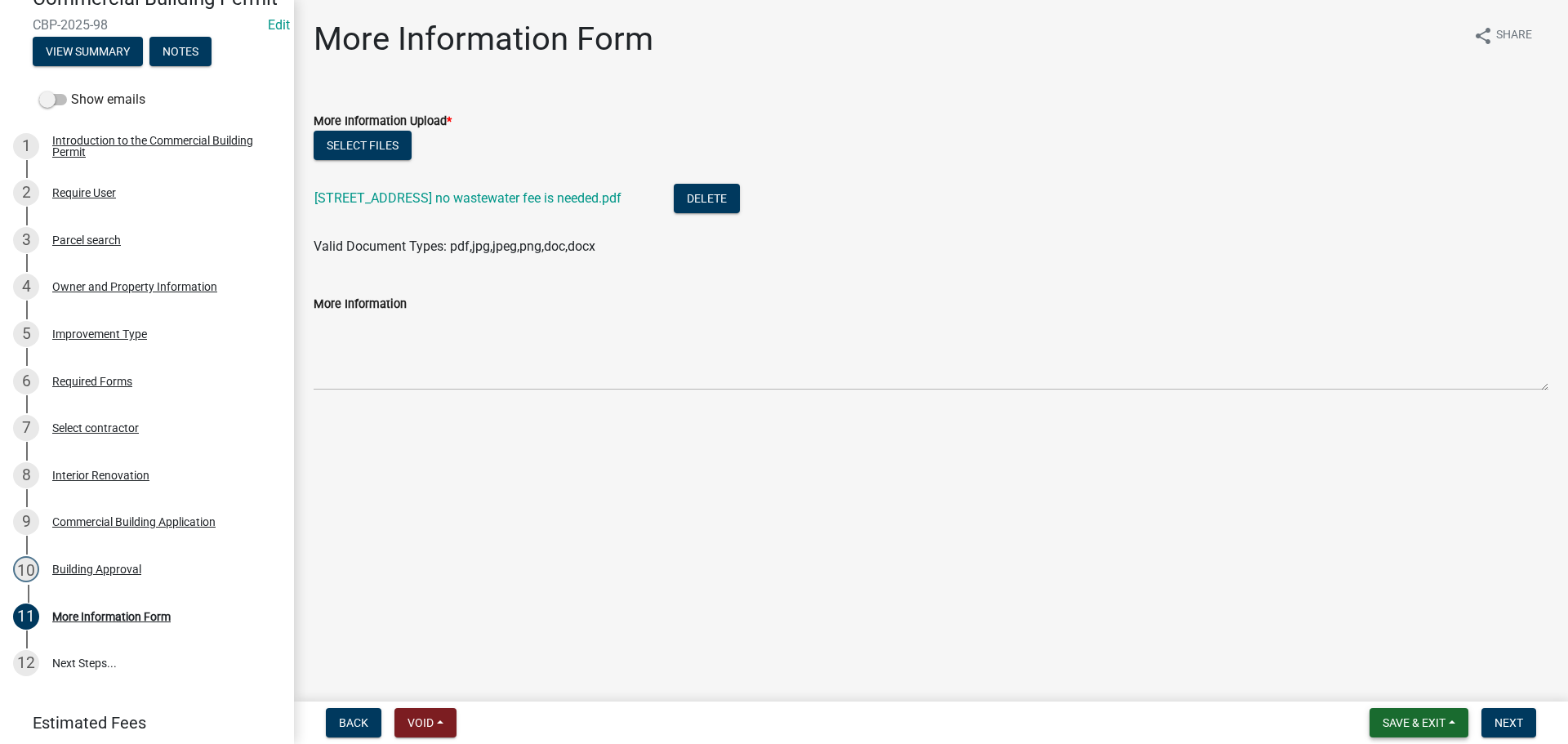
click at [1437, 726] on span "Save & Exit" at bounding box center [1414, 723] width 63 height 13
click at [1413, 643] on button "Save" at bounding box center [1403, 641] width 130 height 39
click at [1522, 723] on span "Next" at bounding box center [1508, 723] width 29 height 13
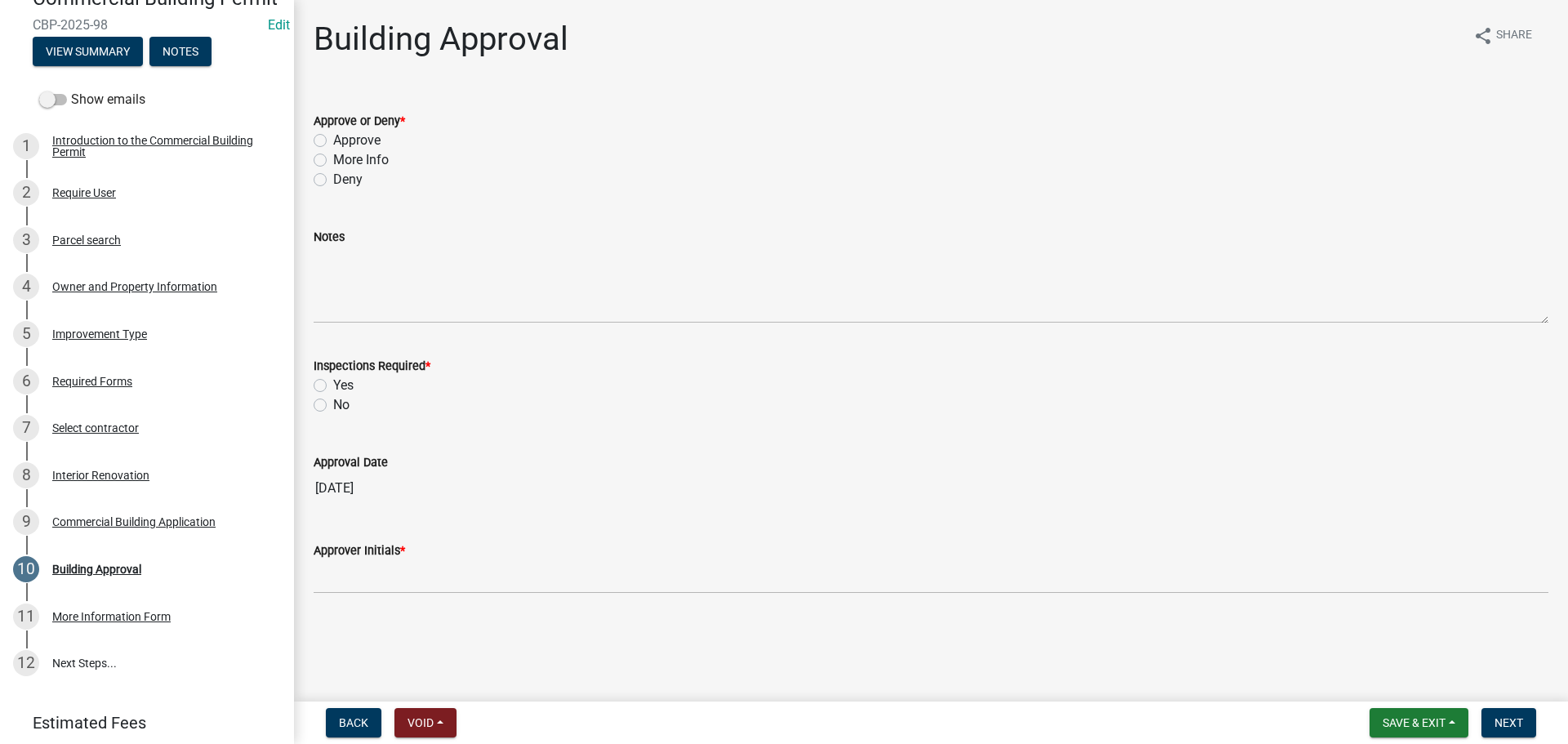
click at [351, 141] on label "Approve" at bounding box center [357, 140] width 48 height 20
click at [344, 141] on input "Approve" at bounding box center [338, 135] width 10 height 10
radio input "true"
click at [338, 382] on label "Yes" at bounding box center [342, 385] width 20 height 20
click at [338, 382] on input "Yes" at bounding box center [338, 381] width 10 height 10
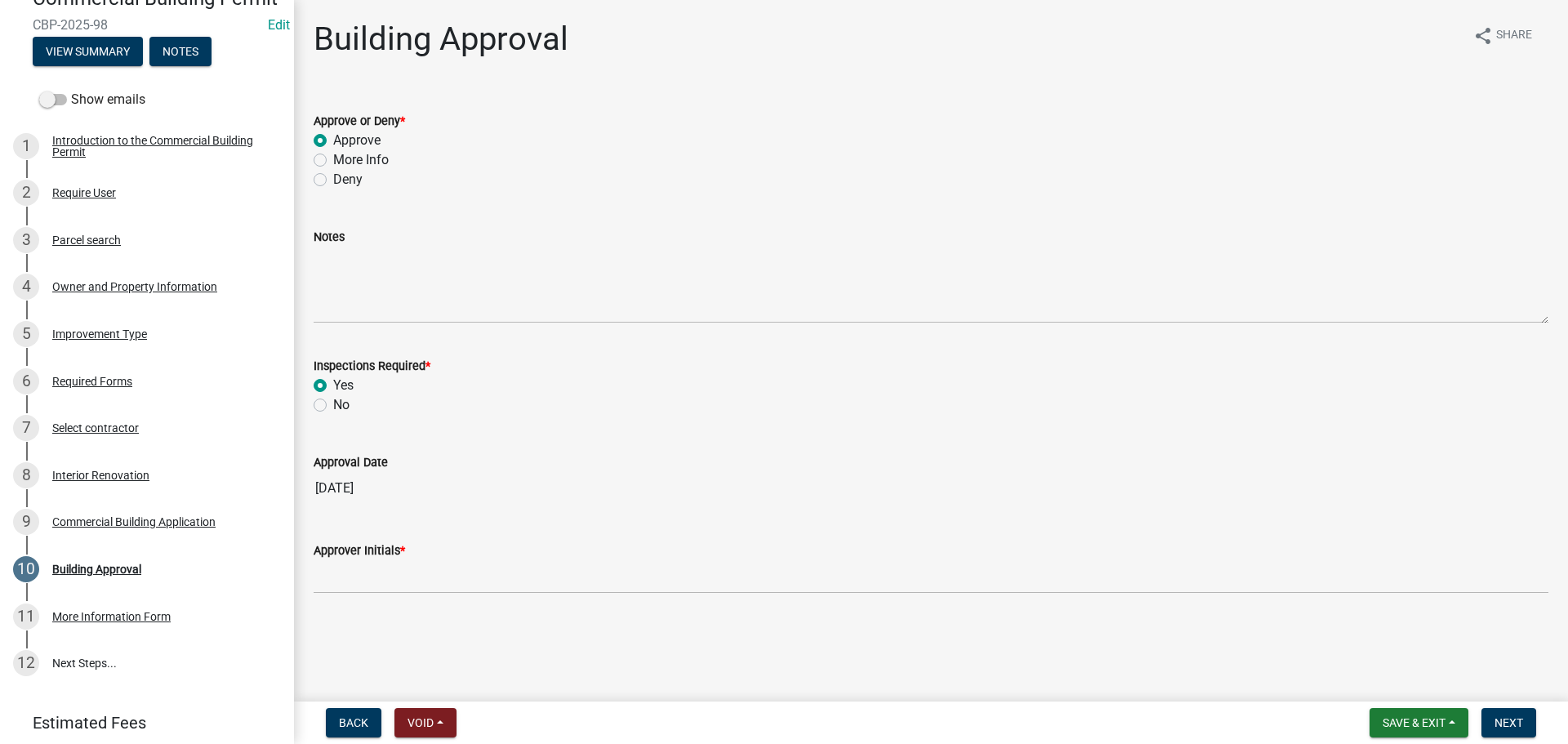
radio input "true"
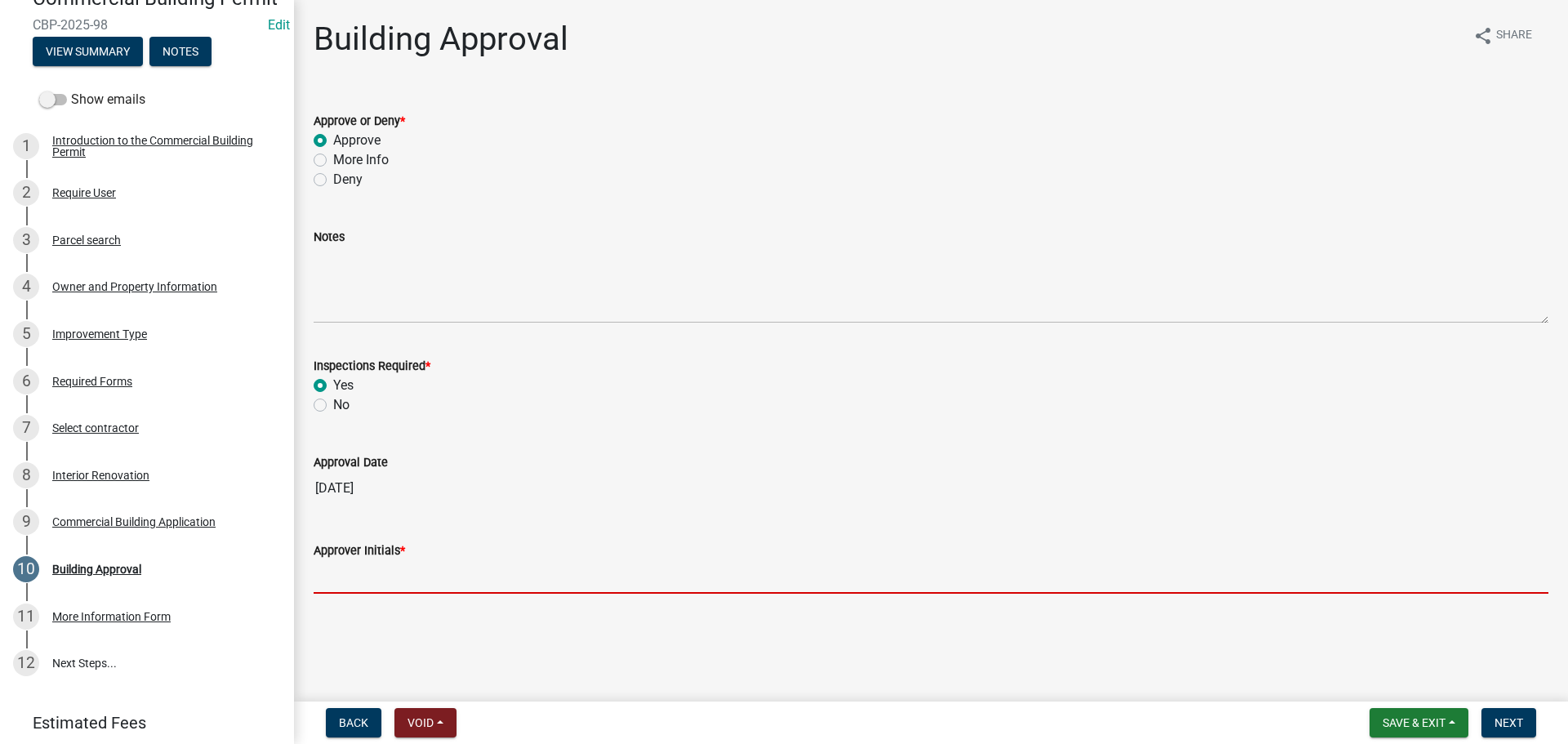
click at [411, 576] on input "Approver Initials *" at bounding box center [931, 577] width 1234 height 33
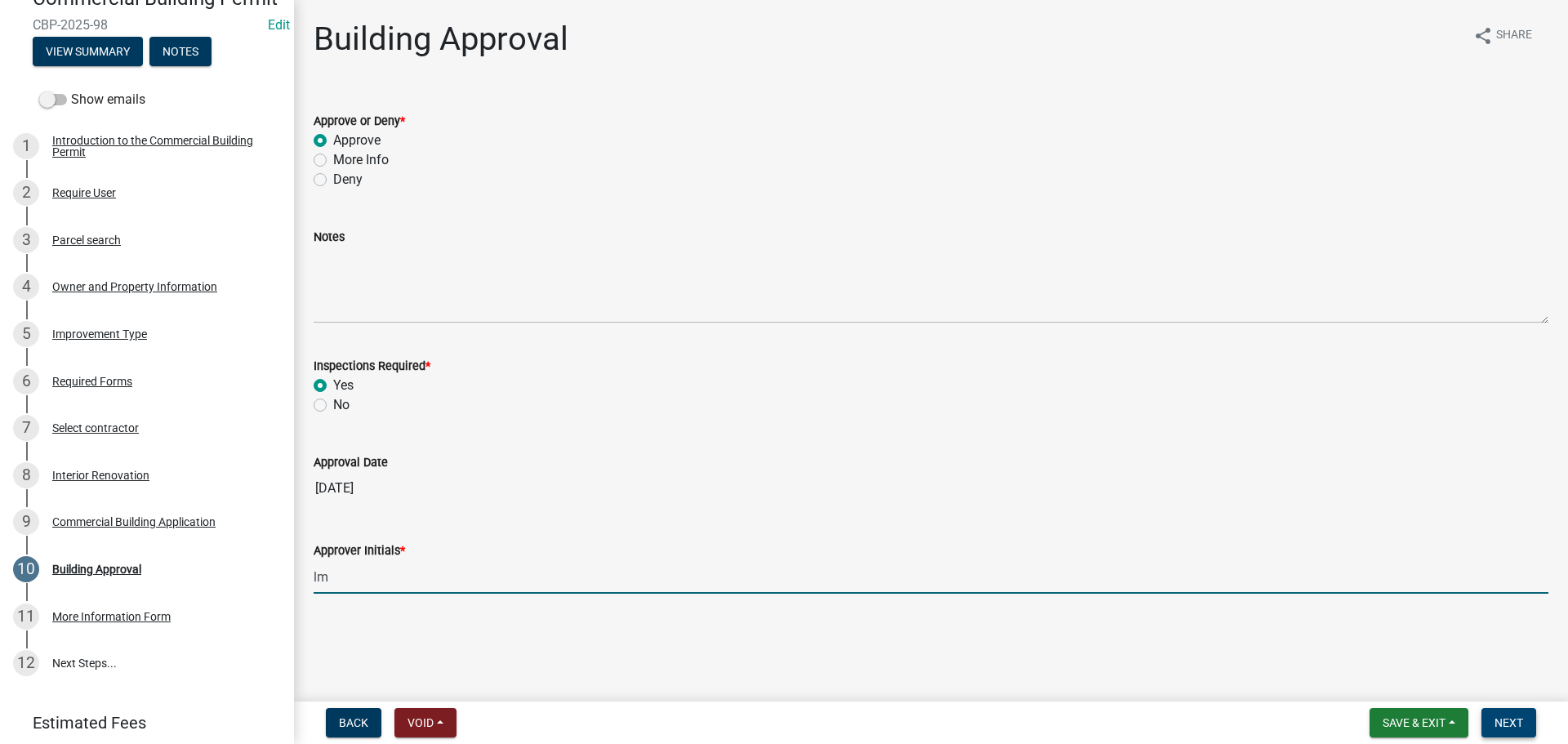
type input "lm"
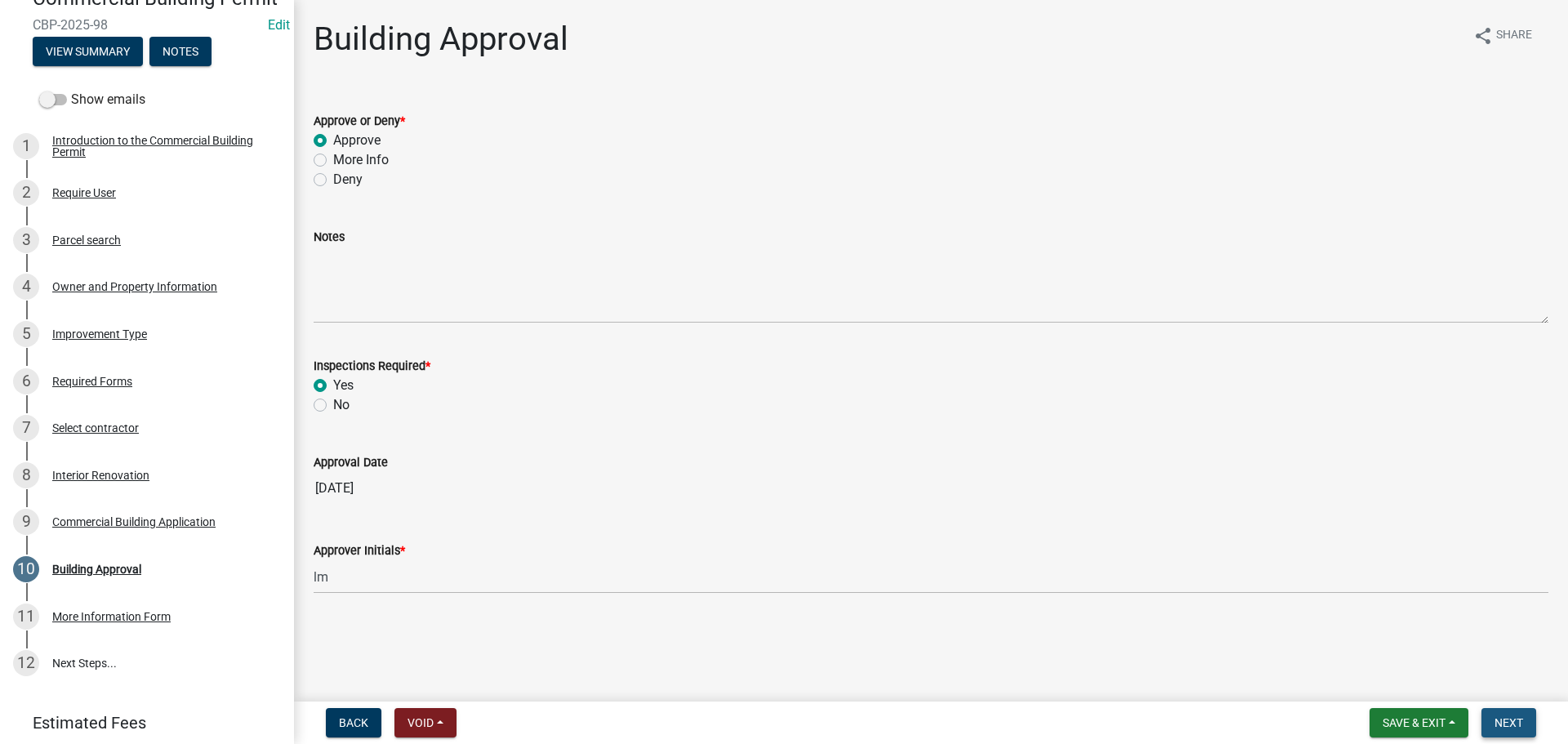
click at [1519, 718] on span "Next" at bounding box center [1508, 723] width 29 height 13
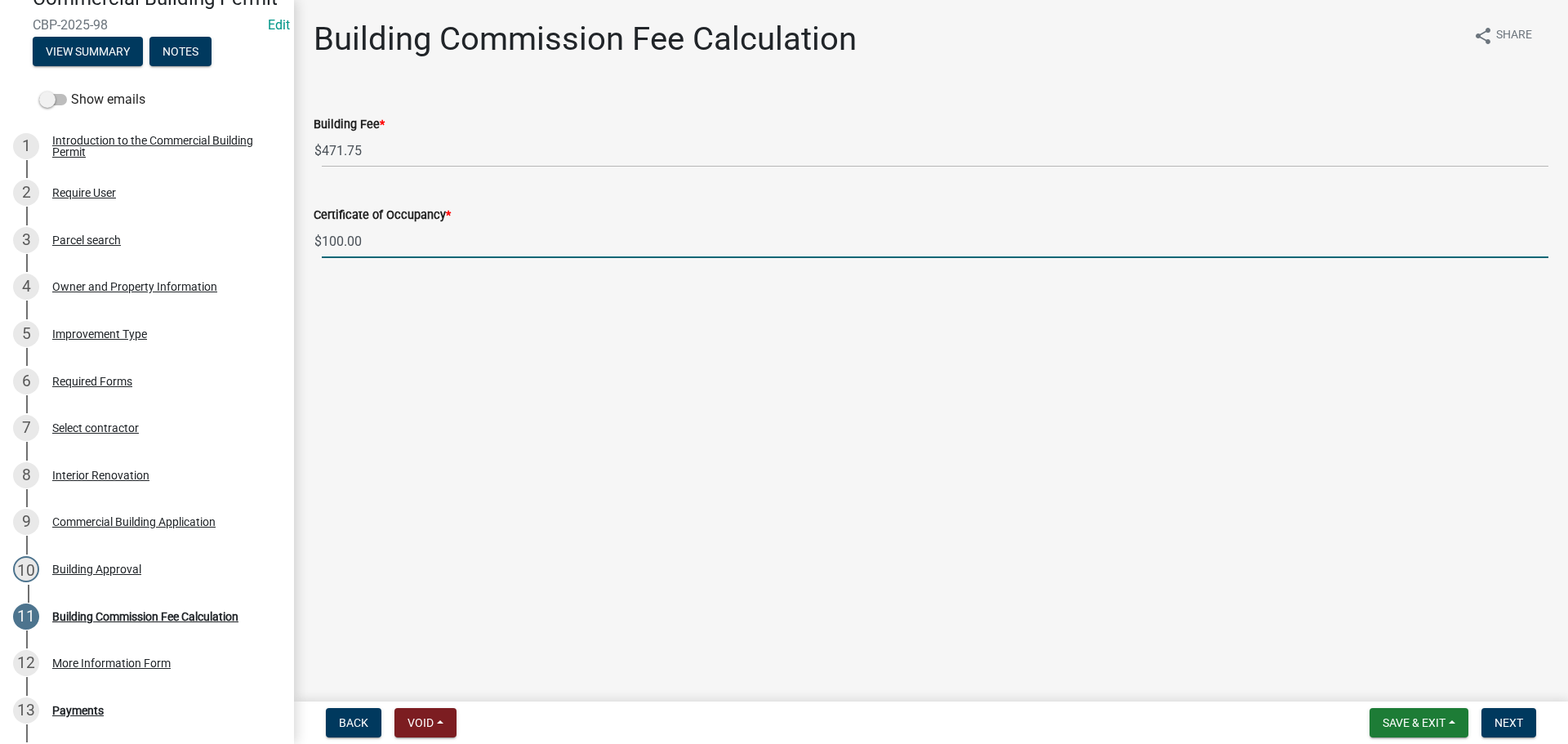
drag, startPoint x: 333, startPoint y: 236, endPoint x: 299, endPoint y: 228, distance: 34.9
click at [299, 228] on div "Building Commission Fee Calculation share Share Building Fee * $ 471.75 Certifi…" at bounding box center [931, 154] width 1274 height 268
type input "200.00"
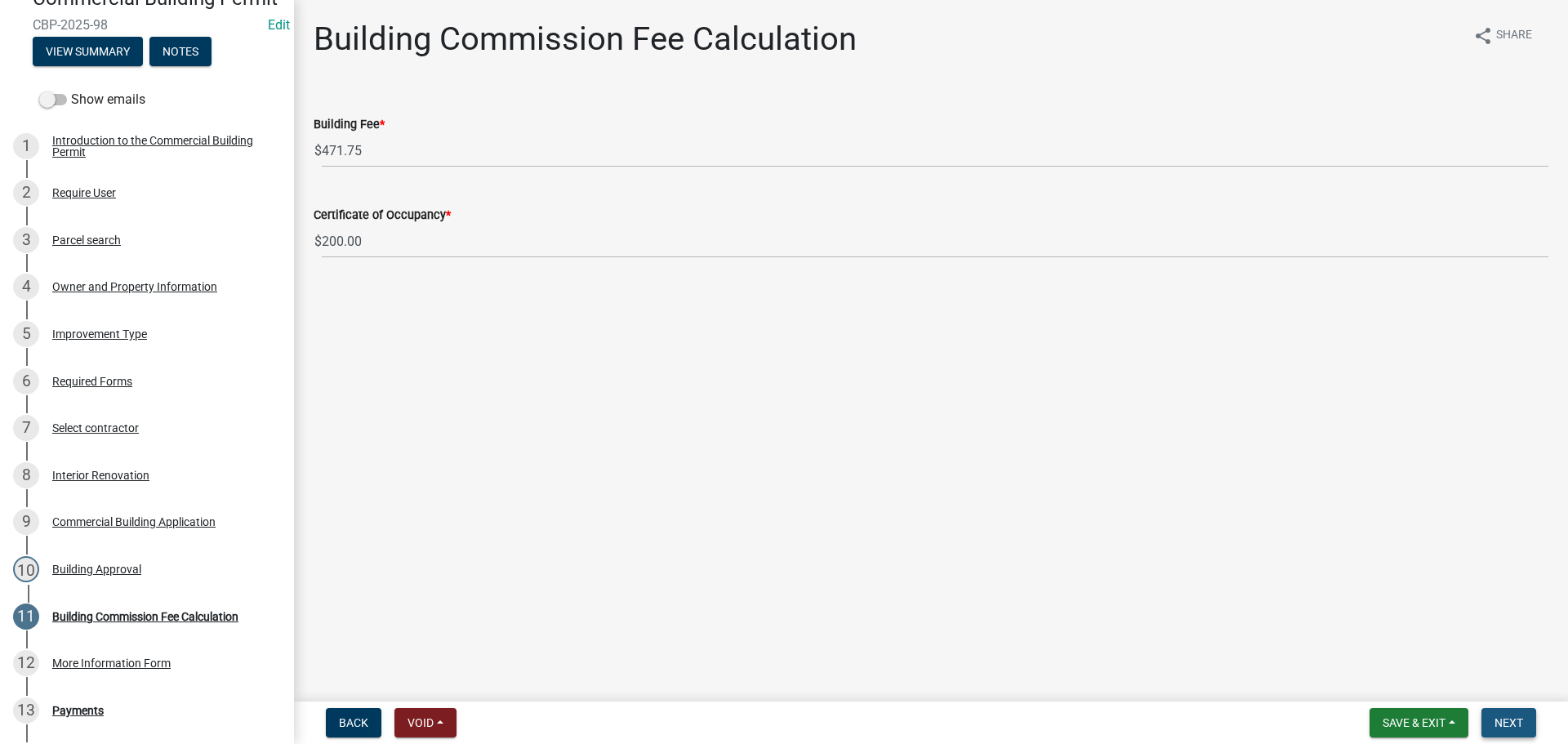
click at [1507, 717] on span "Next" at bounding box center [1508, 723] width 29 height 13
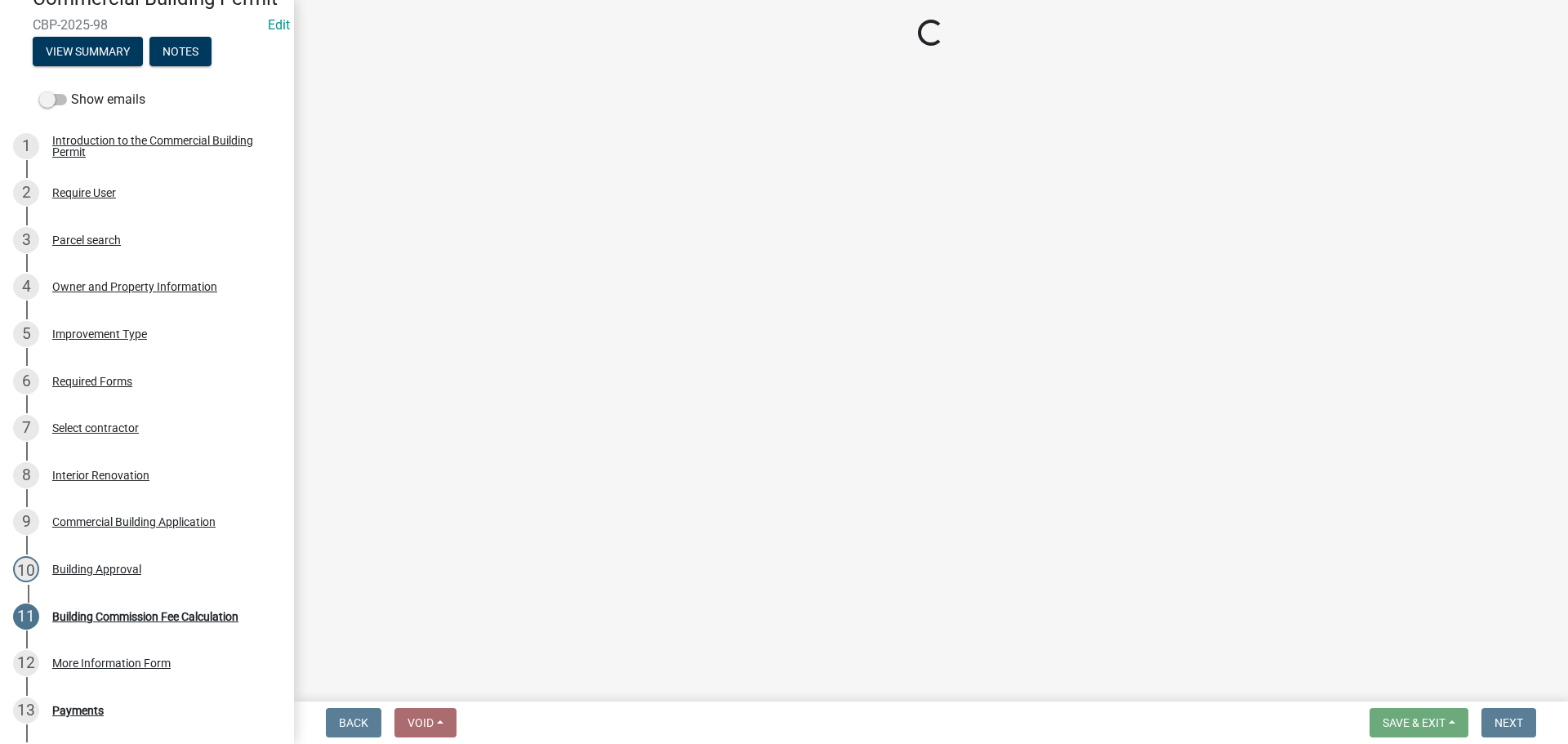
select select "3: 3"
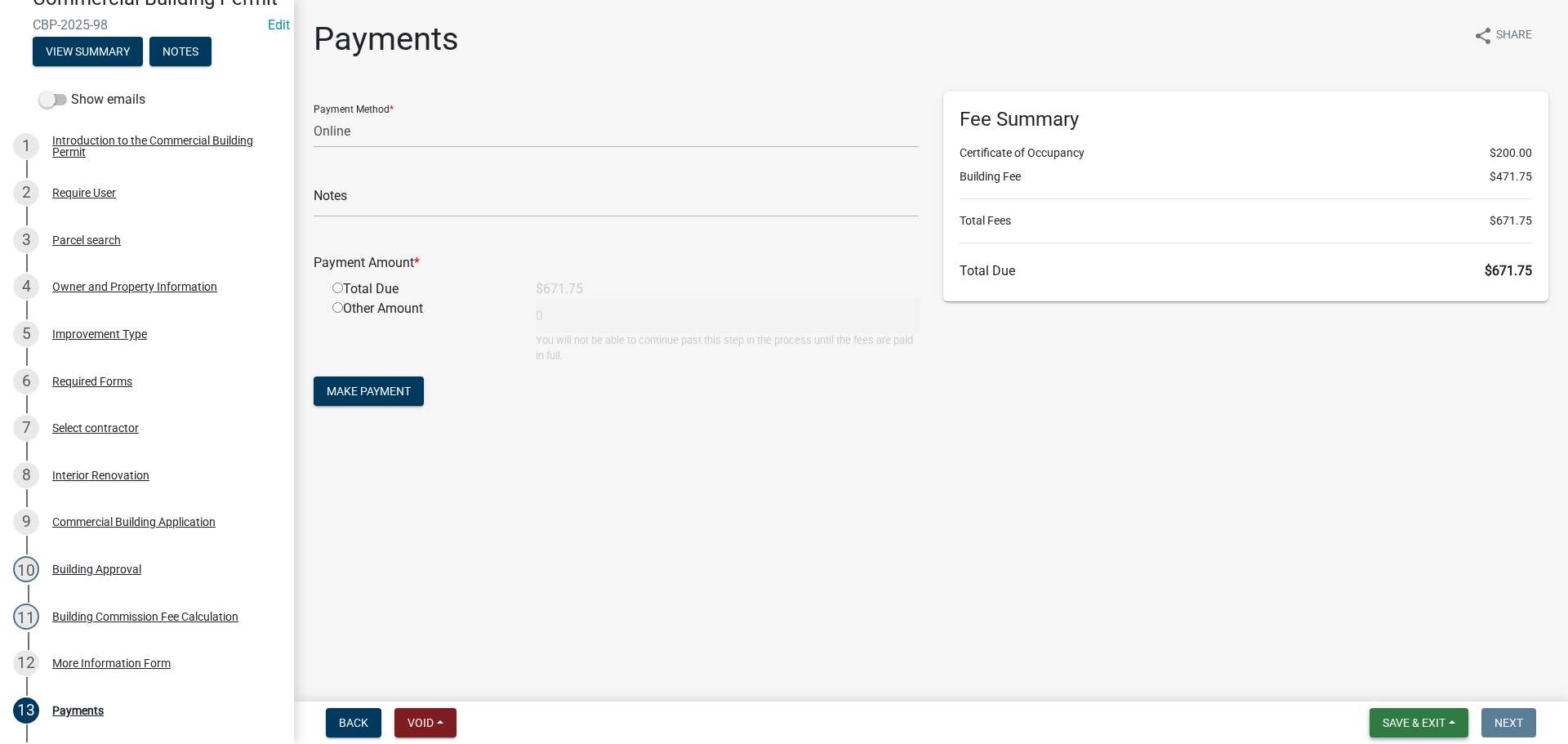
click at [1390, 718] on span "Save & Exit" at bounding box center [1414, 723] width 63 height 13
click at [1398, 685] on button "Save & Exit" at bounding box center [1403, 680] width 130 height 39
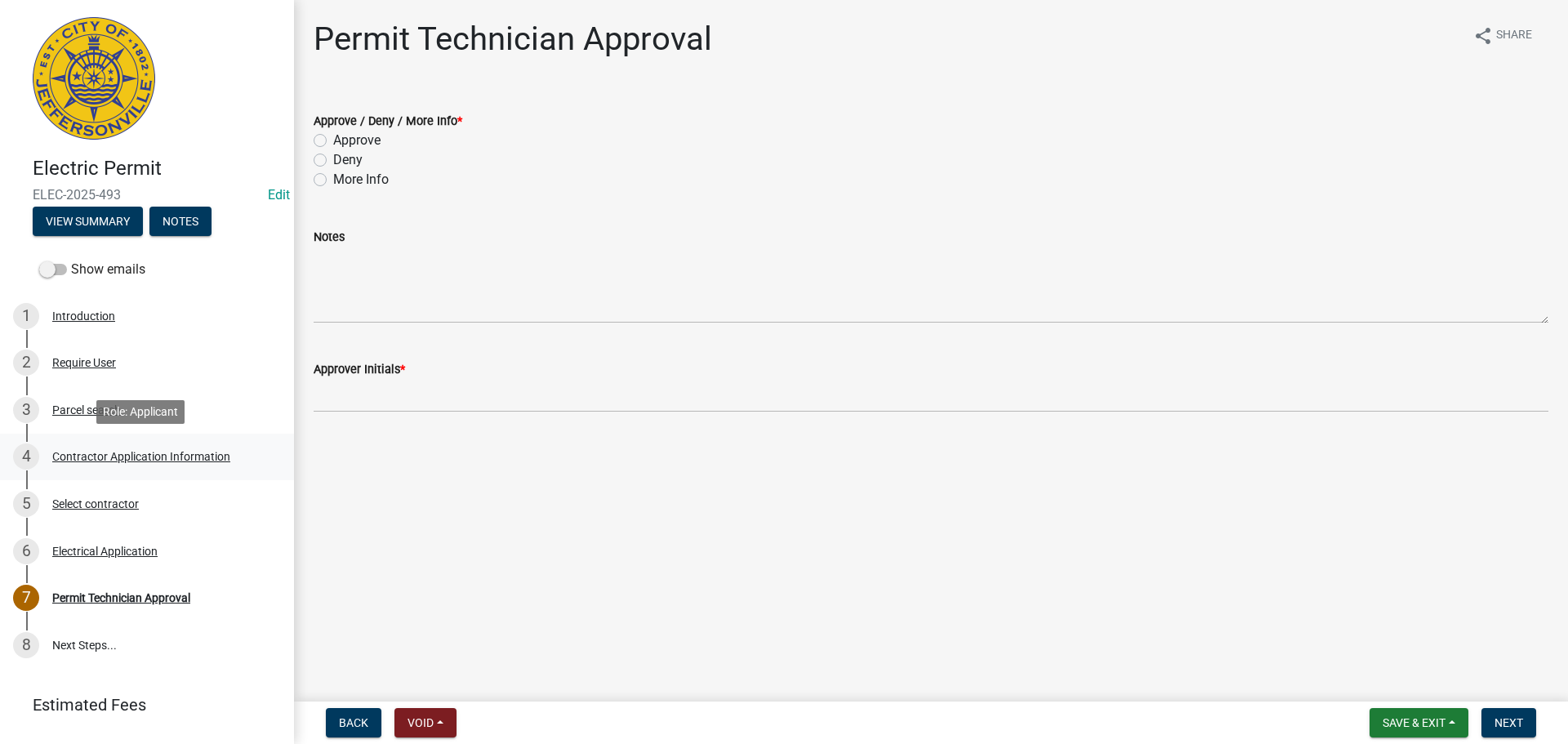
click at [186, 453] on div "Contractor Application Information" at bounding box center [141, 457] width 178 height 11
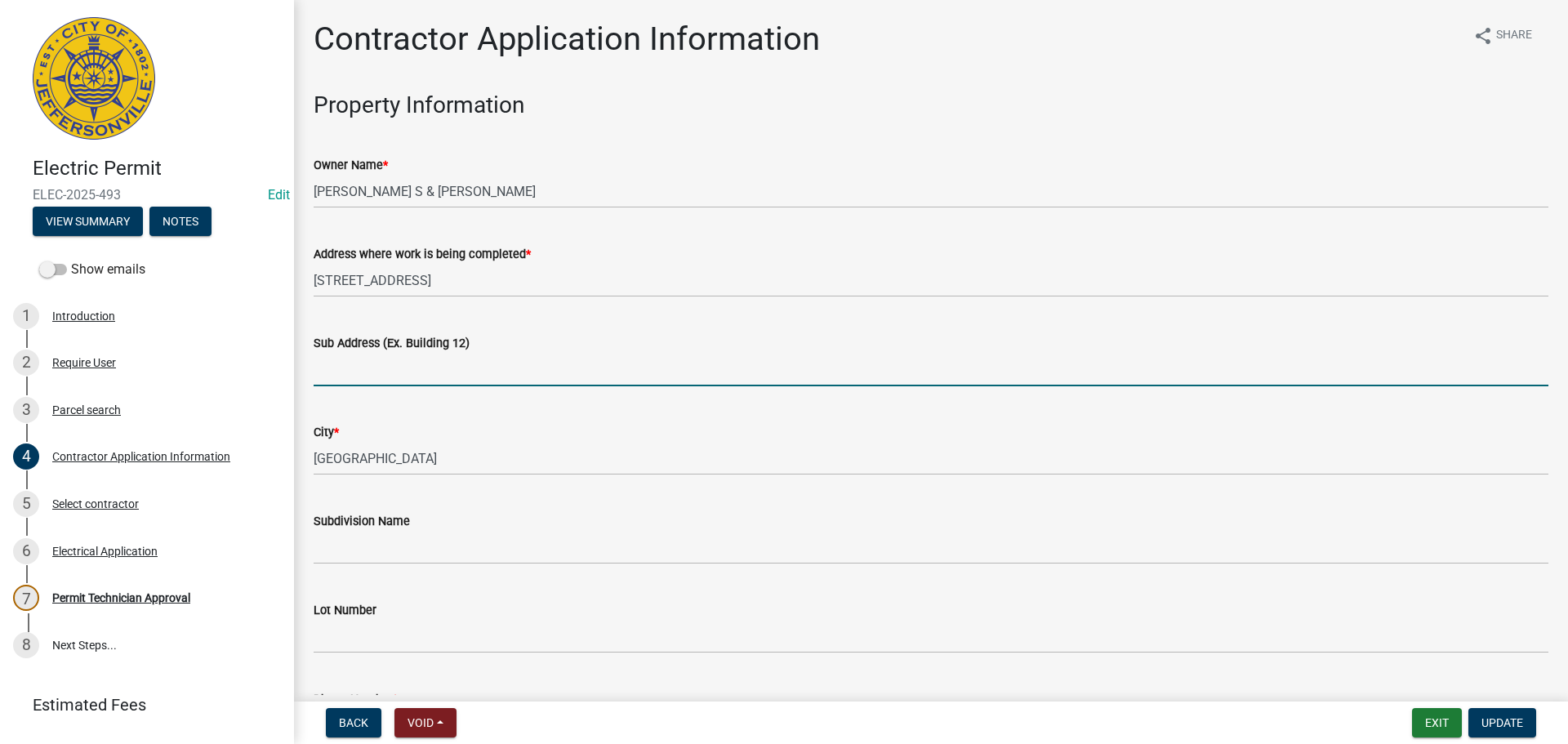
click at [441, 379] on input "Sub Address (Ex. Building 12)" at bounding box center [931, 369] width 1234 height 33
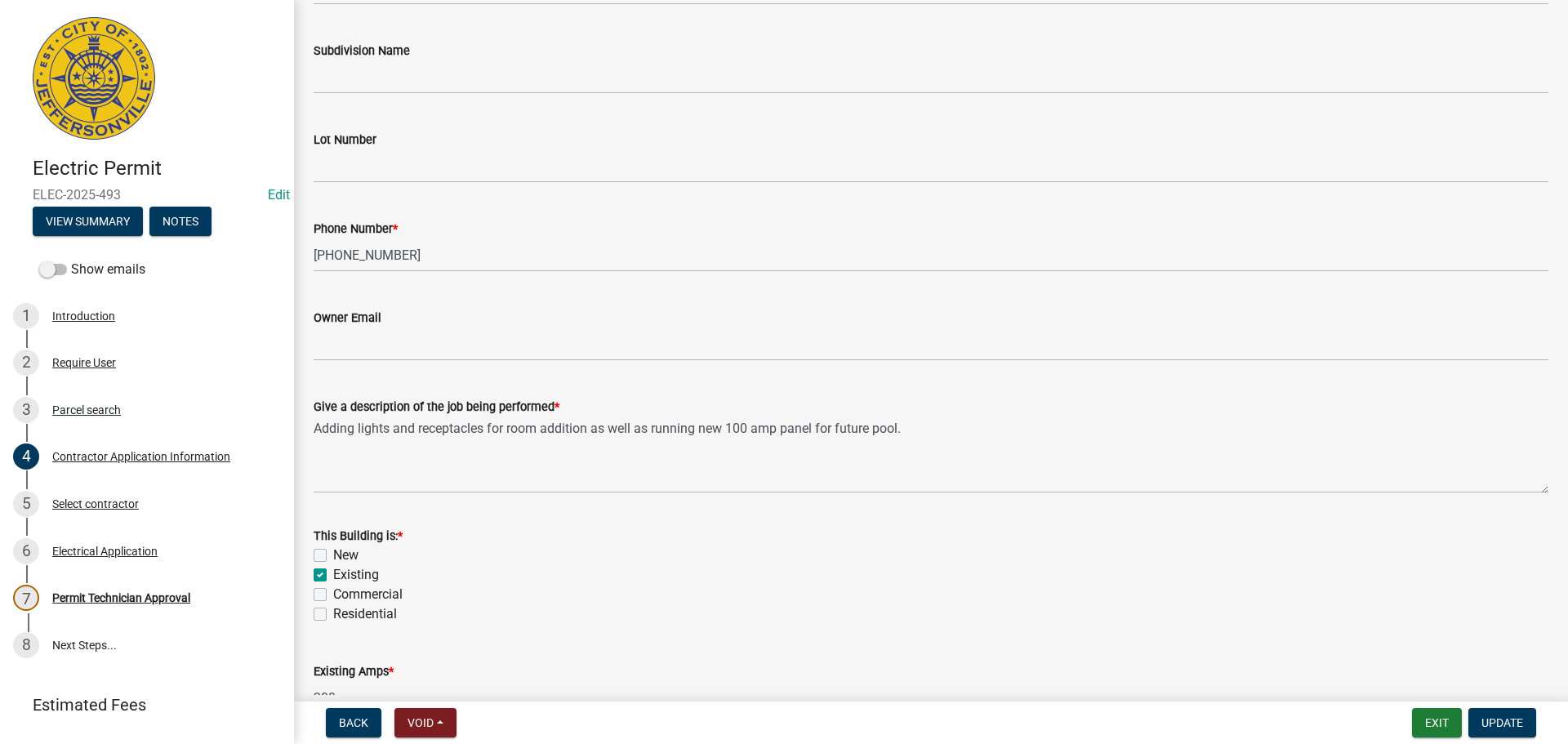
scroll to position [490, 0]
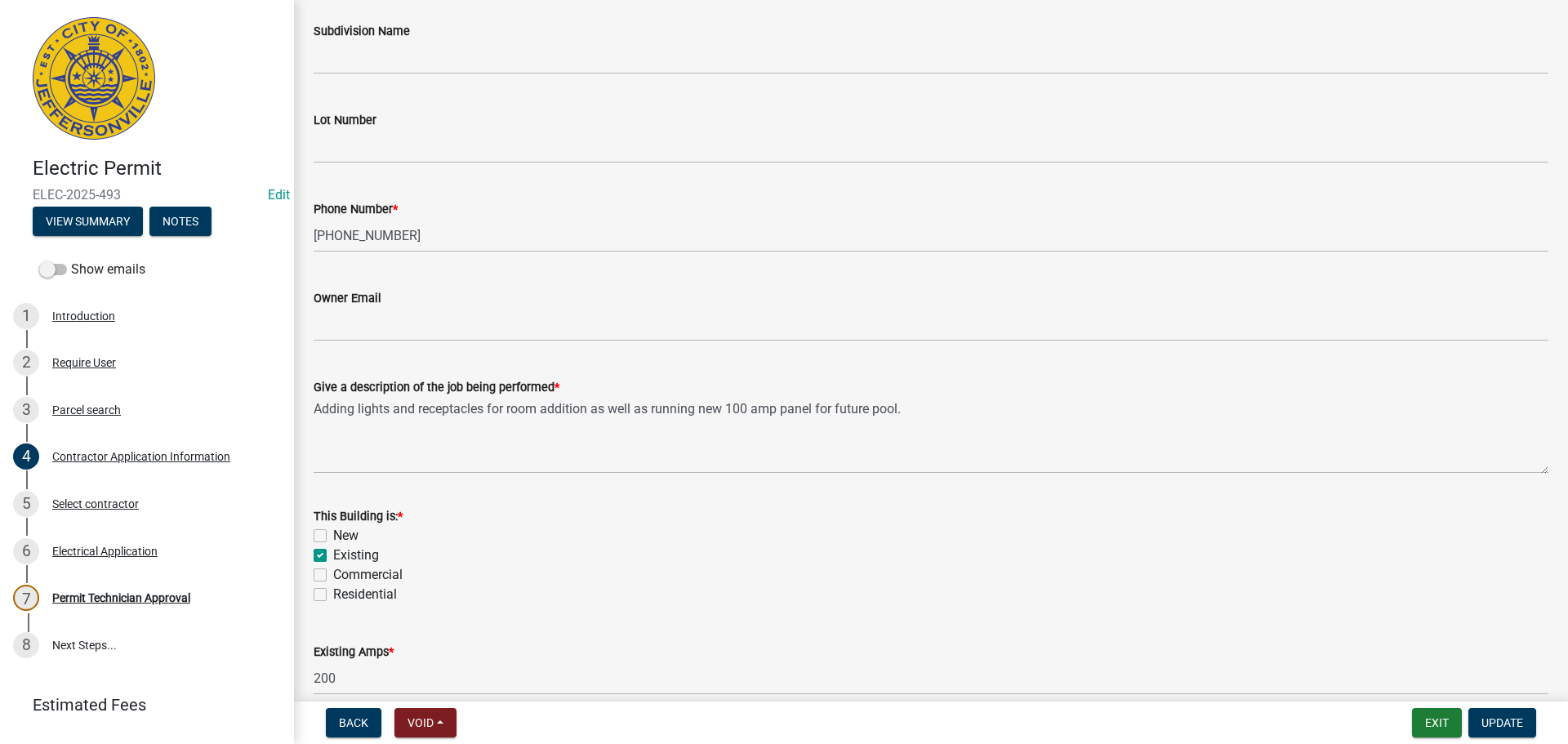
type input "[STREET_ADDRESS]"
click at [364, 589] on label "Residential" at bounding box center [364, 595] width 64 height 20
click at [344, 589] on input "Residential" at bounding box center [338, 590] width 10 height 10
checkbox input "true"
checkbox input "false"
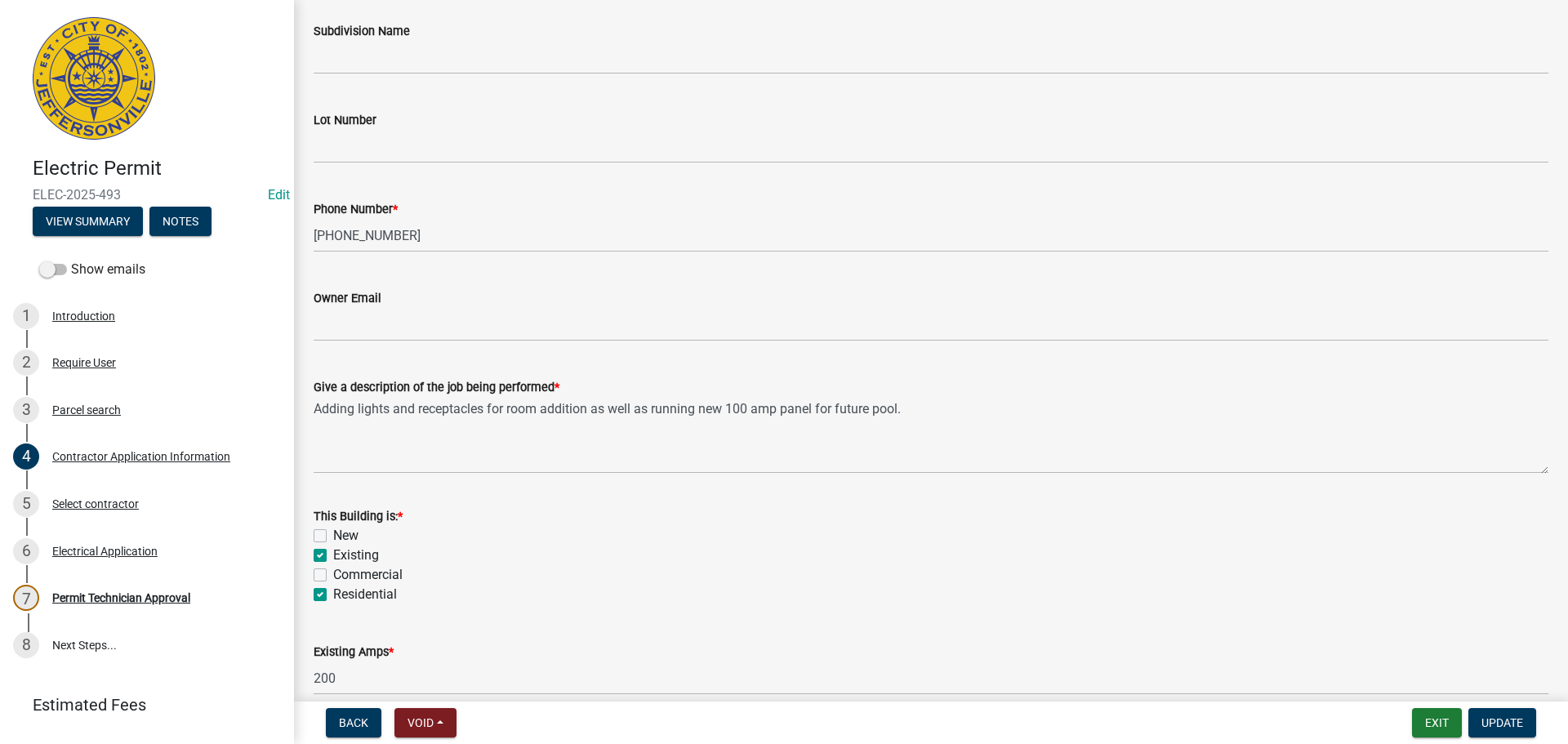
checkbox input "true"
checkbox input "false"
checkbox input "true"
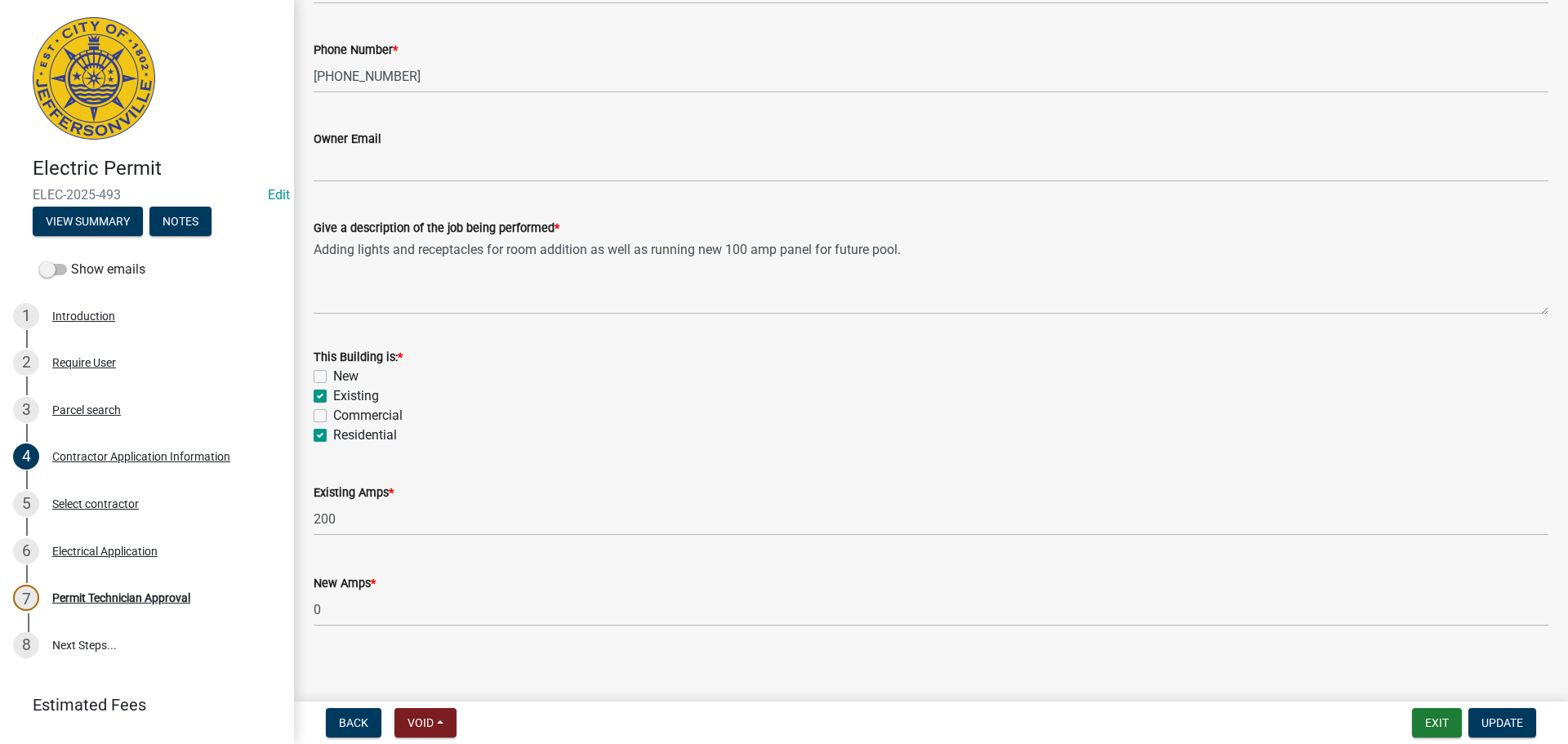
scroll to position [659, 0]
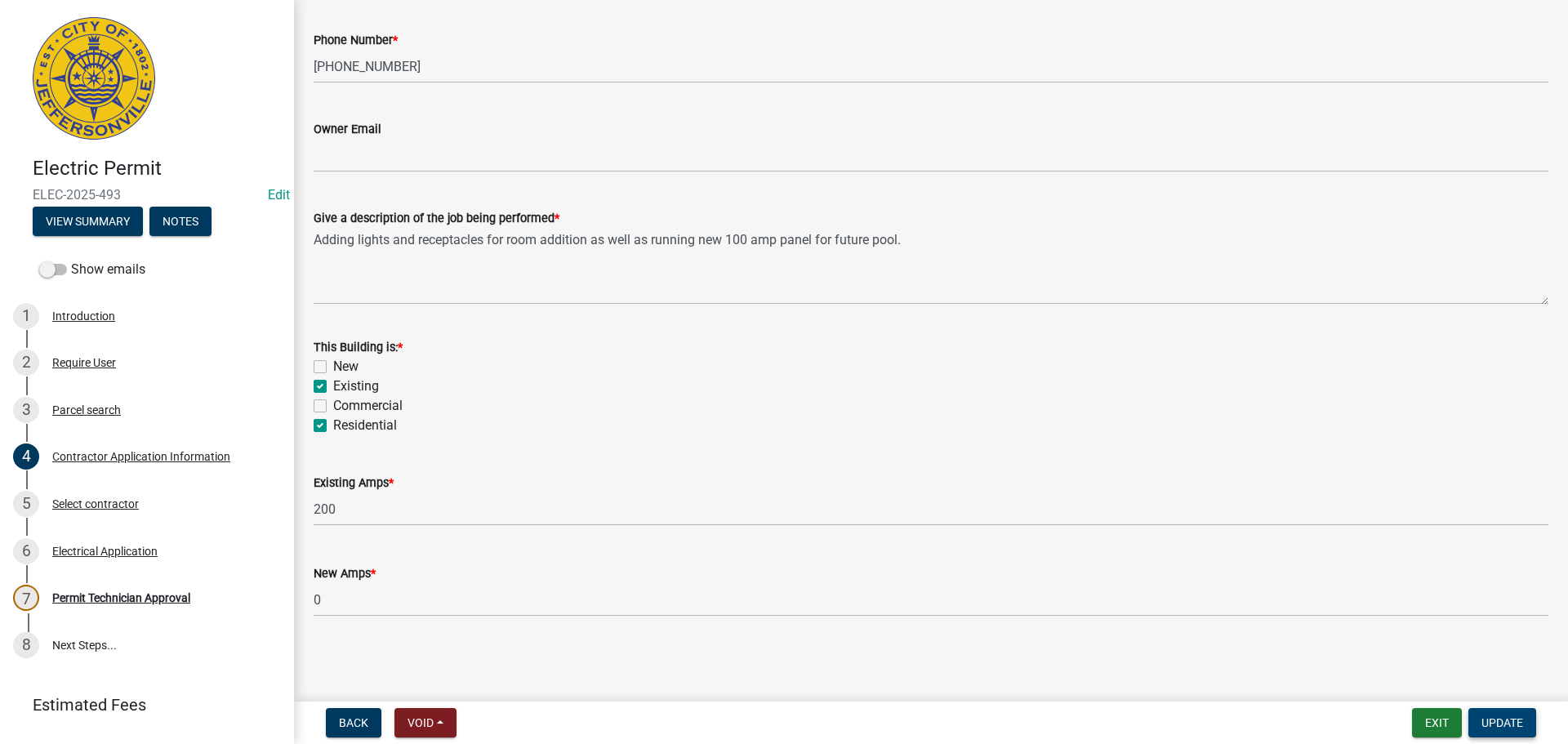
click at [1501, 721] on span "Update" at bounding box center [1502, 723] width 42 height 13
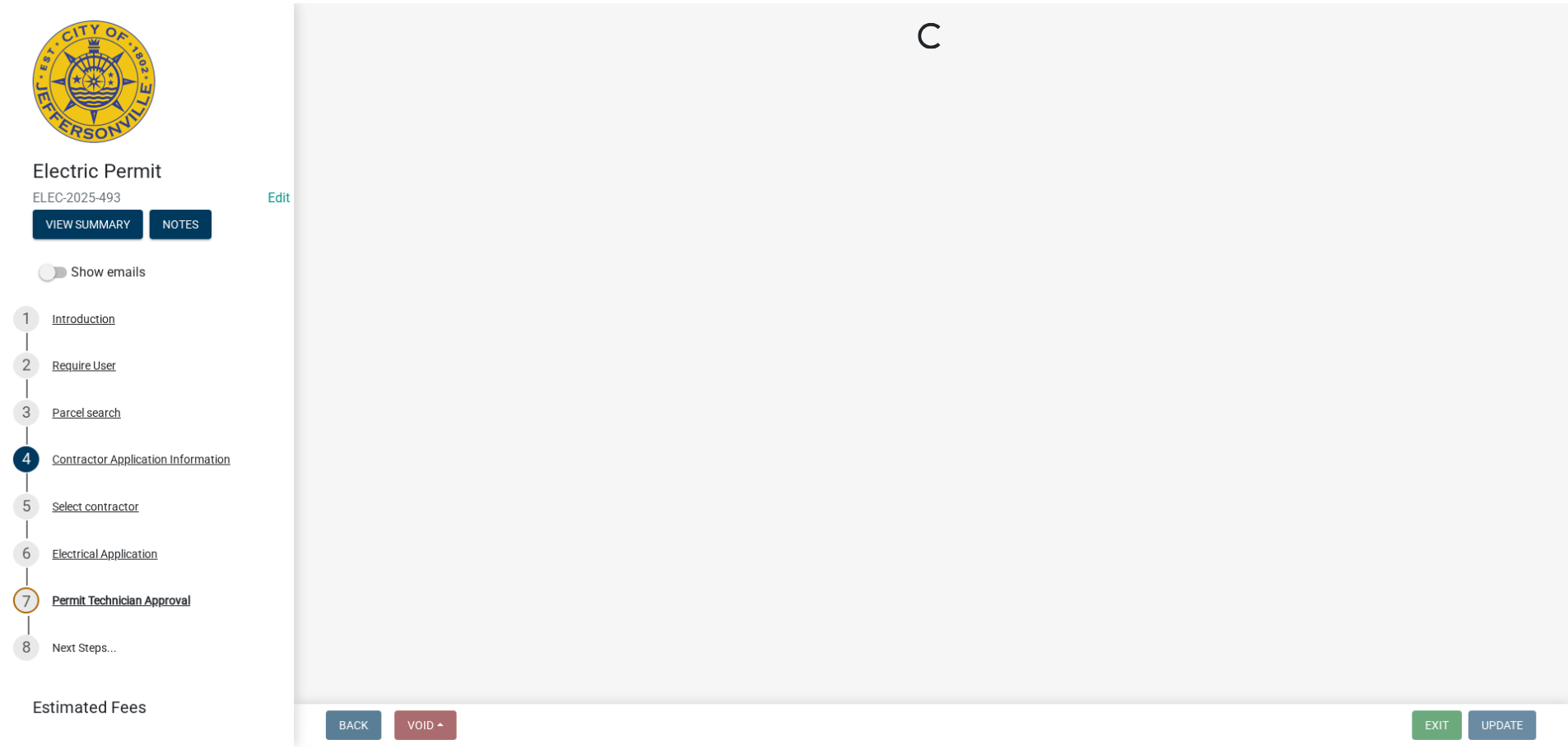
scroll to position [0, 0]
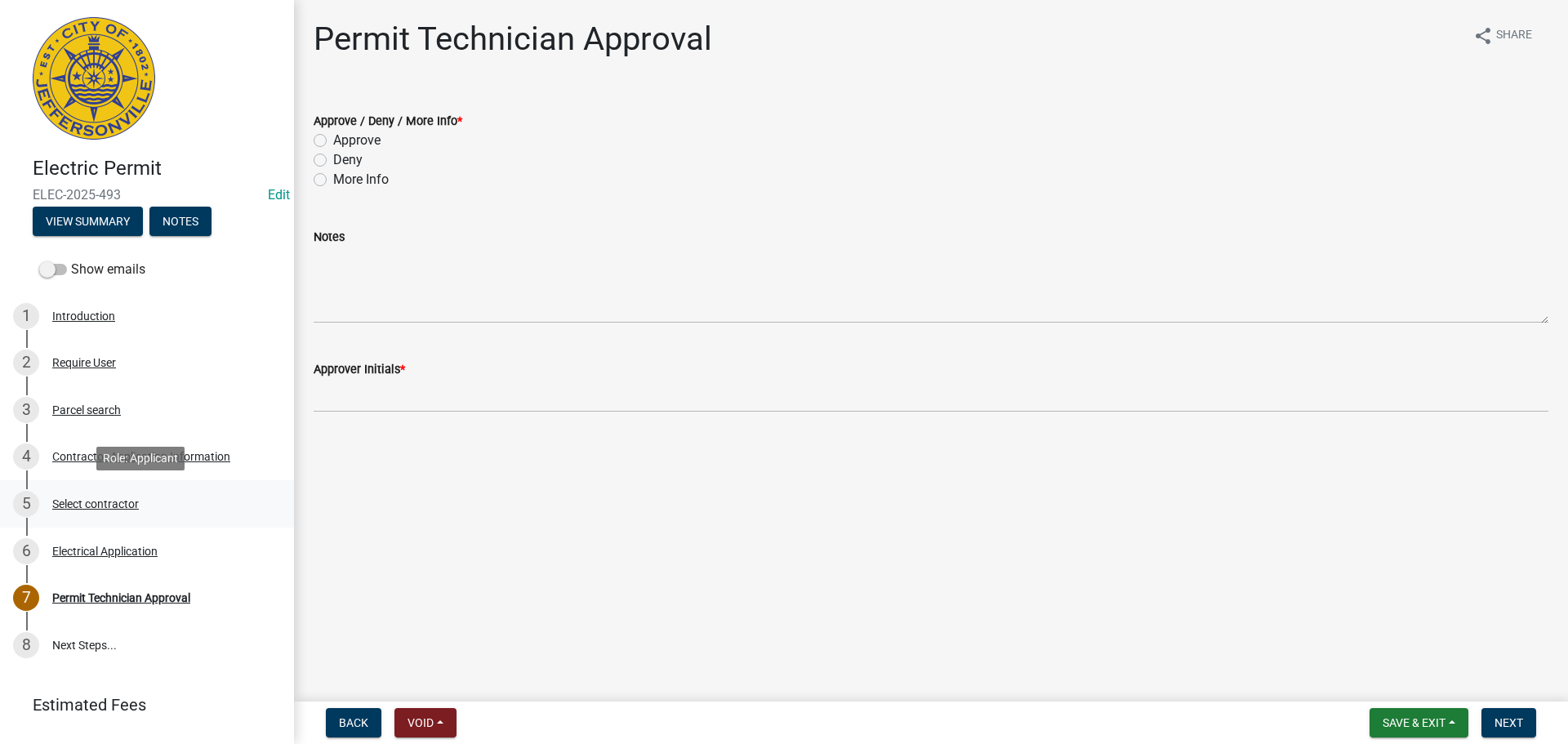
click at [84, 505] on div "Select contractor" at bounding box center [95, 504] width 87 height 11
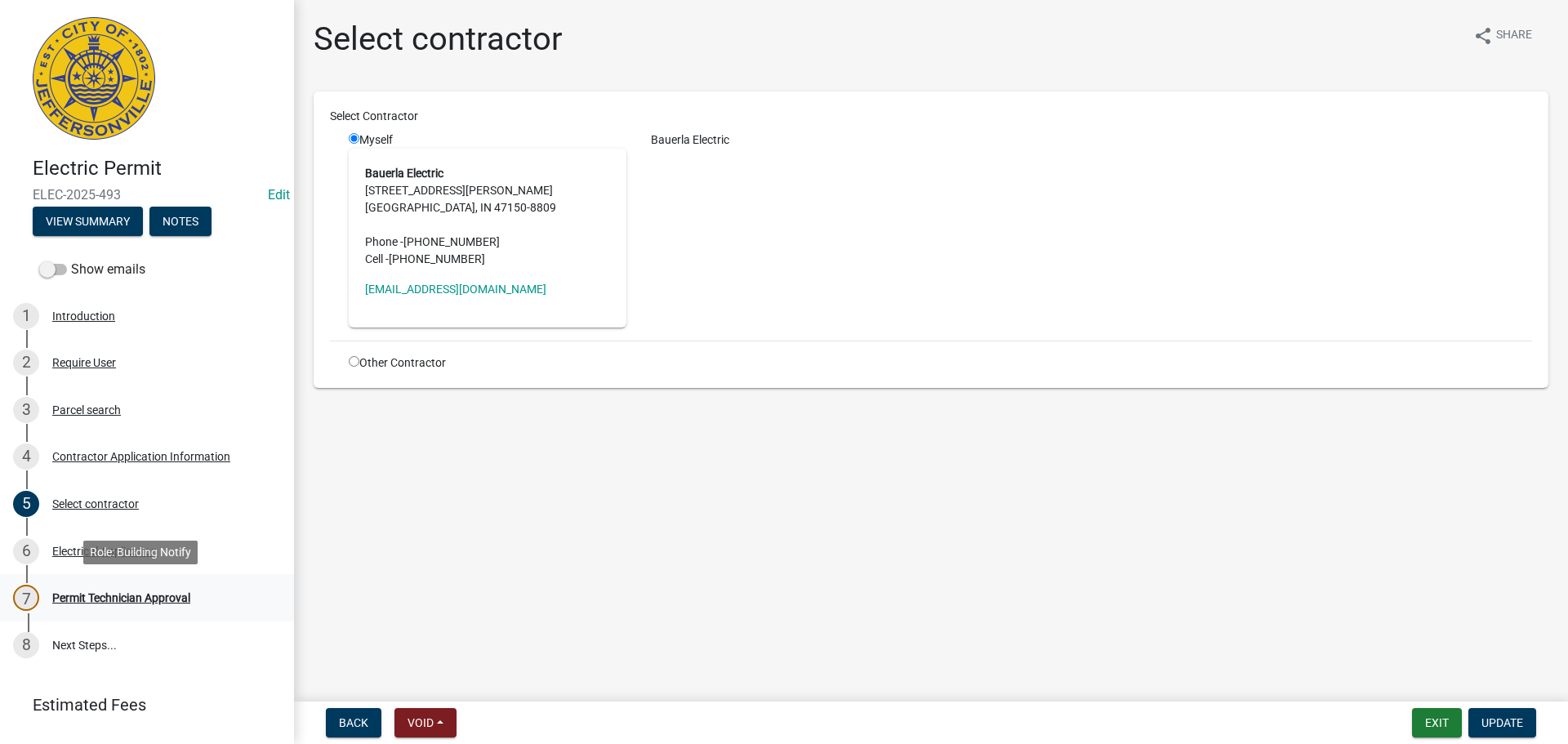
click at [94, 593] on div "Permit Technician Approval" at bounding box center [121, 598] width 138 height 11
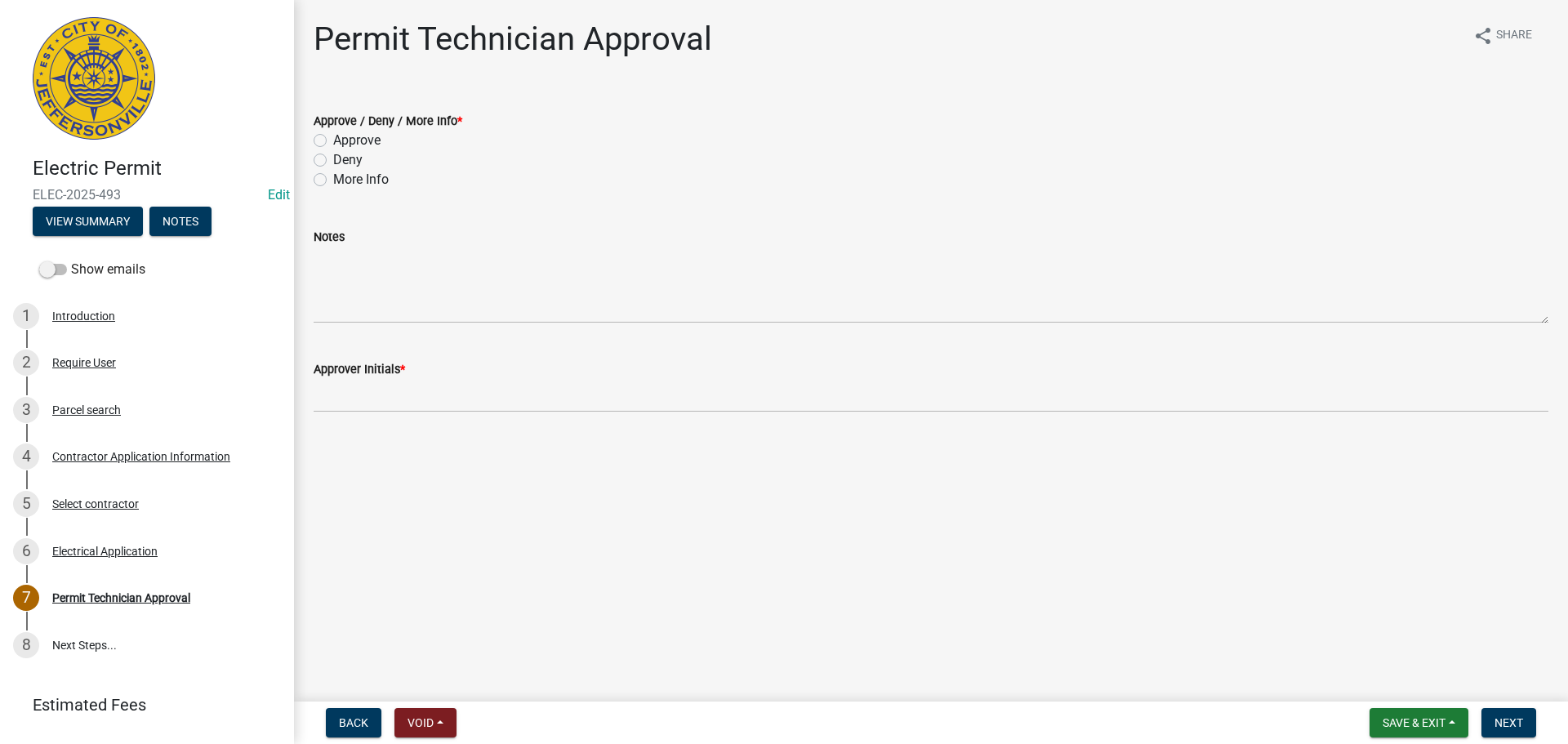
click at [369, 147] on label "Approve" at bounding box center [357, 140] width 48 height 20
click at [344, 142] on input "Approve" at bounding box center [338, 135] width 10 height 10
radio input "true"
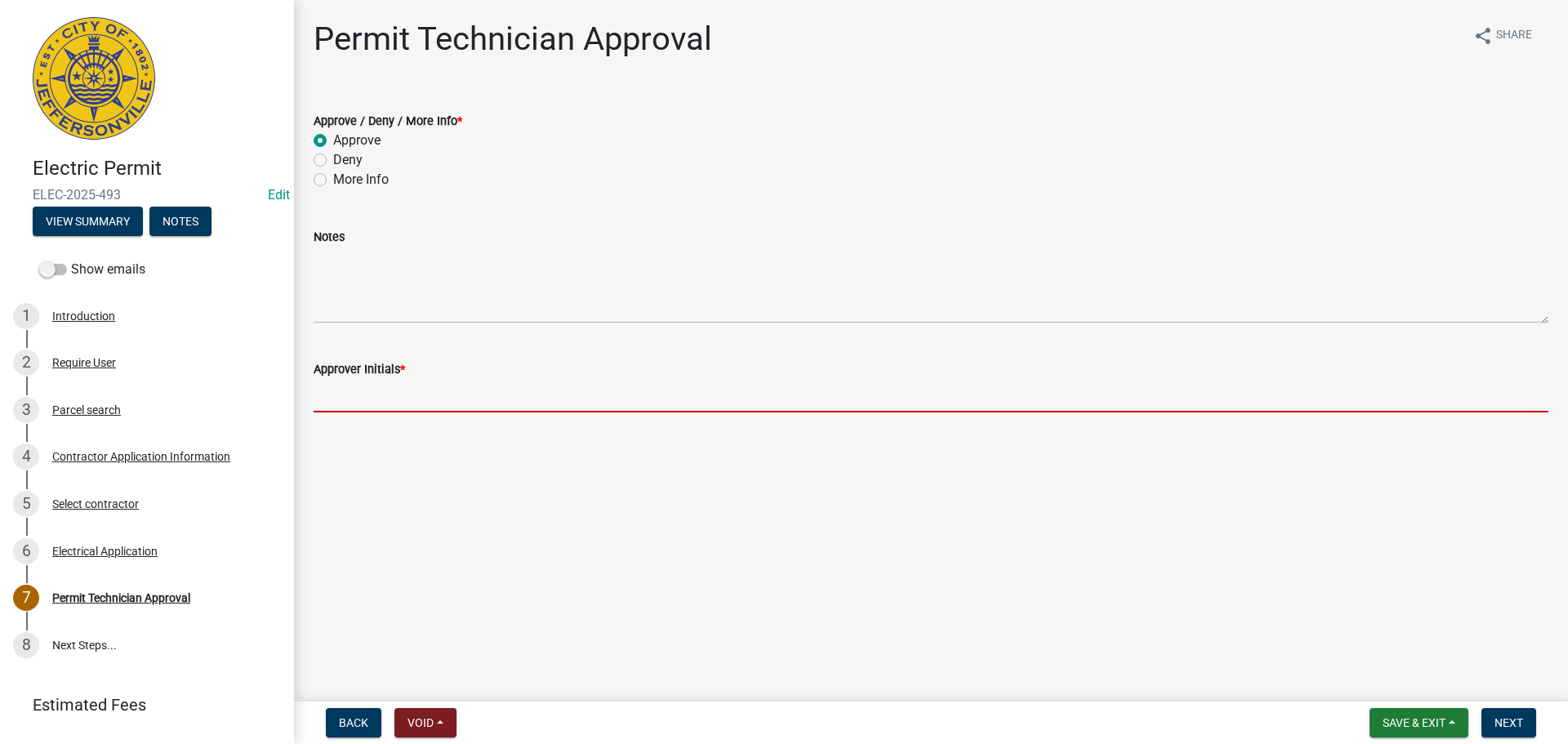
click at [381, 397] on input "Approver Initials *" at bounding box center [931, 395] width 1234 height 33
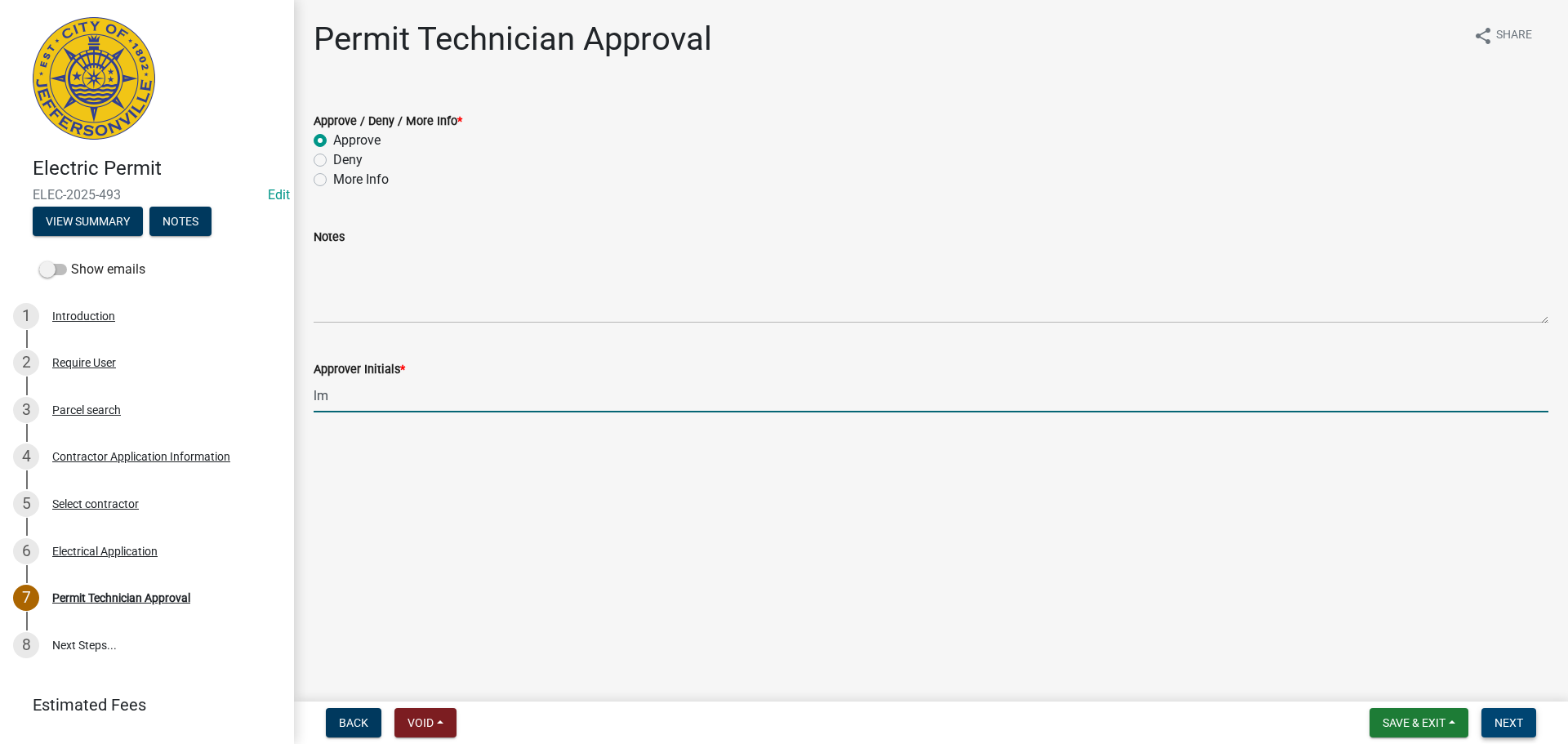
type input "lm"
click at [1505, 720] on span "Next" at bounding box center [1508, 723] width 29 height 13
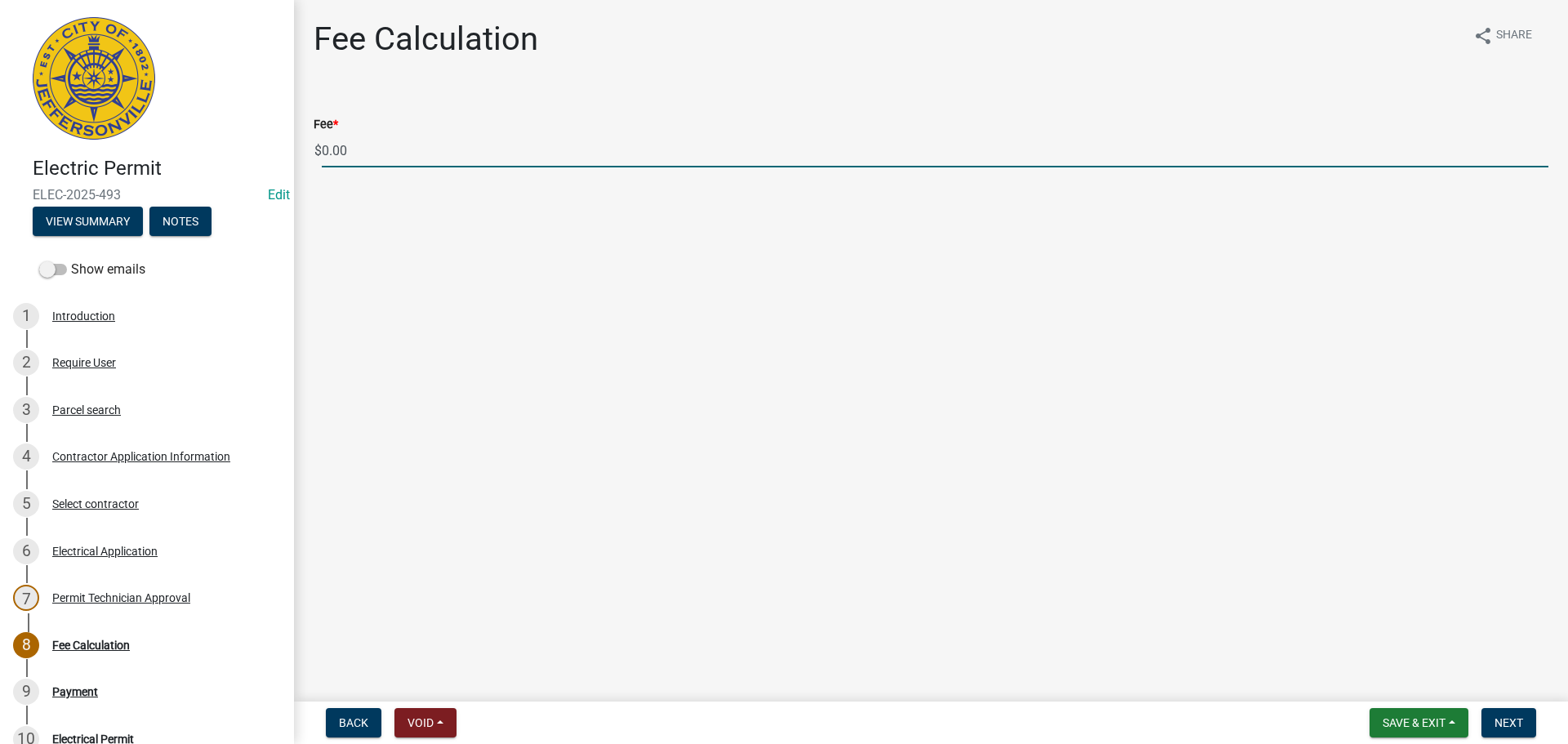
drag, startPoint x: 361, startPoint y: 147, endPoint x: 251, endPoint y: 136, distance: 110.5
click at [251, 136] on div "Electric Permit ELEC-2025-493 Edit View Summary Notes Show emails 1 Introductio…" at bounding box center [784, 372] width 1568 height 744
type input "70.00"
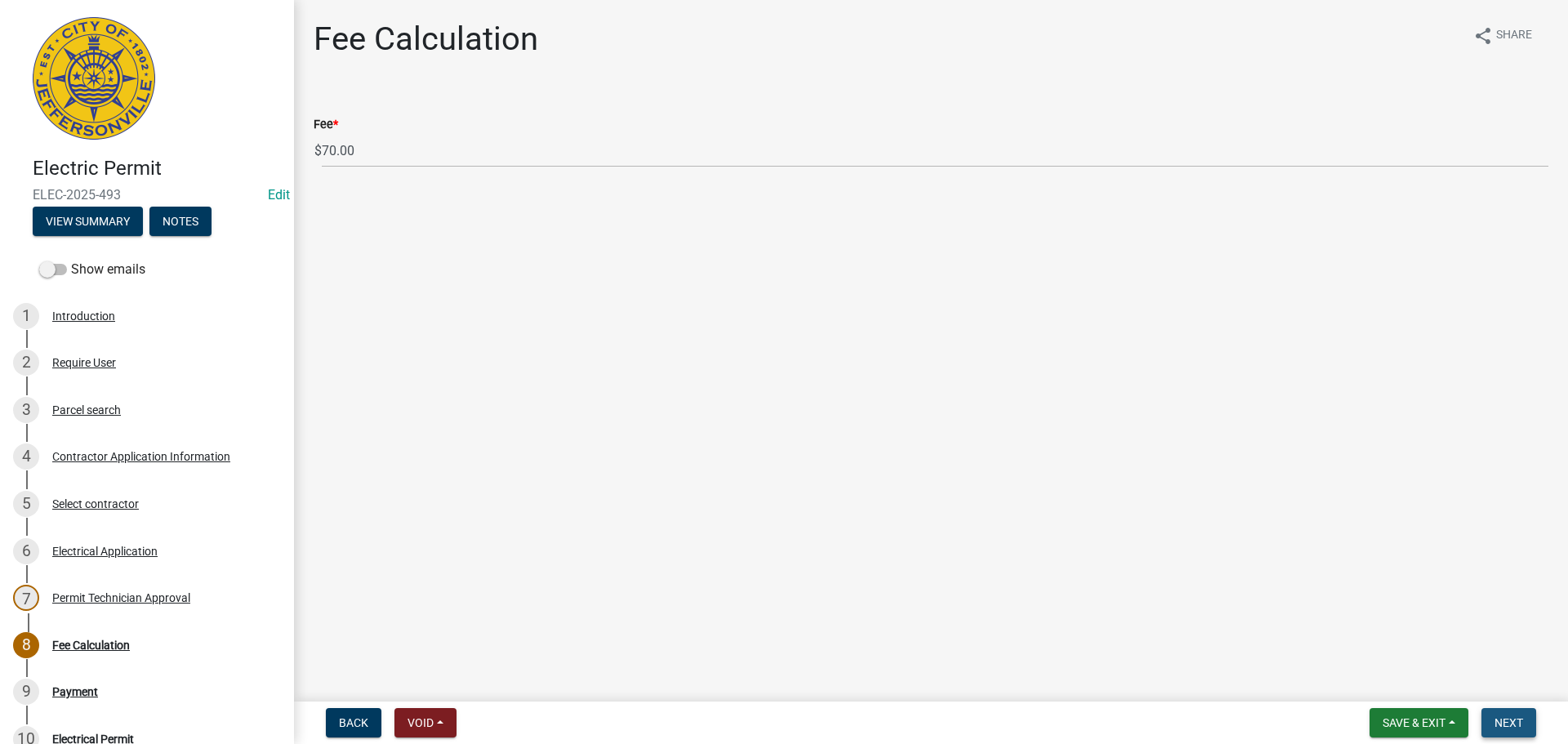
click at [1500, 720] on span "Next" at bounding box center [1508, 723] width 29 height 13
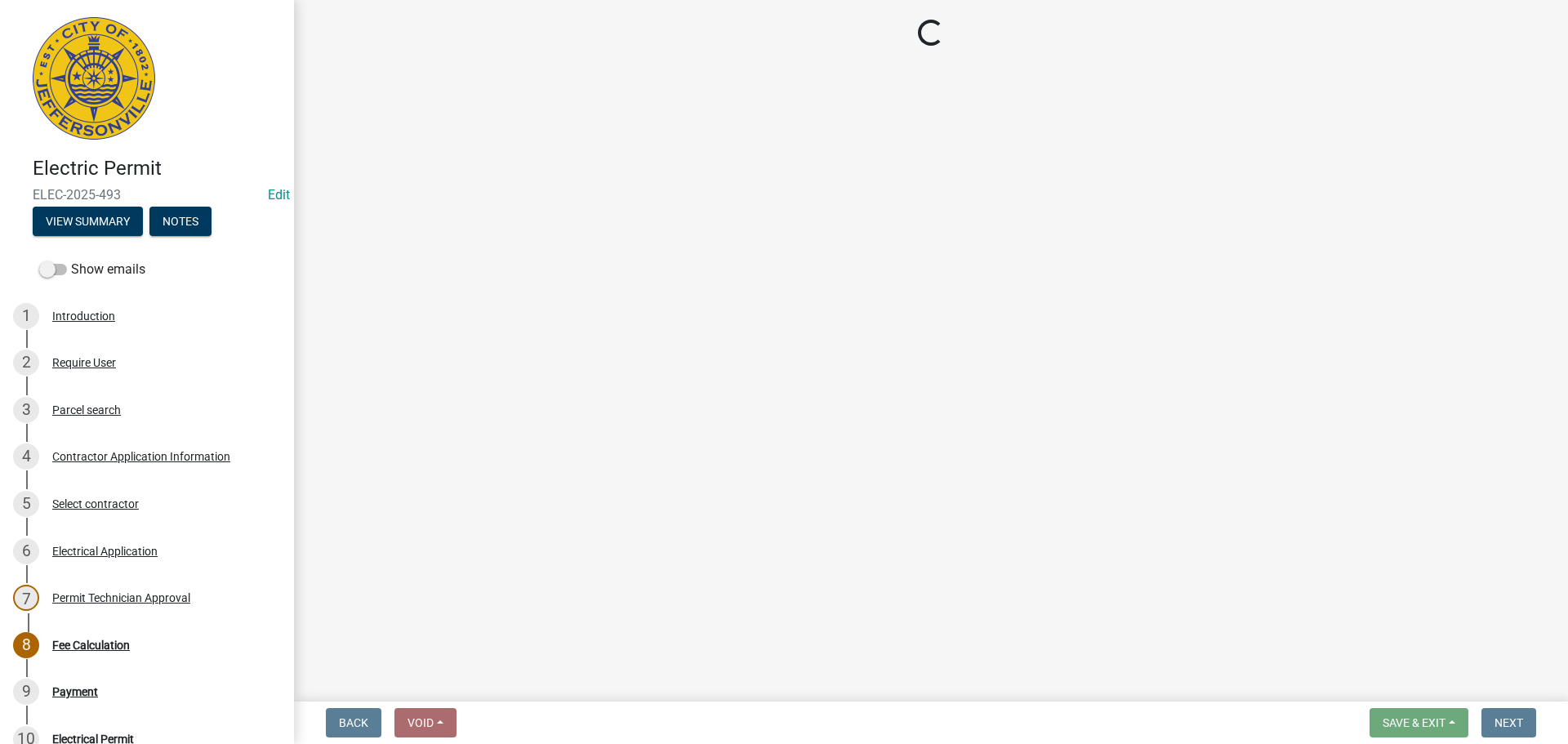
select select "3: 3"
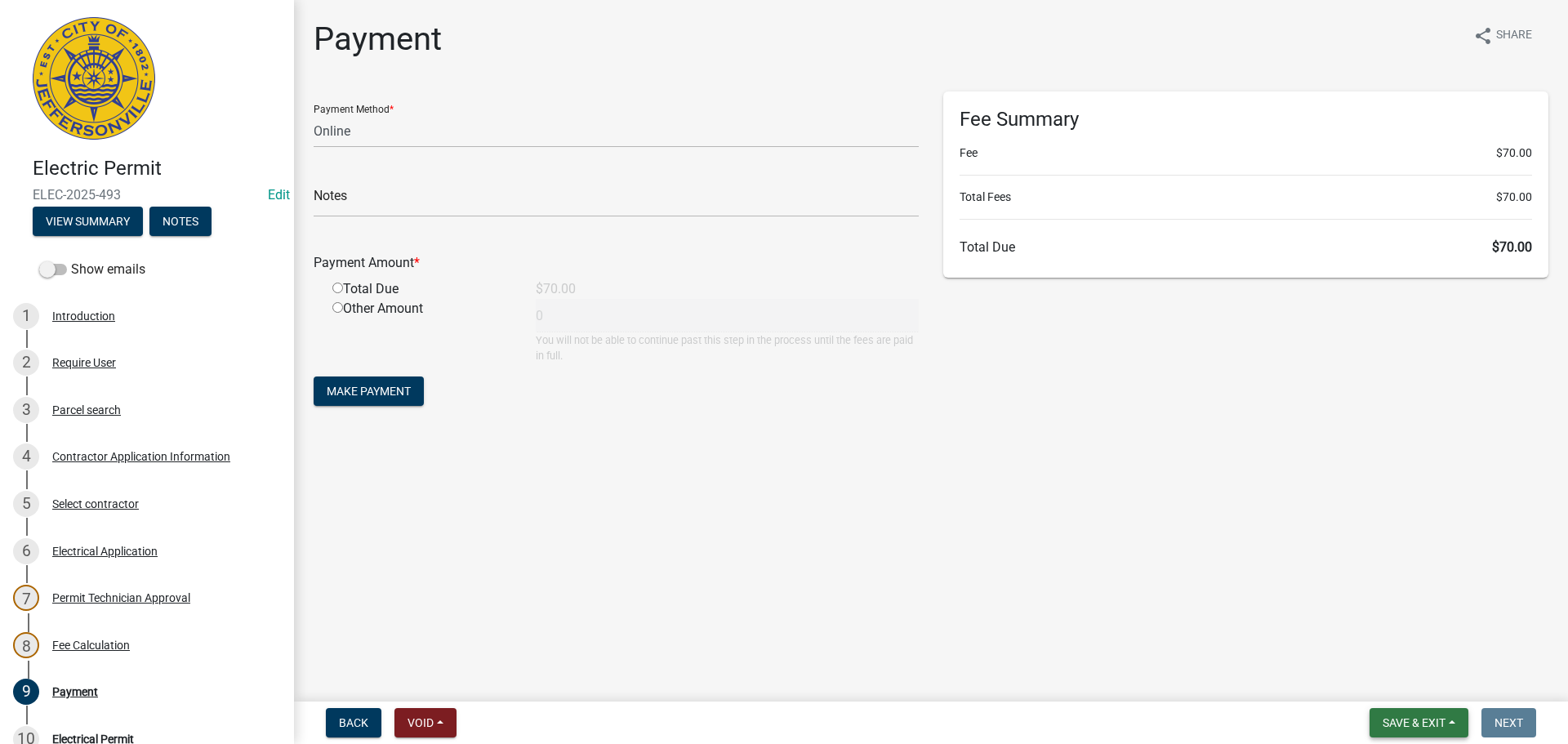
click at [1424, 723] on span "Save & Exit" at bounding box center [1414, 723] width 63 height 13
click at [1418, 689] on button "Save & Exit" at bounding box center [1403, 680] width 130 height 39
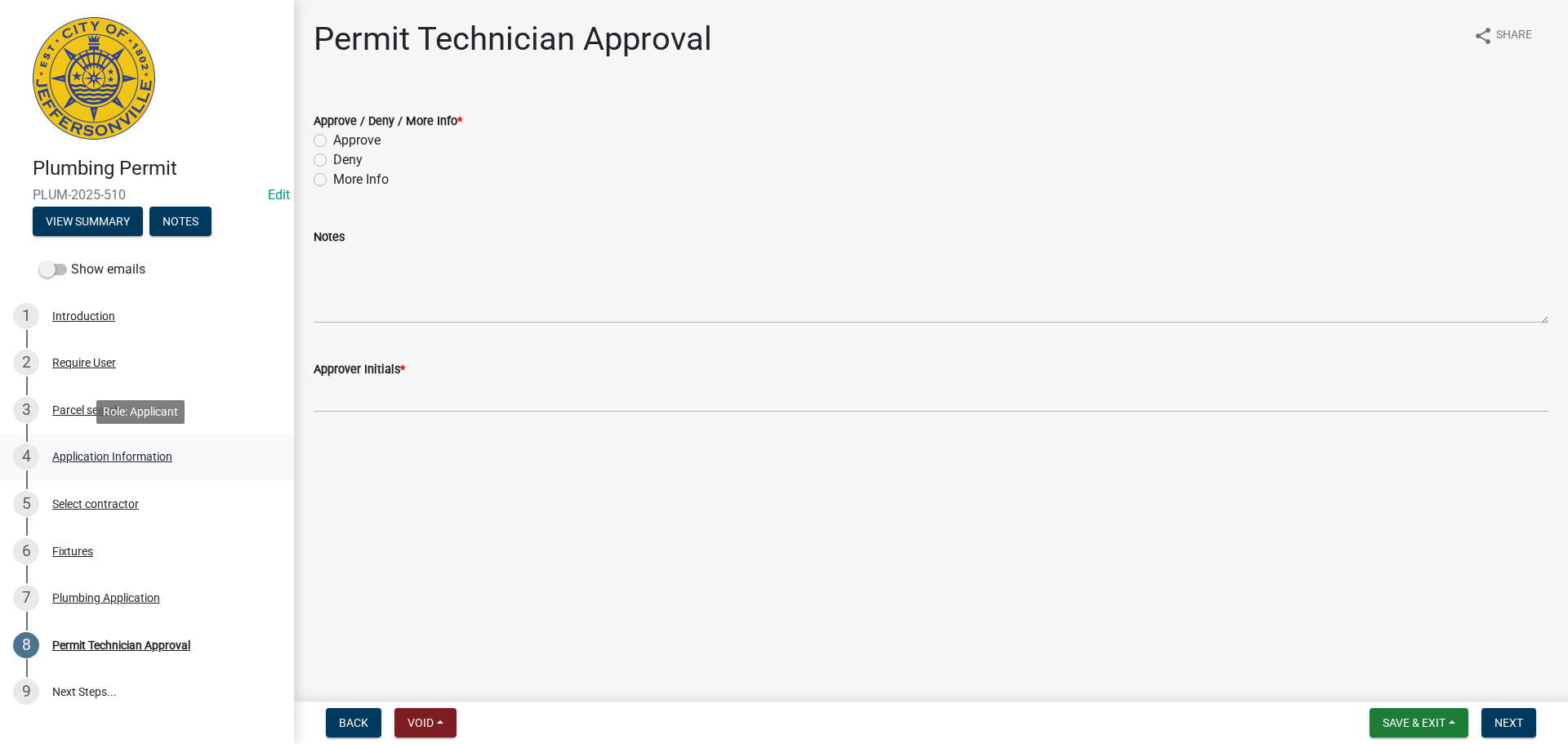
click at [108, 458] on div "Application Information" at bounding box center [112, 457] width 120 height 11
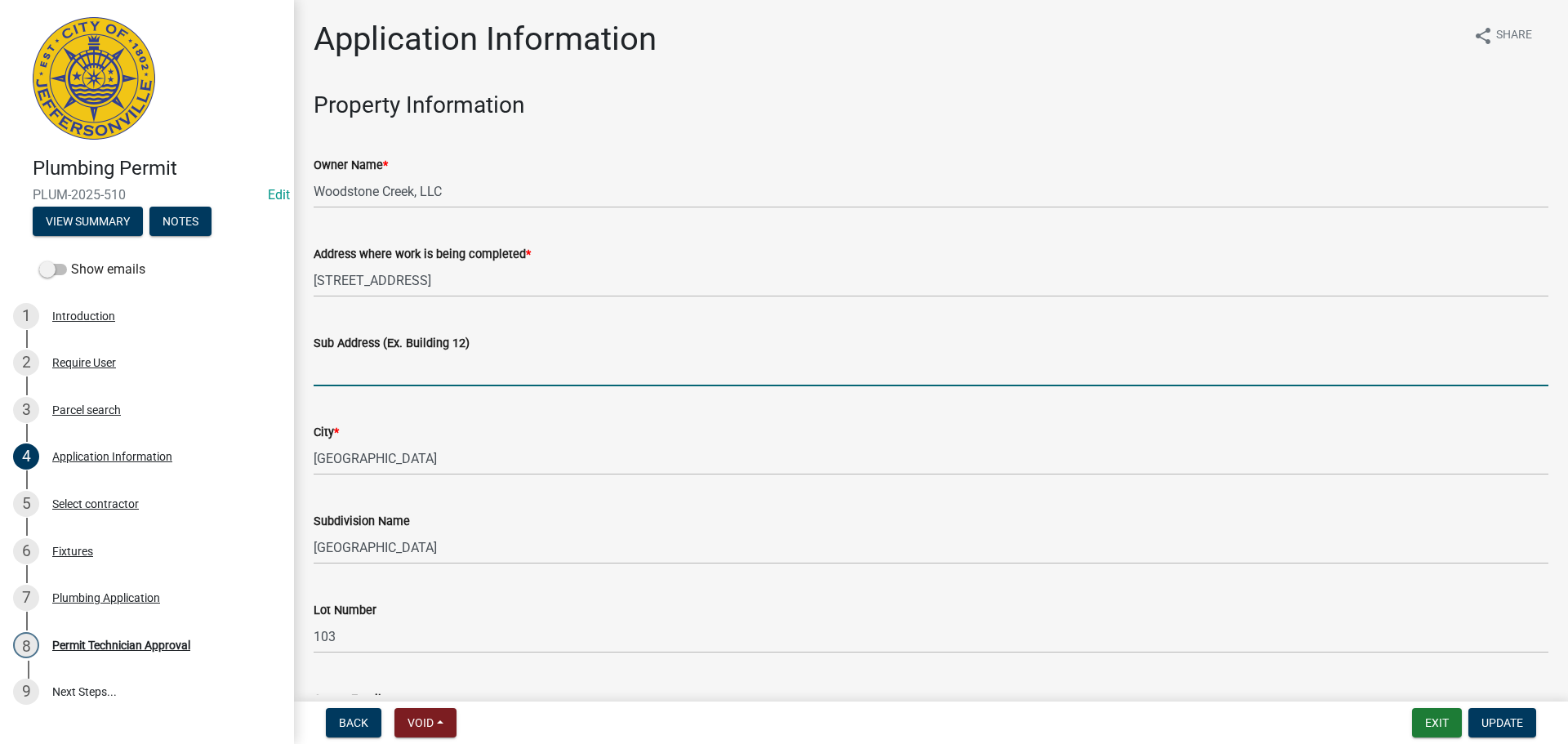
click at [425, 367] on input "Sub Address (Ex. Building 12)" at bounding box center [931, 369] width 1234 height 33
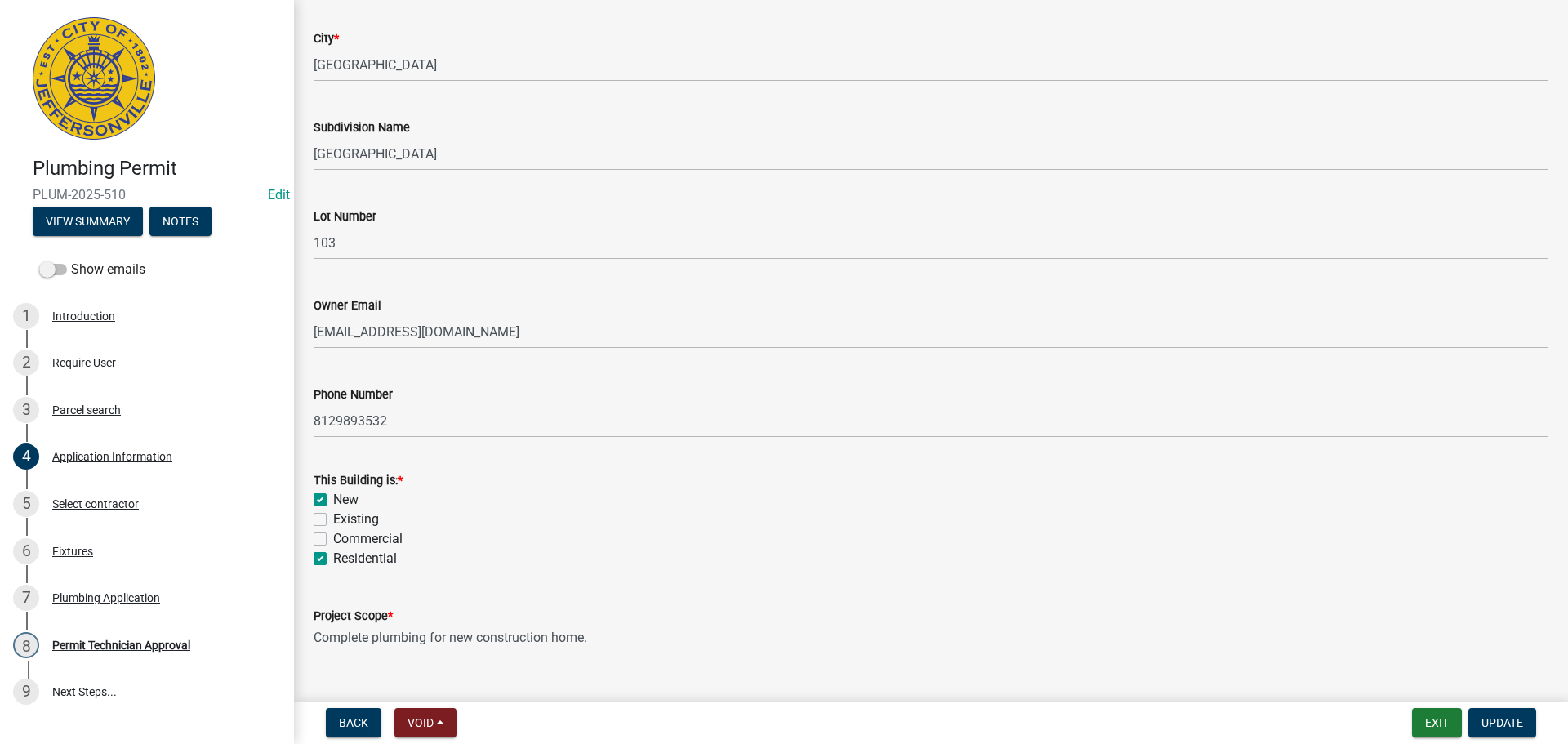
scroll to position [478, 0]
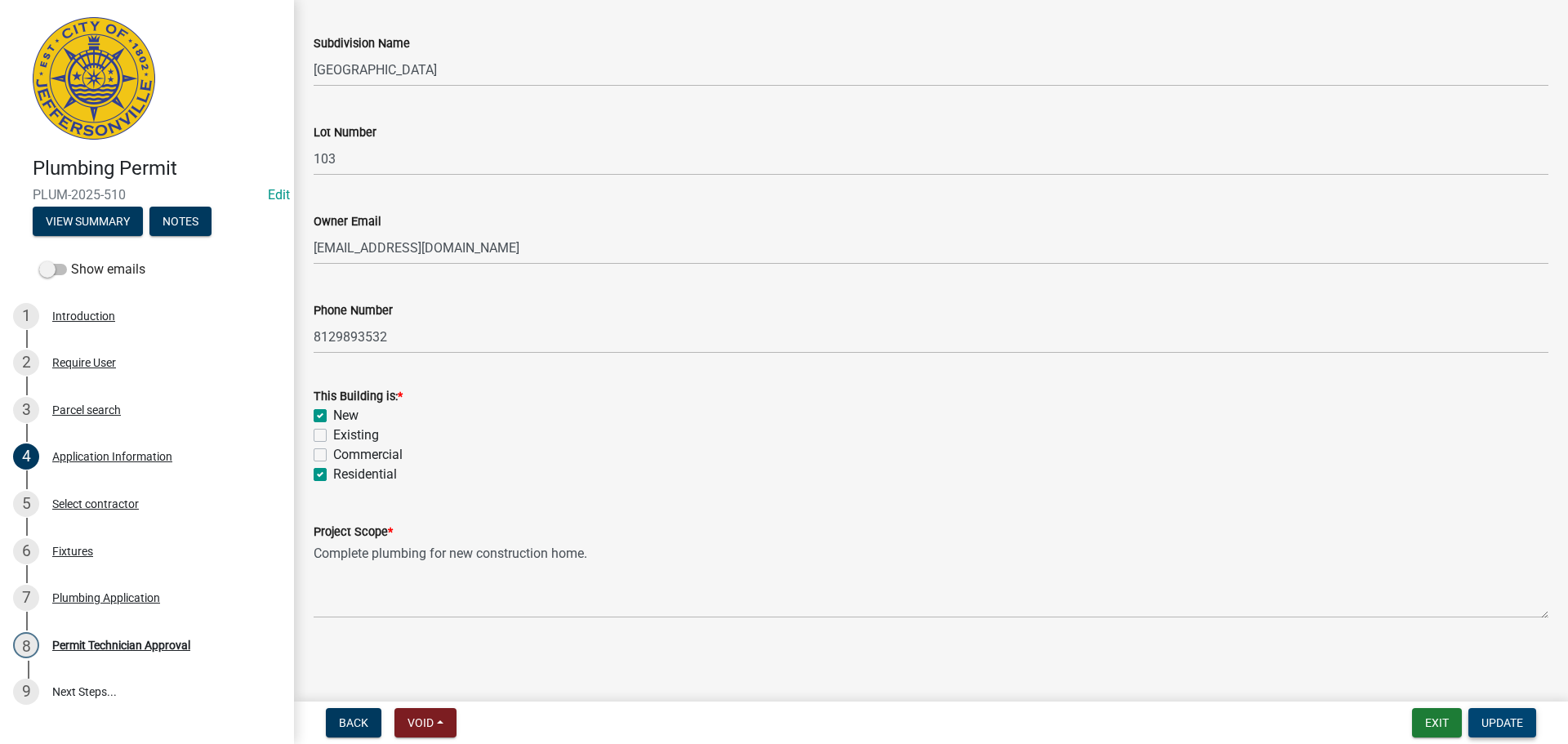
type input "[STREET_ADDRESS]"
click at [1518, 718] on span "Update" at bounding box center [1502, 723] width 42 height 13
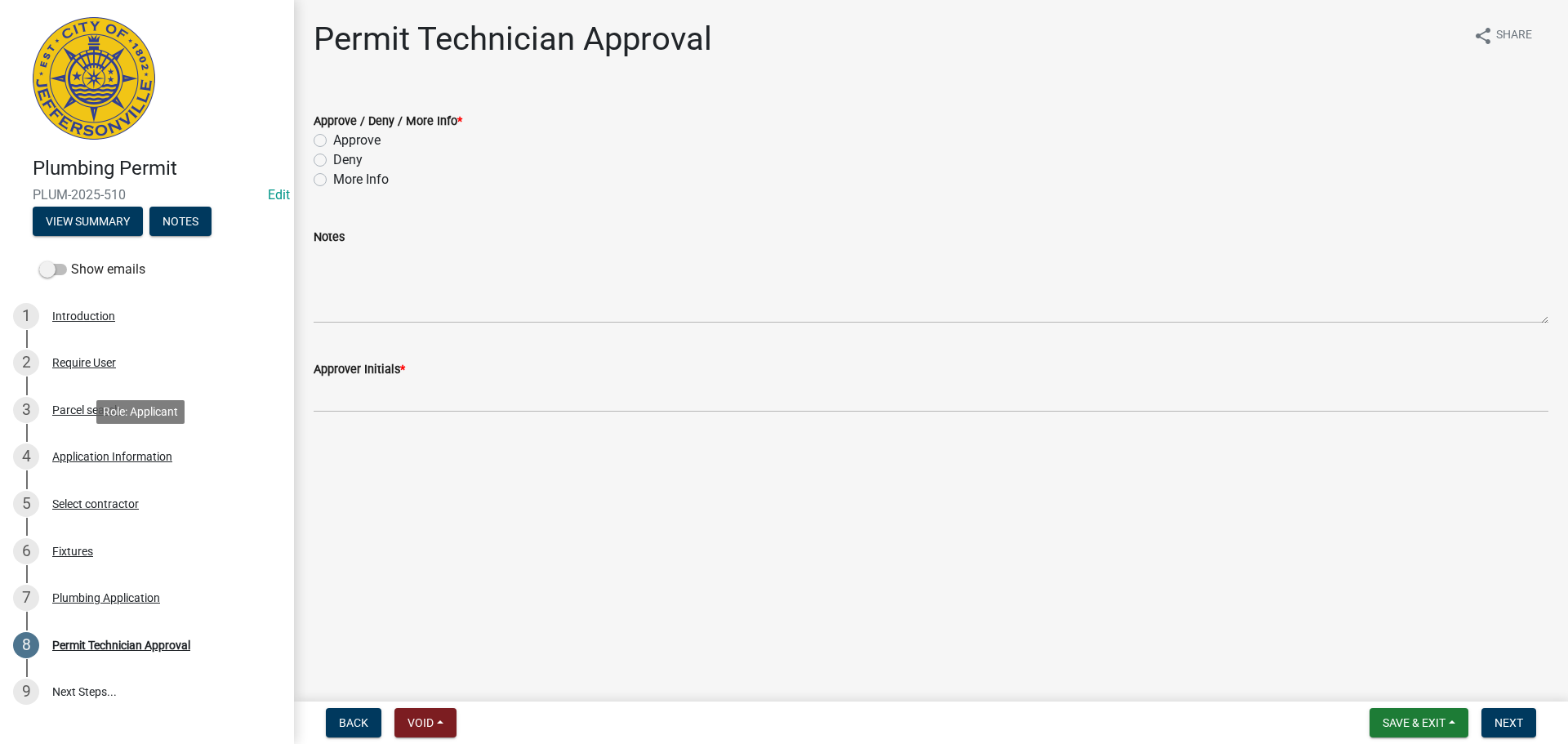
click at [101, 458] on div "Application Information" at bounding box center [112, 457] width 120 height 11
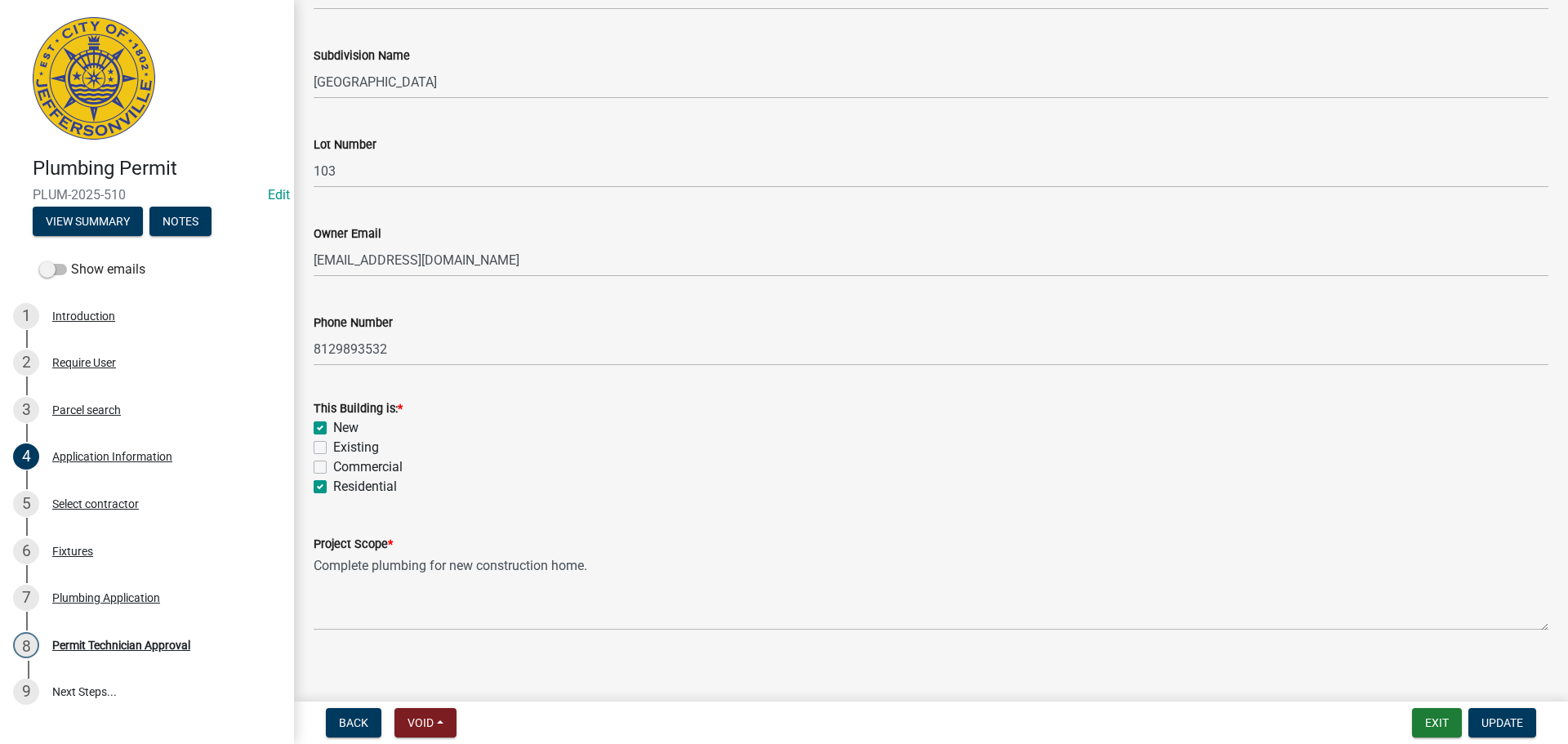
scroll to position [478, 0]
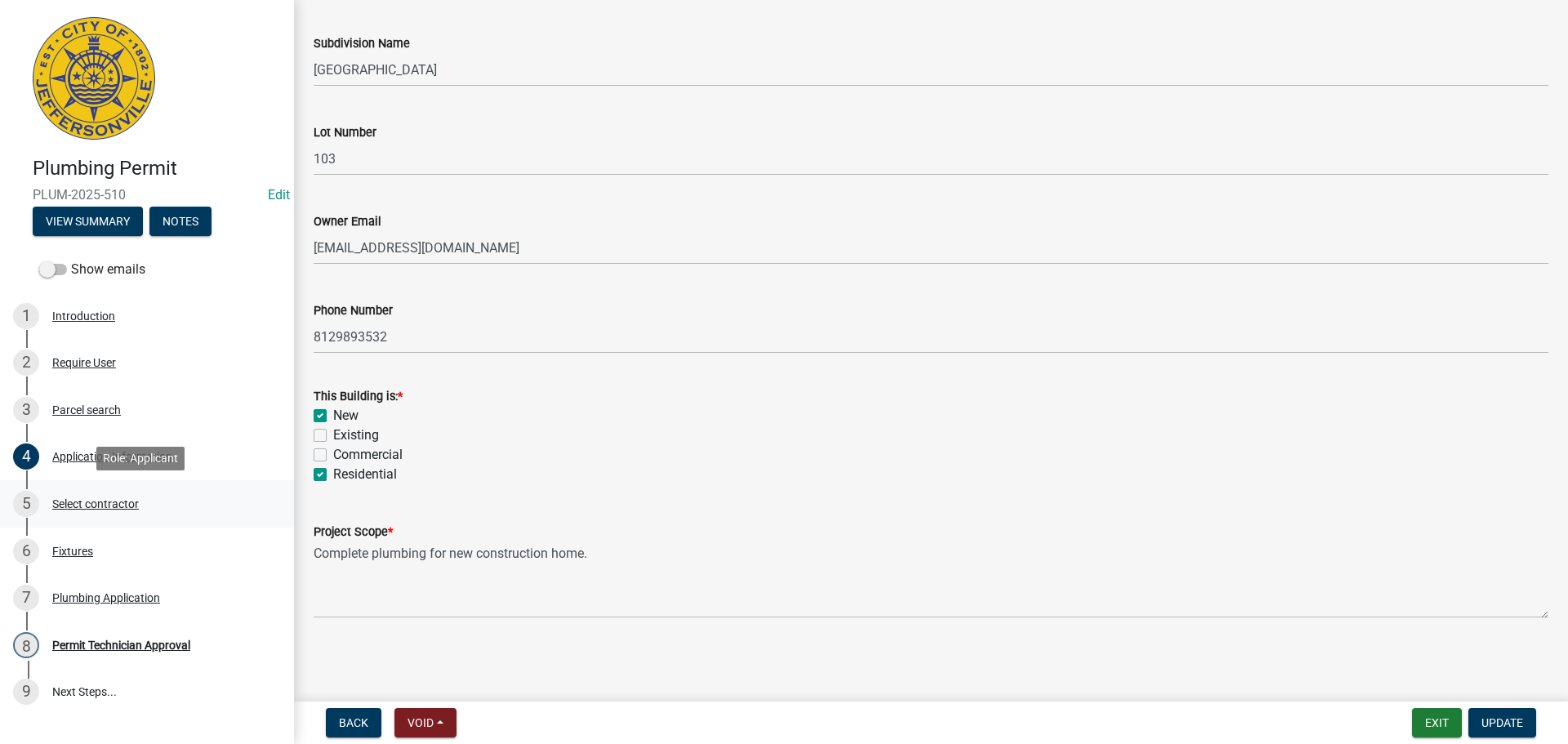
click at [92, 504] on div "Select contractor" at bounding box center [95, 504] width 87 height 11
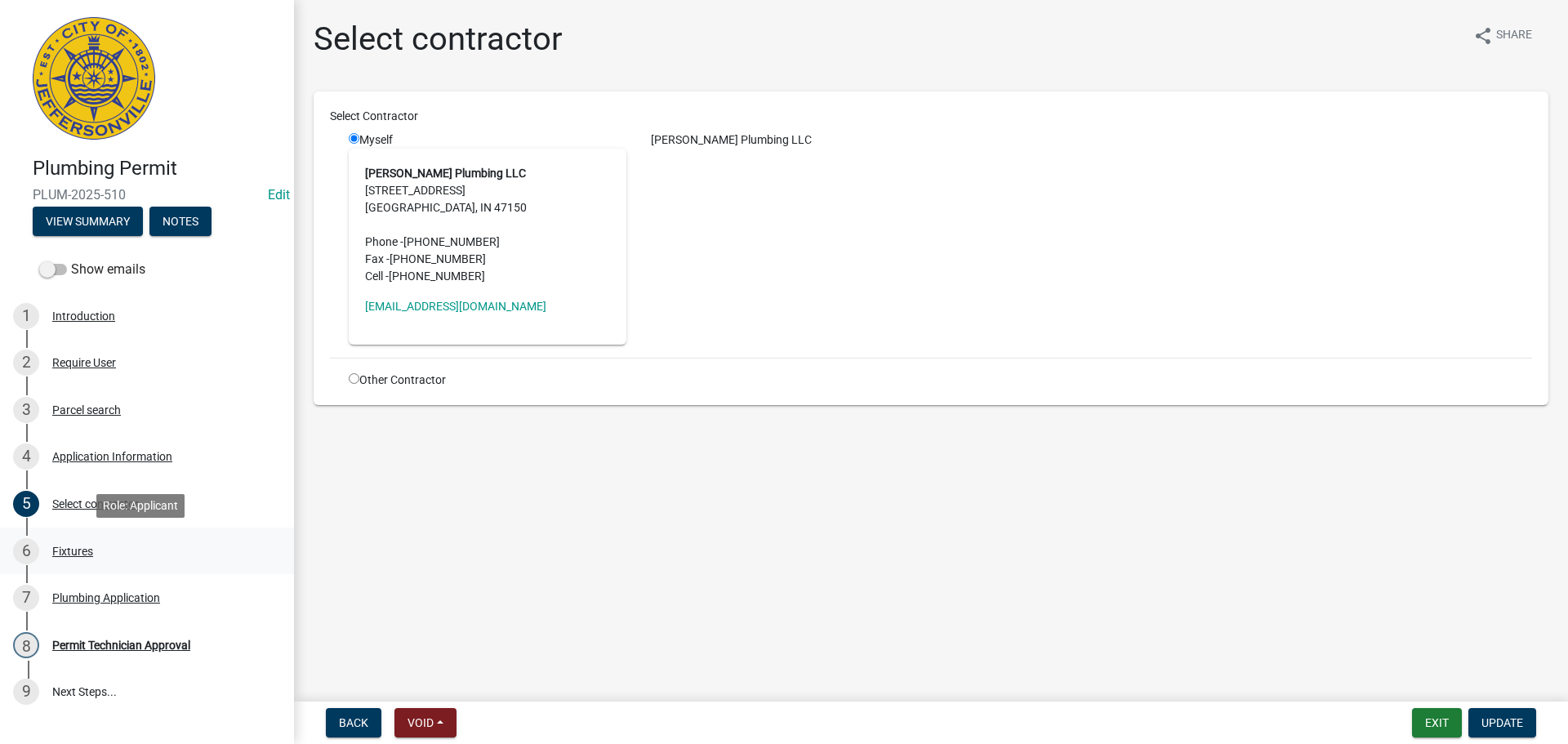
click at [71, 553] on div "Fixtures" at bounding box center [72, 552] width 41 height 11
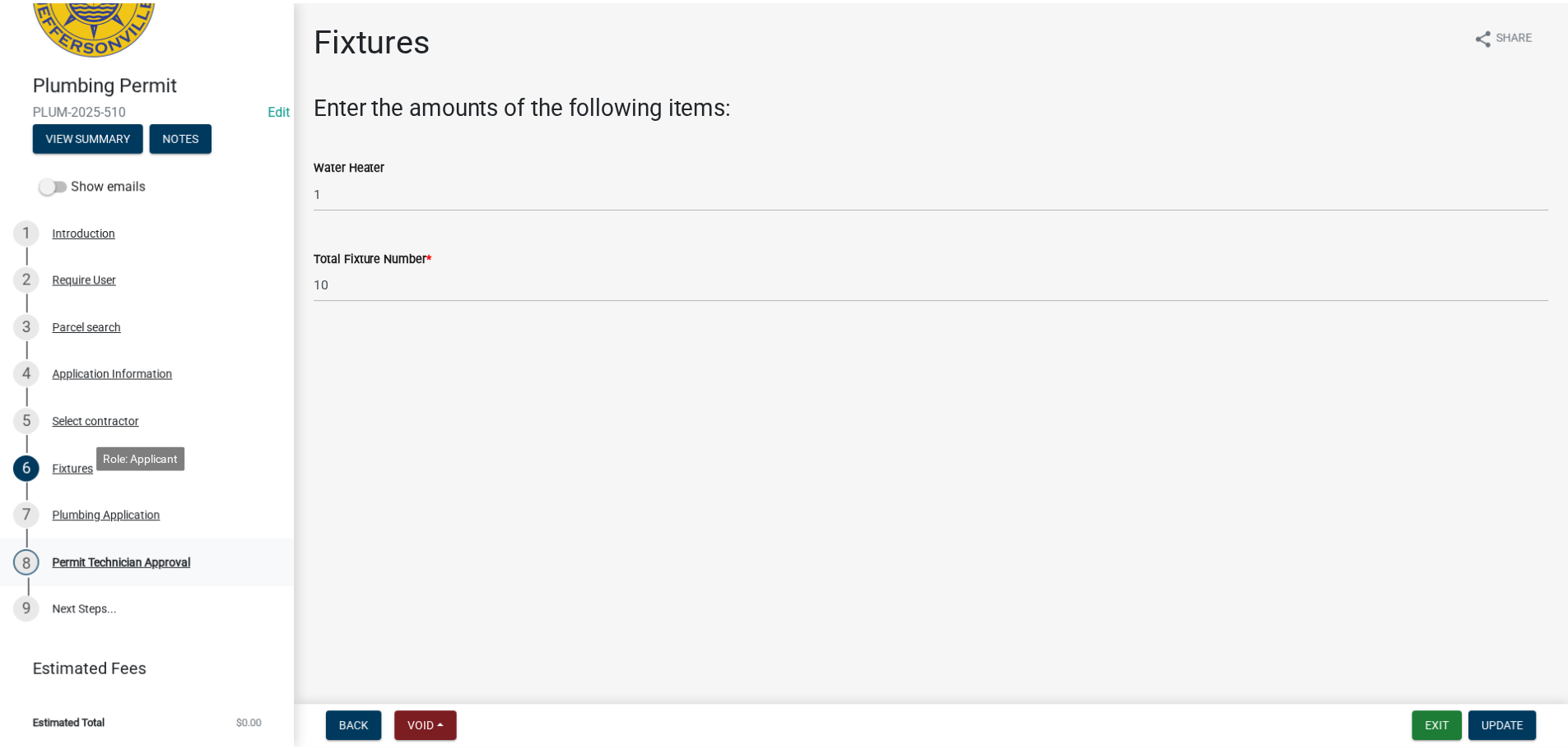
scroll to position [87, 0]
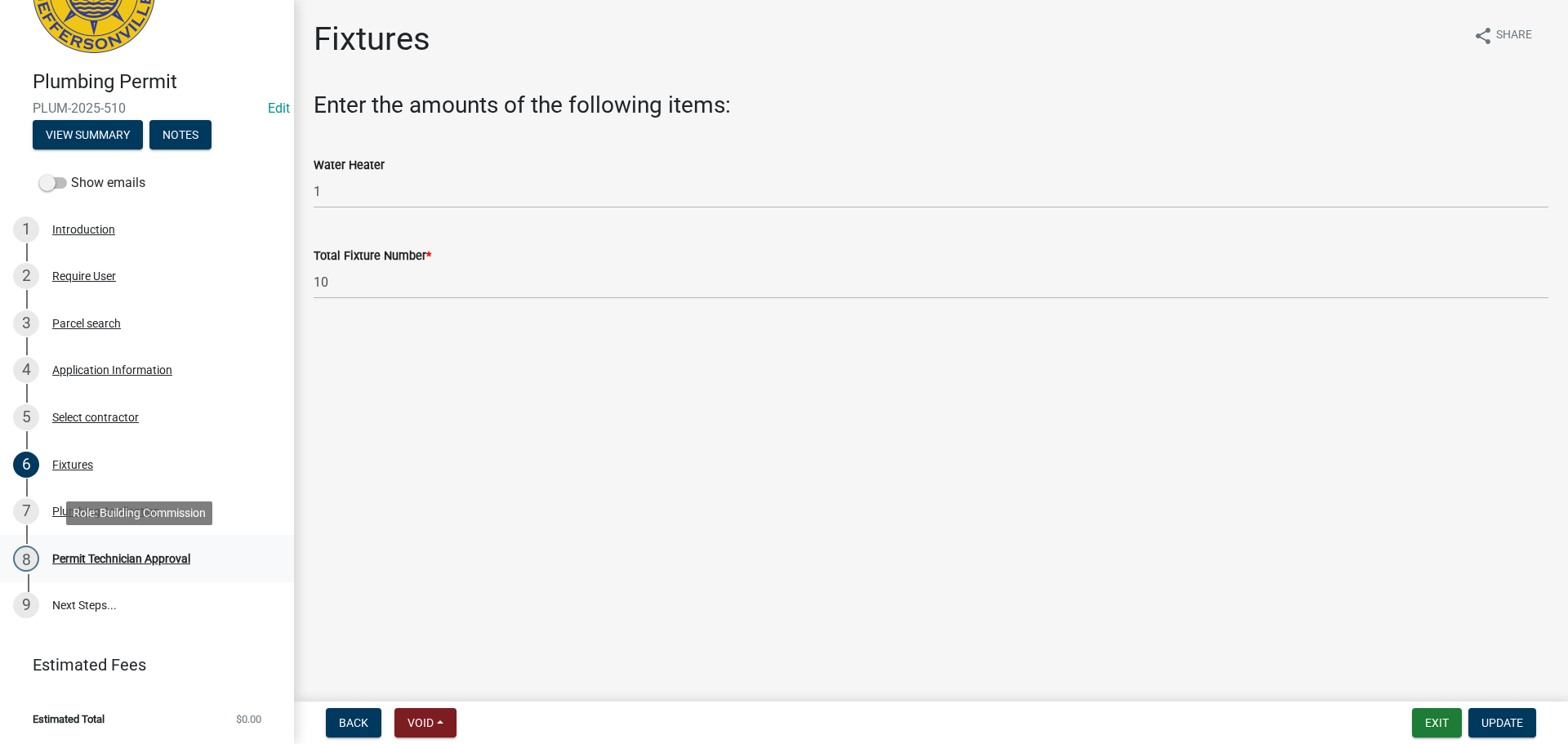
click at [92, 563] on div "Permit Technician Approval" at bounding box center [121, 558] width 138 height 11
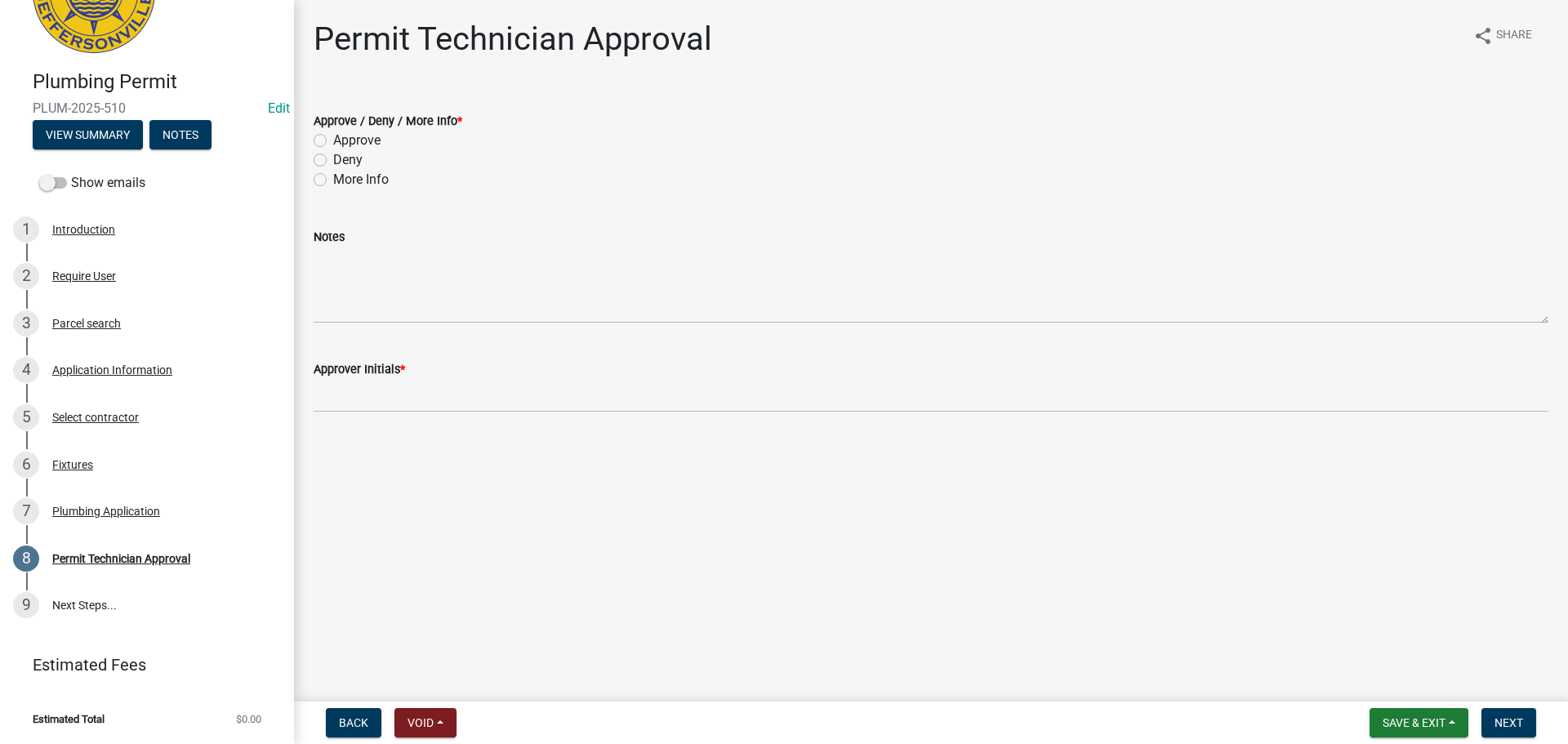
drag, startPoint x: 373, startPoint y: 138, endPoint x: 352, endPoint y: 169, distance: 37.4
click at [373, 138] on label "Approve" at bounding box center [357, 140] width 48 height 20
click at [344, 138] on input "Approve" at bounding box center [338, 135] width 10 height 10
radio input "true"
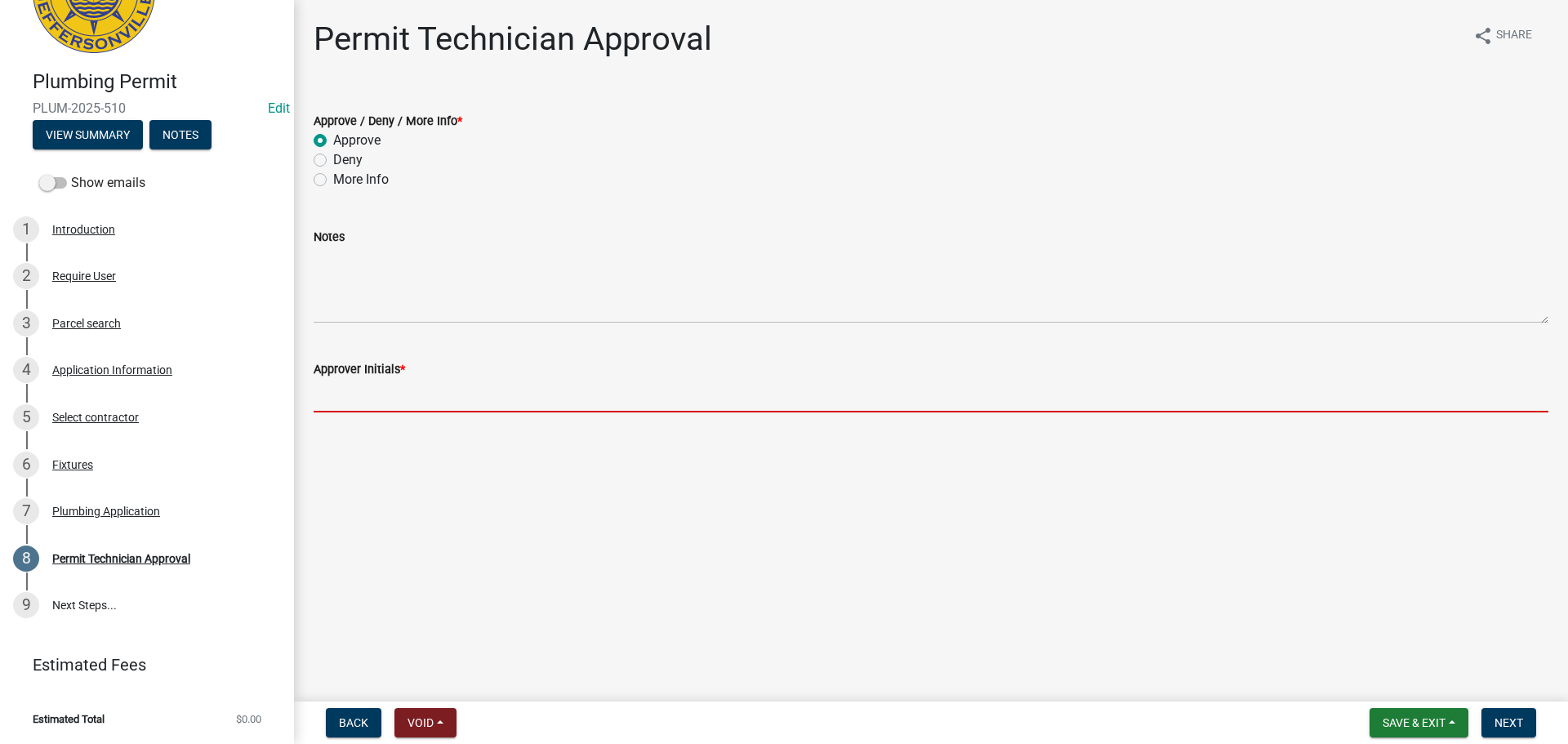
click at [379, 390] on input "Approver Initials *" at bounding box center [931, 395] width 1234 height 33
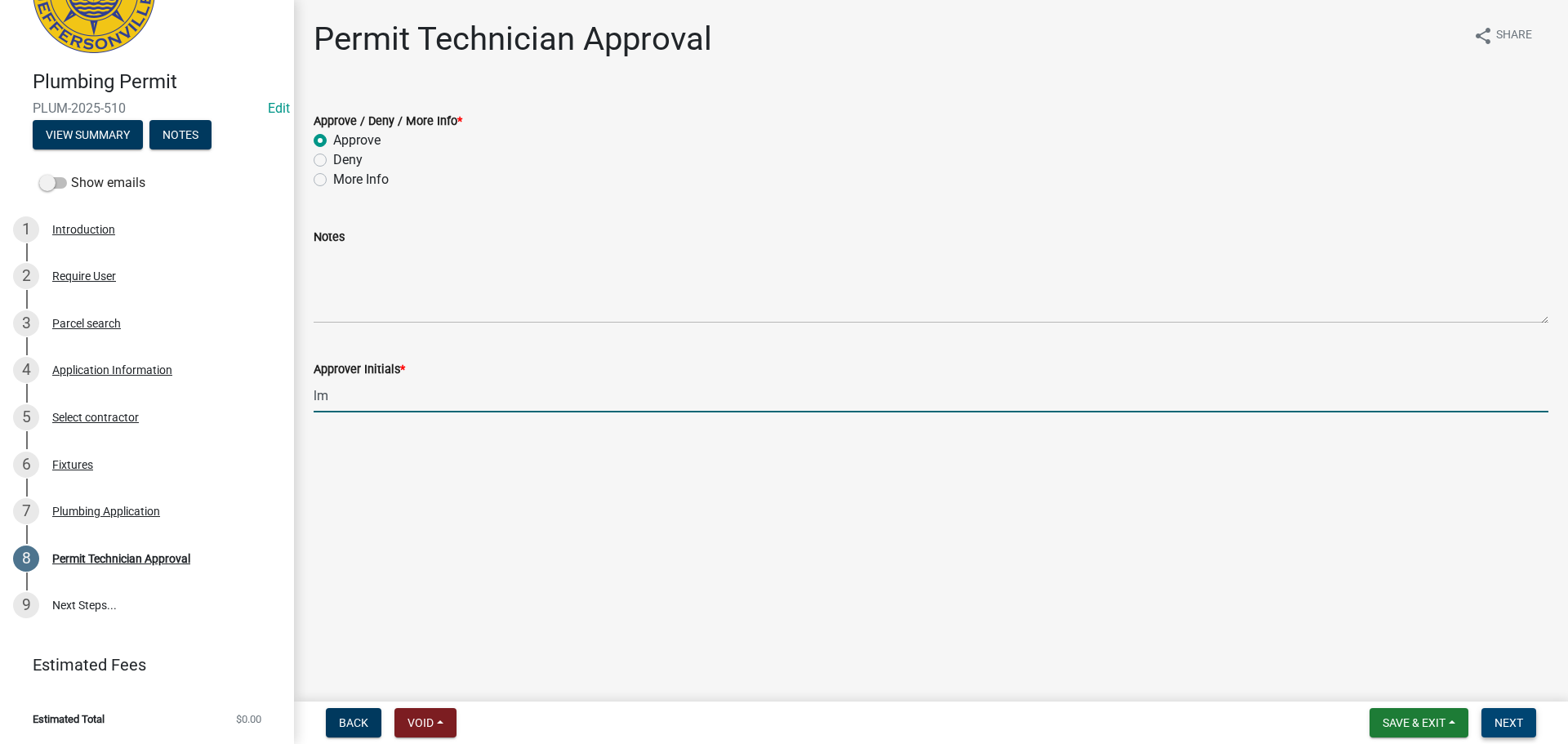
type input "lm"
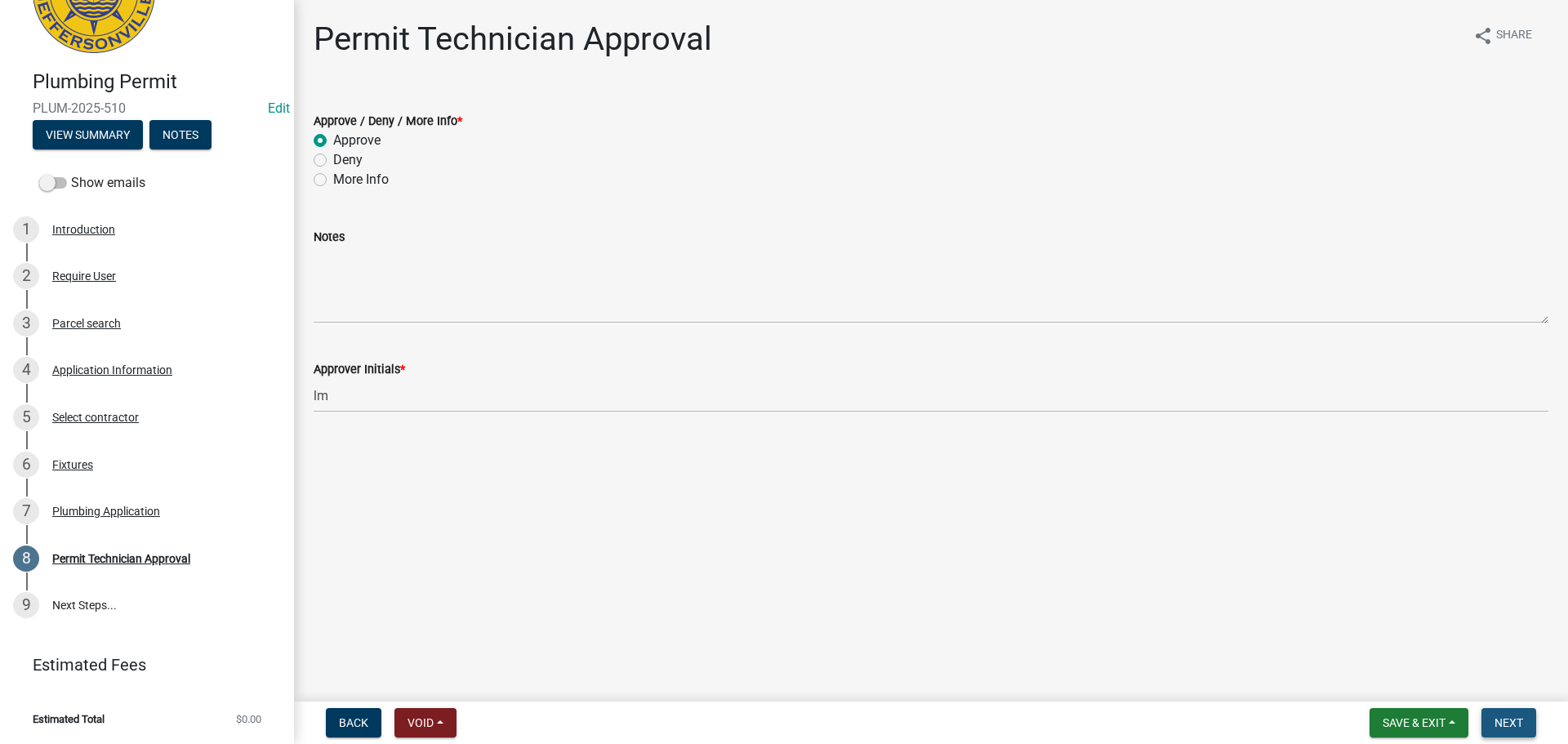
click at [1529, 729] on button "Next" at bounding box center [1509, 723] width 55 height 29
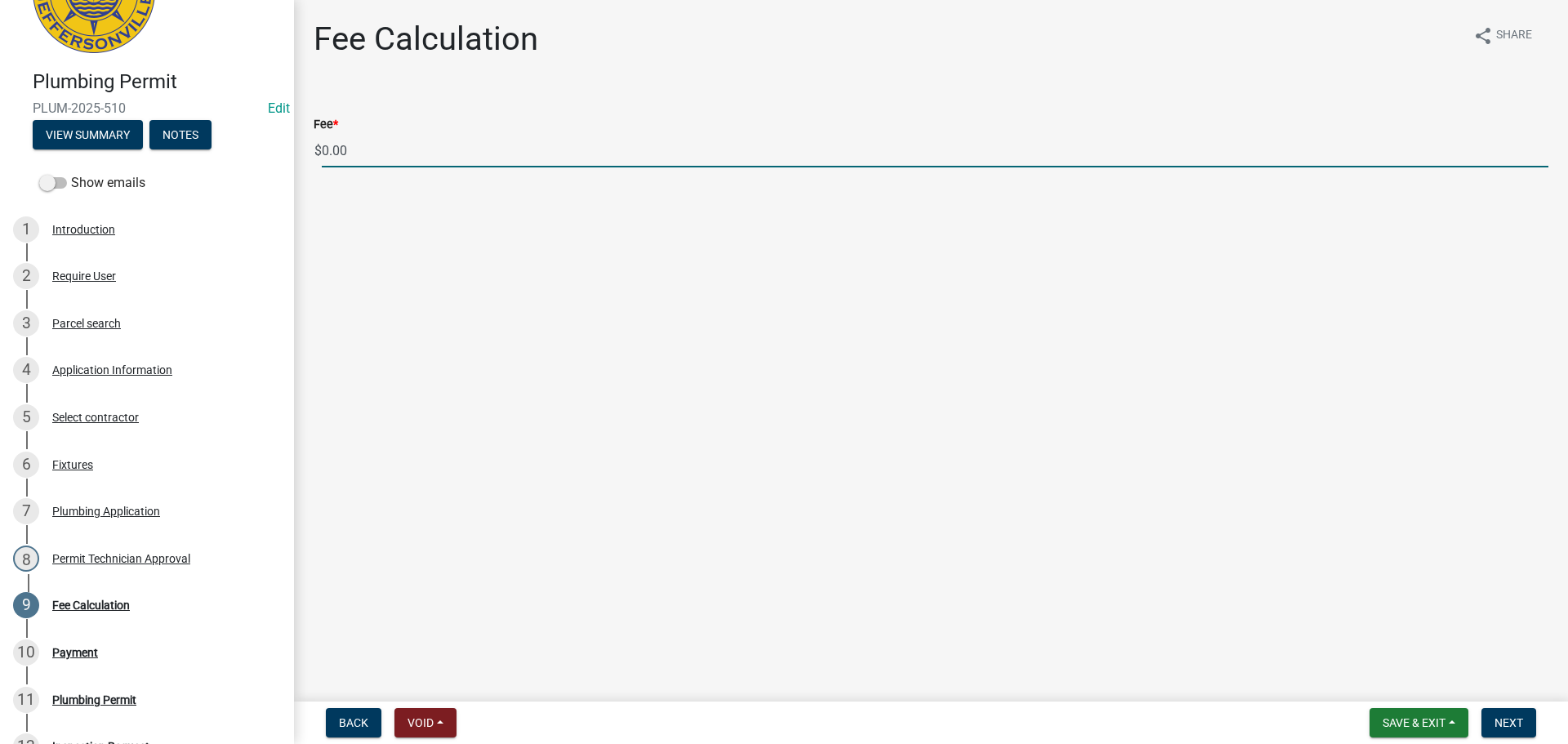
drag, startPoint x: 318, startPoint y: 153, endPoint x: 283, endPoint y: 153, distance: 35.0
click at [283, 153] on div "Plumbing Permit PLUM-2025-510 Edit View Summary Notes Show emails 1 Introductio…" at bounding box center [784, 372] width 1568 height 744
type input "85.00"
click at [1497, 732] on button "Next" at bounding box center [1509, 723] width 55 height 29
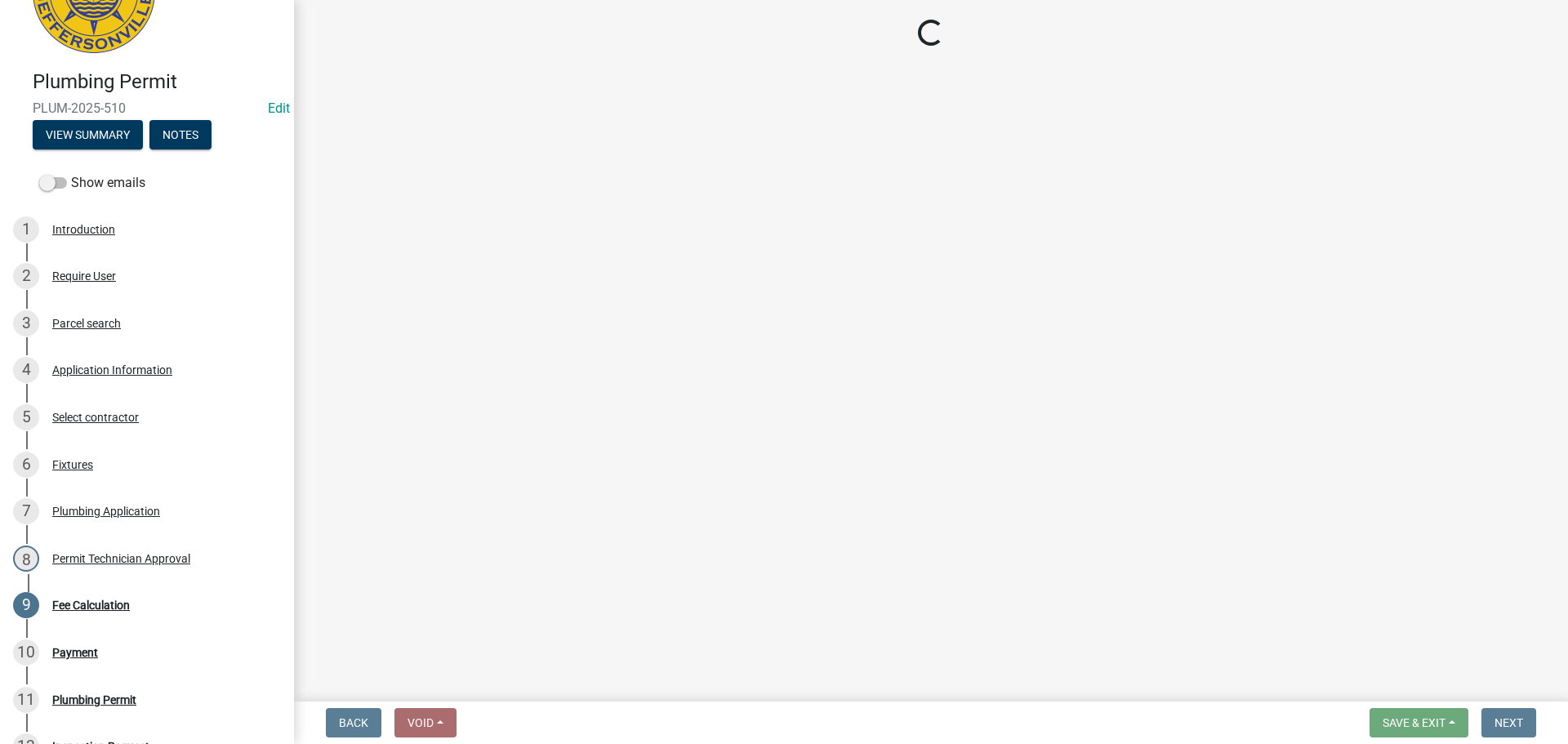
select select "3: 3"
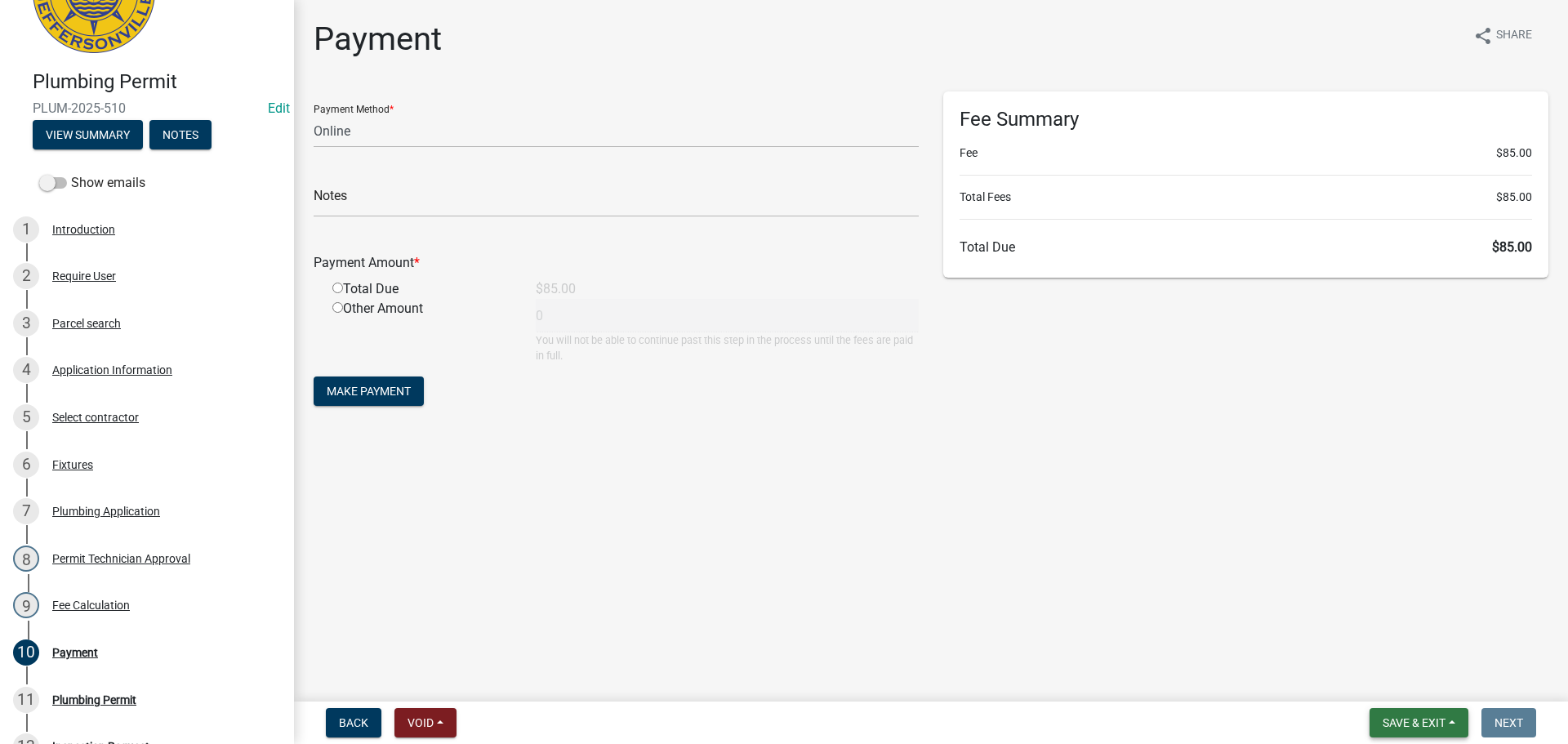
click at [1432, 723] on span "Save & Exit" at bounding box center [1414, 723] width 63 height 13
click at [1422, 669] on button "Save & Exit" at bounding box center [1403, 680] width 130 height 39
